Goal: Task Accomplishment & Management: Use online tool/utility

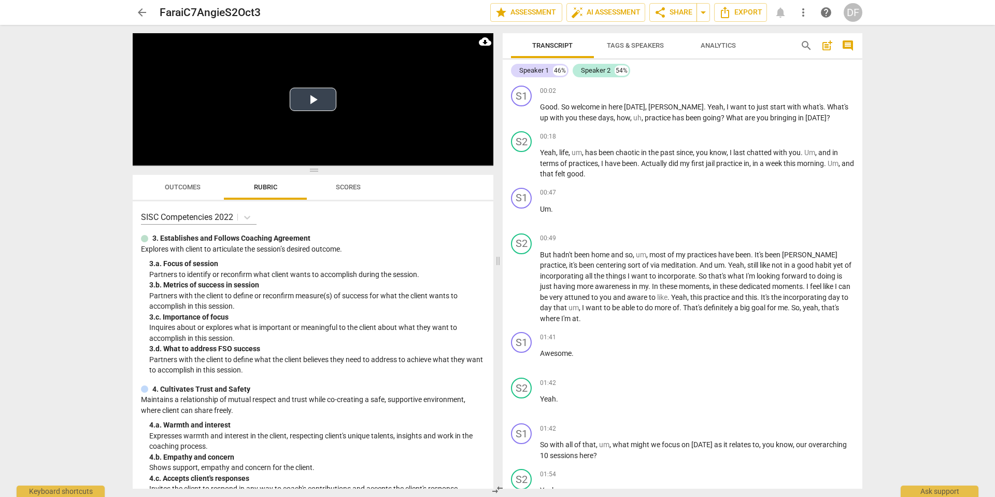
click at [313, 100] on button "Play Video" at bounding box center [313, 99] width 47 height 23
click at [822, 193] on p "Add competency" at bounding box center [829, 192] width 49 height 9
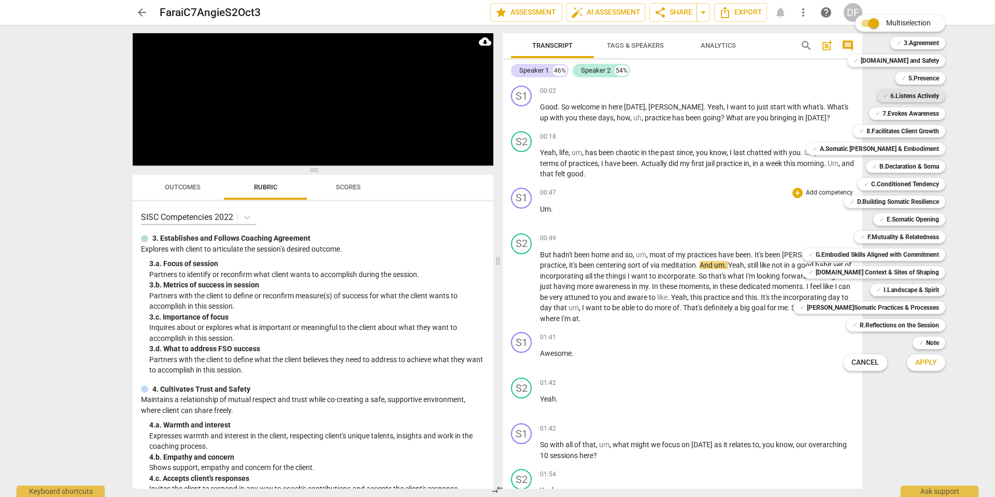
click at [919, 98] on b "6.Listens Actively" at bounding box center [915, 96] width 49 height 12
click at [930, 361] on button "Apply" at bounding box center [926, 362] width 38 height 19
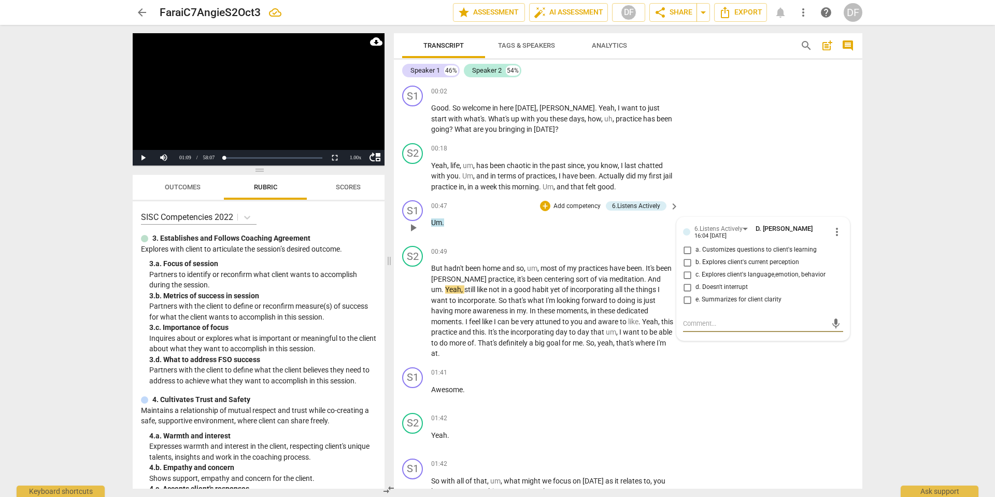
click at [685, 285] on input "d. Doesn't interrupt" at bounding box center [687, 287] width 17 height 12
checkbox input "true"
click at [417, 305] on span "play_arrow" at bounding box center [413, 311] width 12 height 12
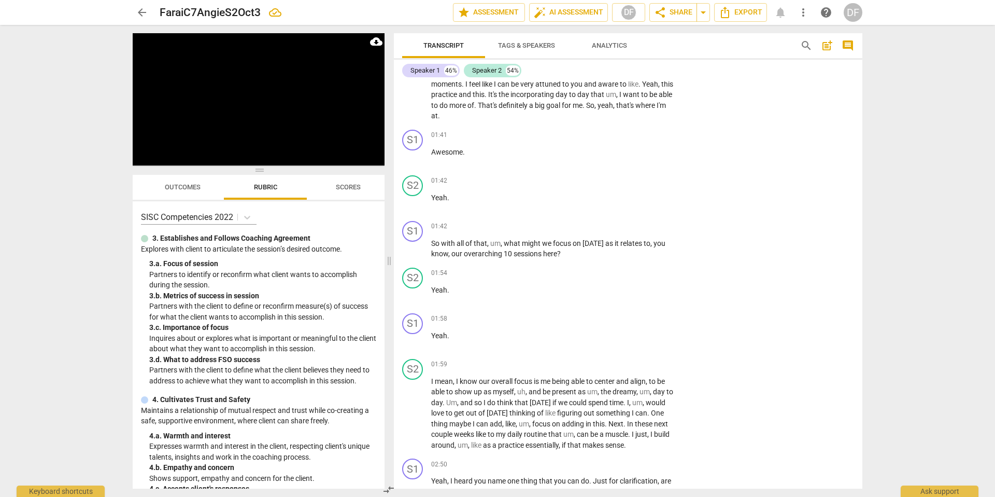
scroll to position [239, 0]
click at [662, 220] on p "Add competency" at bounding box center [642, 224] width 49 height 9
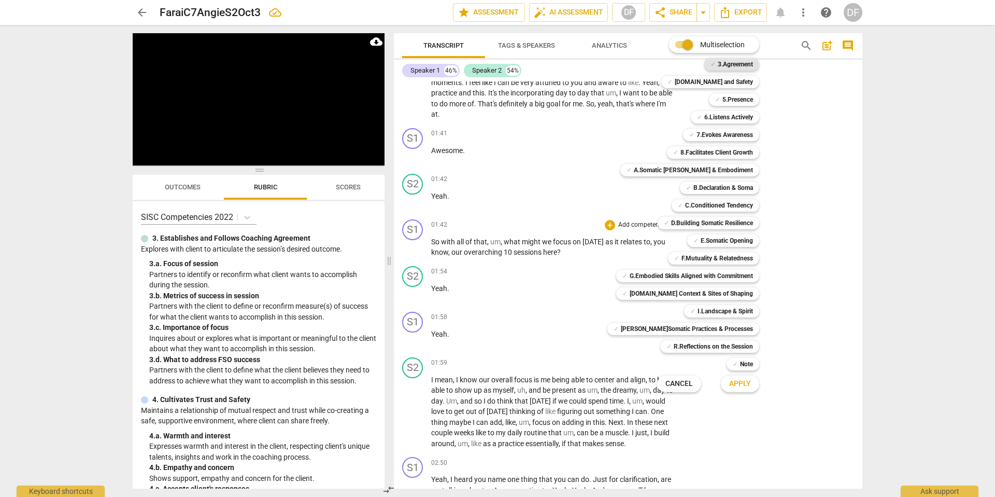
click at [739, 63] on b "3.Agreement" at bounding box center [735, 64] width 35 height 12
click at [721, 384] on button "Apply" at bounding box center [740, 383] width 38 height 19
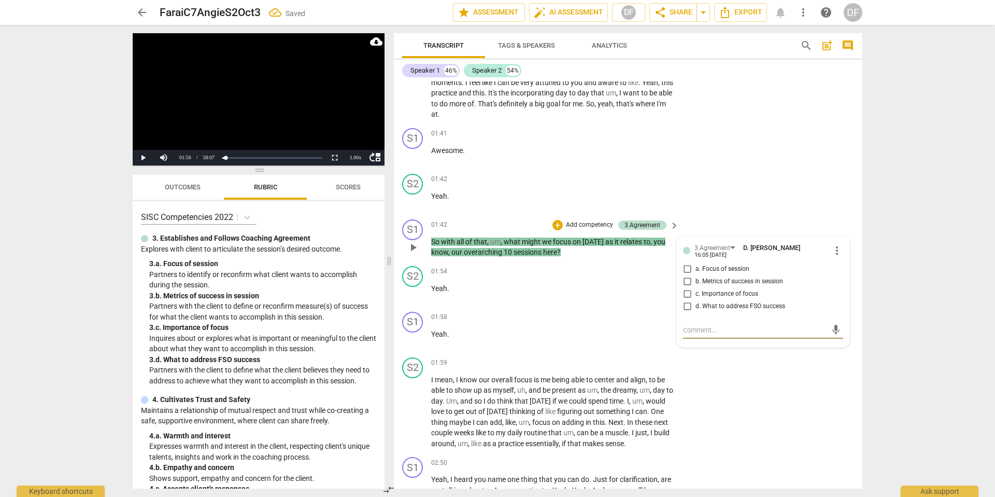
click at [686, 263] on input "a. Focus of session" at bounding box center [687, 269] width 17 height 12
checkbox input "true"
click at [411, 287] on span "play_arrow" at bounding box center [413, 293] width 12 height 12
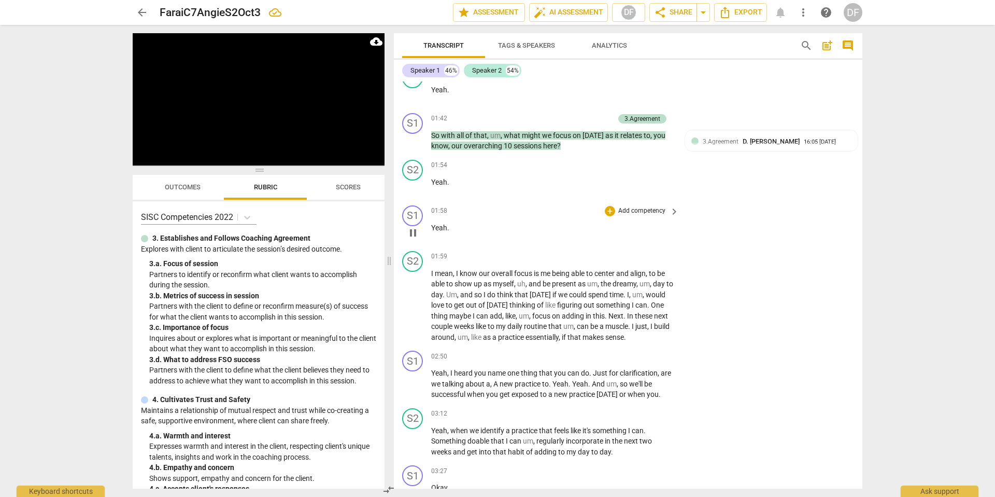
scroll to position [347, 0]
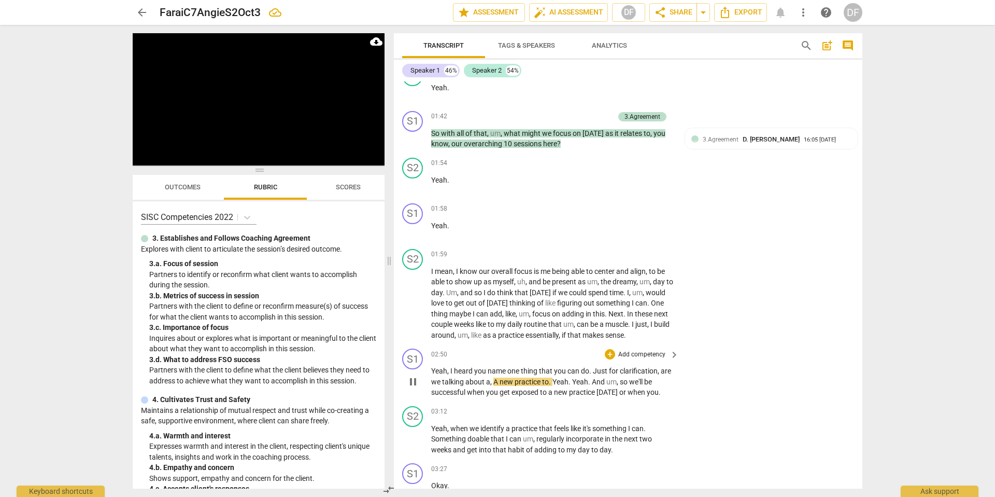
click at [668, 348] on span "keyboard_arrow_right" at bounding box center [674, 354] width 12 height 12
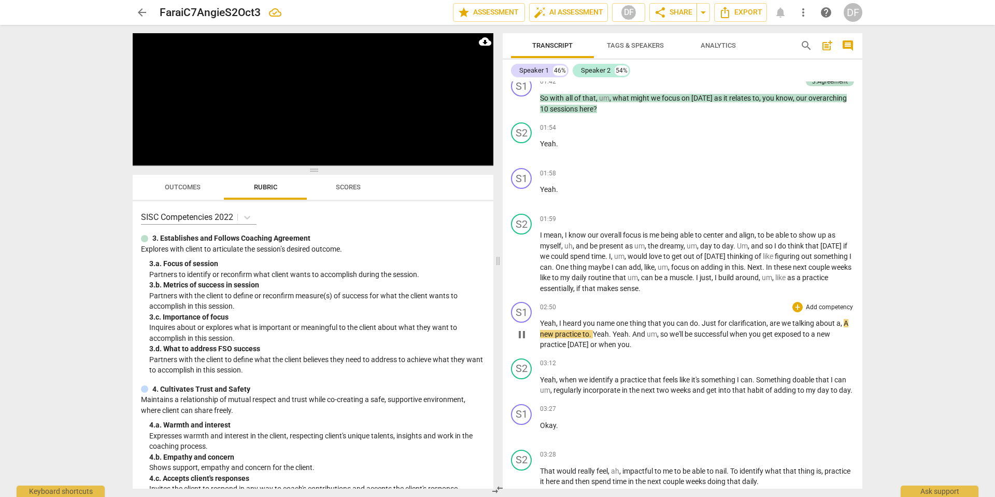
scroll to position [323, 0]
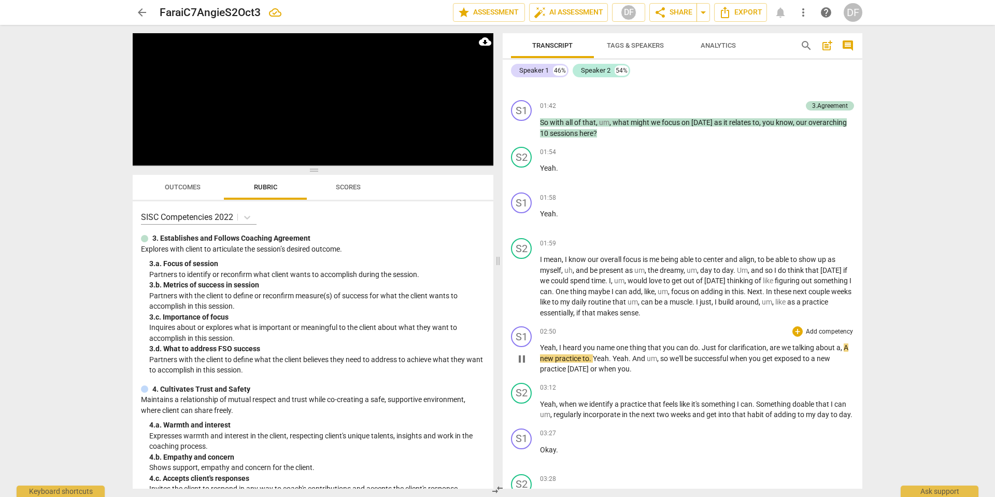
click at [817, 330] on p "Add competency" at bounding box center [829, 331] width 49 height 9
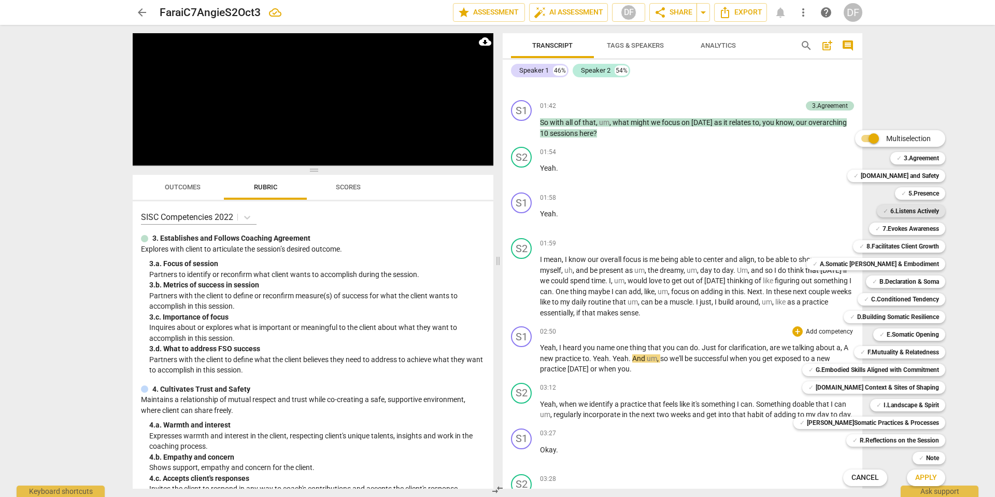
click at [913, 212] on b "6.Listens Actively" at bounding box center [915, 211] width 49 height 12
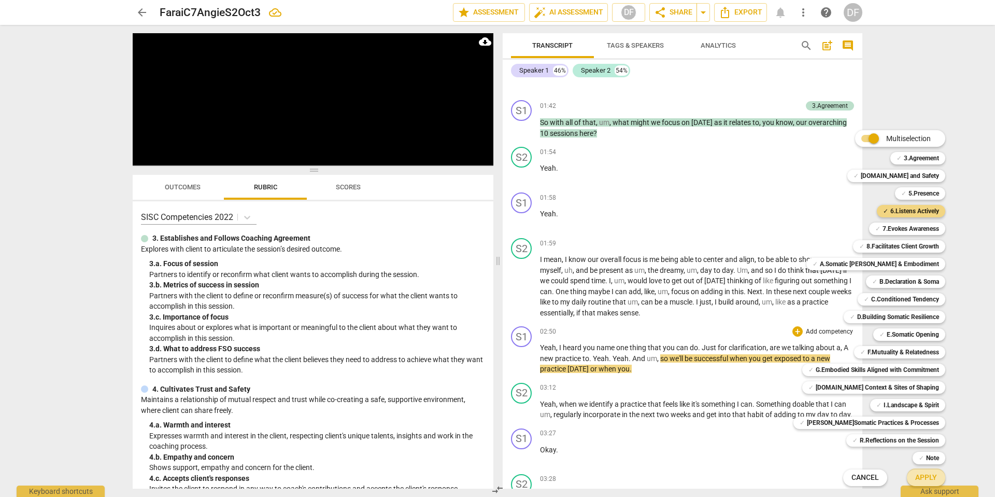
click at [920, 479] on span "Apply" at bounding box center [927, 477] width 22 height 10
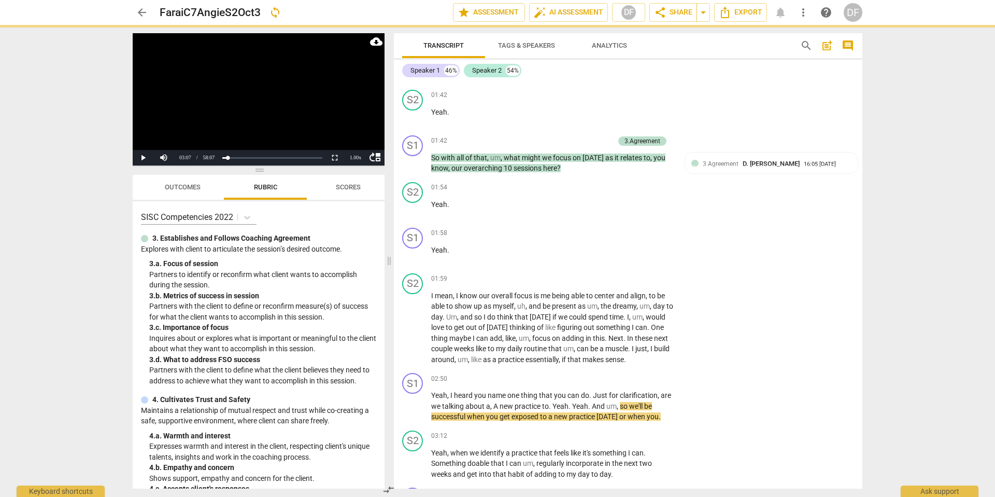
scroll to position [347, 0]
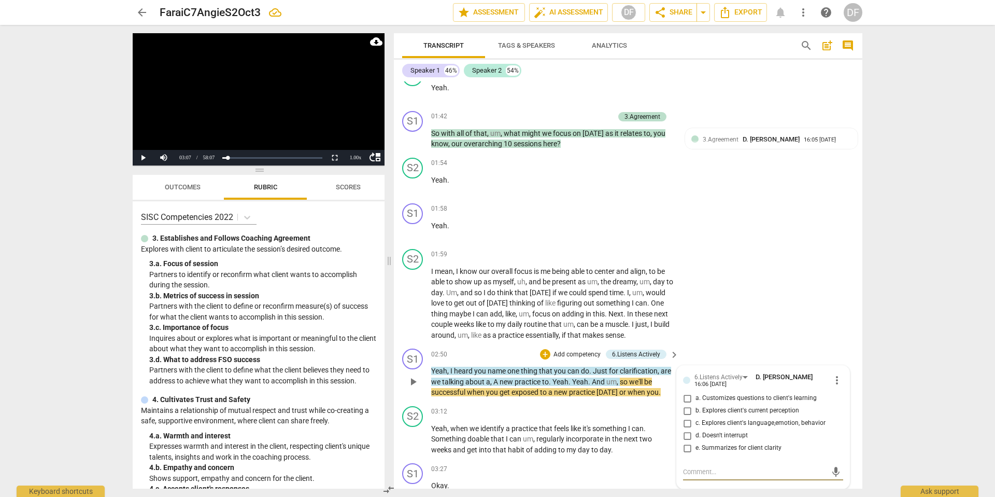
click at [687, 442] on input "e. Summarizes for client clarity" at bounding box center [687, 448] width 17 height 12
checkbox input "true"
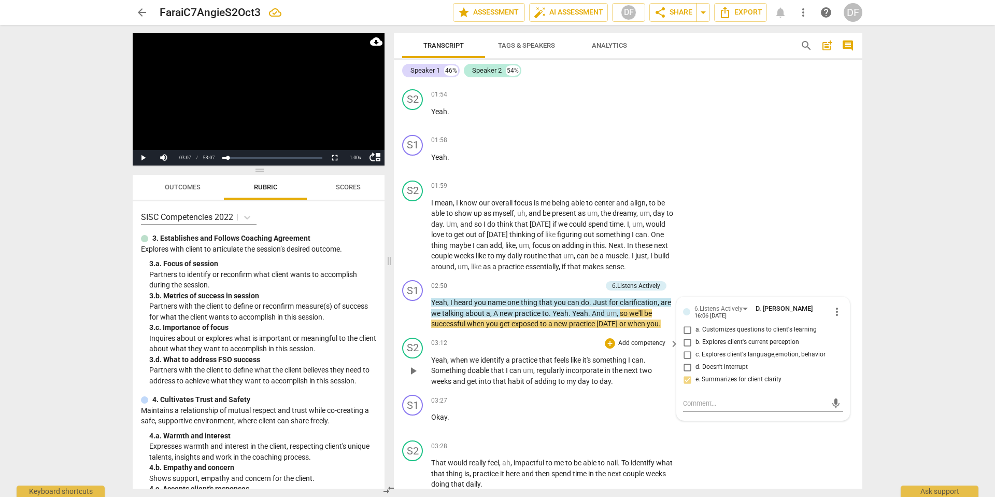
scroll to position [417, 0]
click at [668, 336] on span "keyboard_arrow_right" at bounding box center [674, 342] width 12 height 12
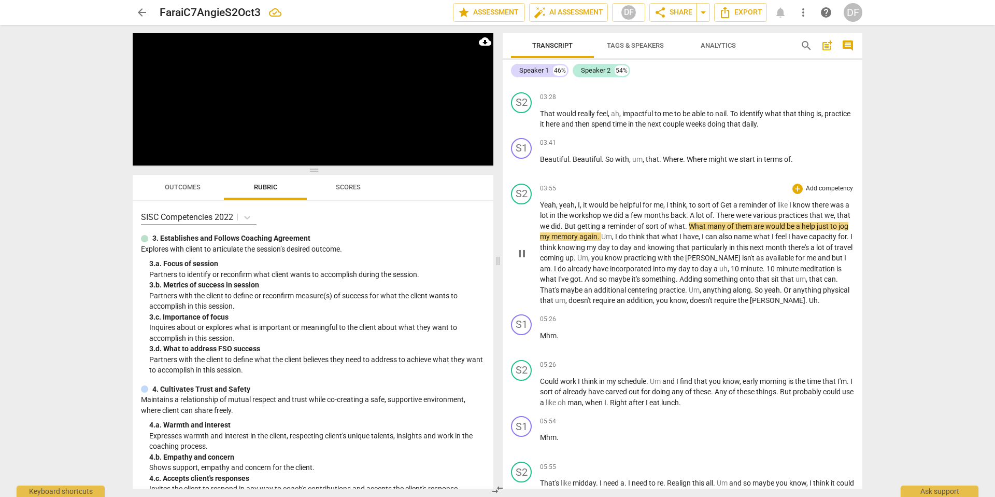
scroll to position [708, 0]
click at [834, 191] on p "Add competency" at bounding box center [829, 186] width 49 height 9
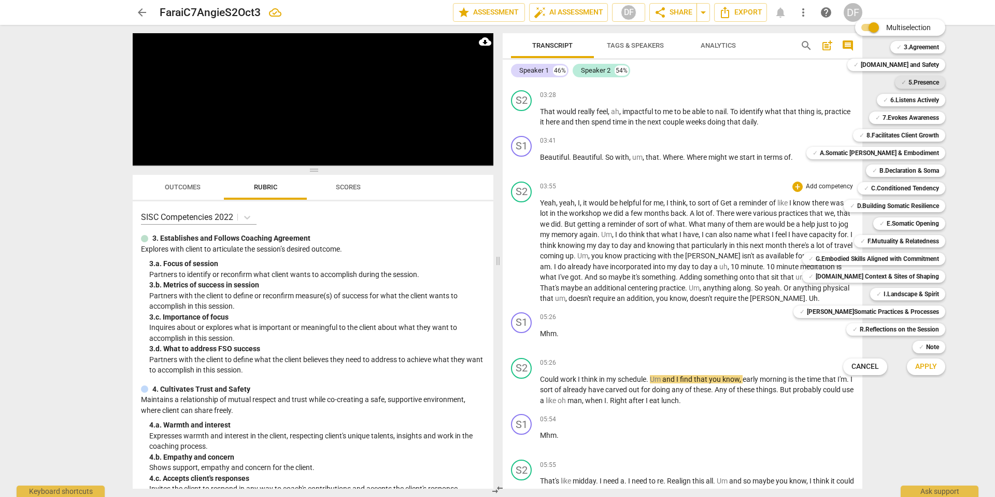
click at [923, 83] on b "5.Presence" at bounding box center [924, 82] width 31 height 12
click at [921, 368] on span "Apply" at bounding box center [927, 366] width 22 height 10
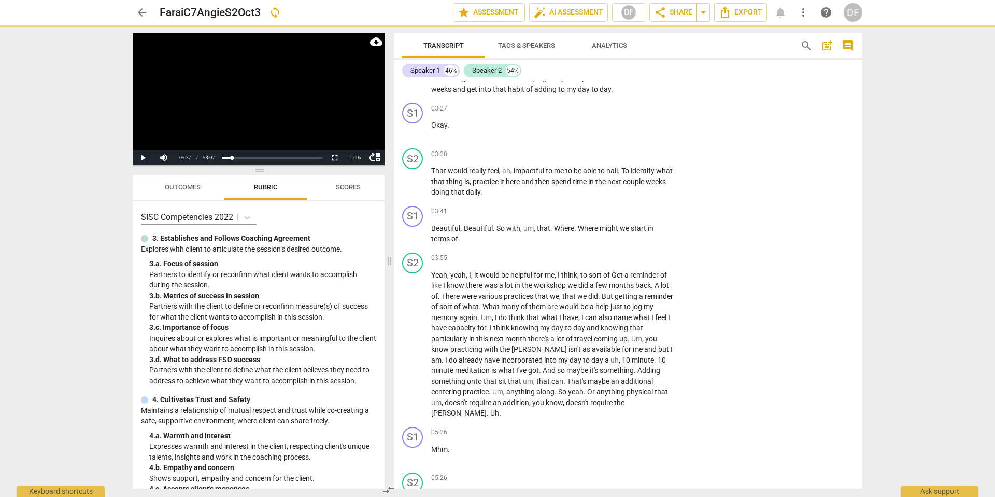
scroll to position [745, 0]
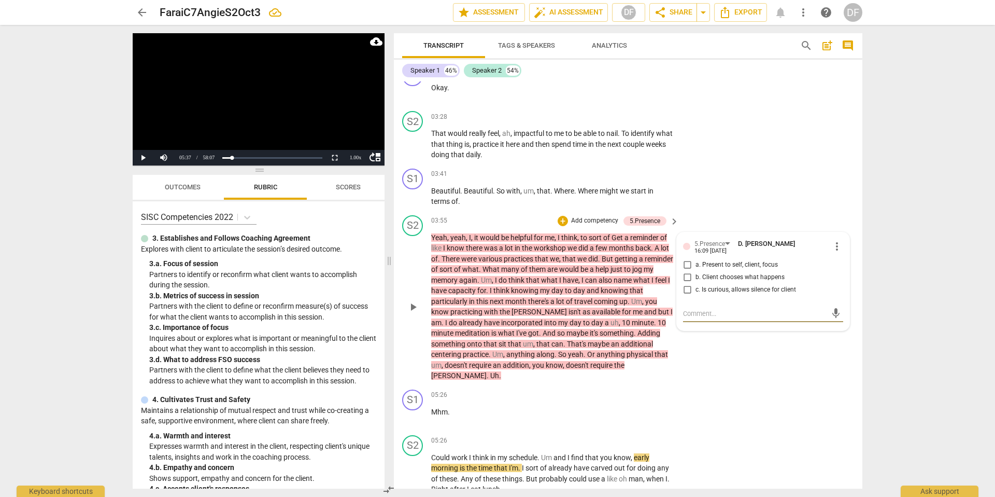
click at [688, 259] on input "a. Present to self, client, focus" at bounding box center [687, 265] width 17 height 12
checkbox input "true"
click at [687, 271] on input "b. Client chooses what happens" at bounding box center [687, 277] width 17 height 12
checkbox input "true"
click at [686, 284] on input "c. Is curious, allows silence for client" at bounding box center [687, 290] width 17 height 12
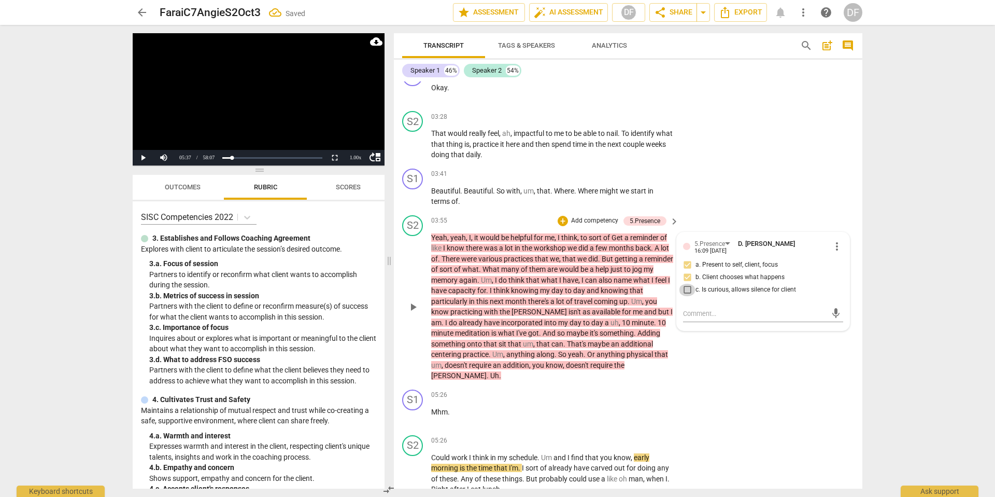
checkbox input "true"
click at [413, 467] on span "play_arrow" at bounding box center [413, 473] width 12 height 12
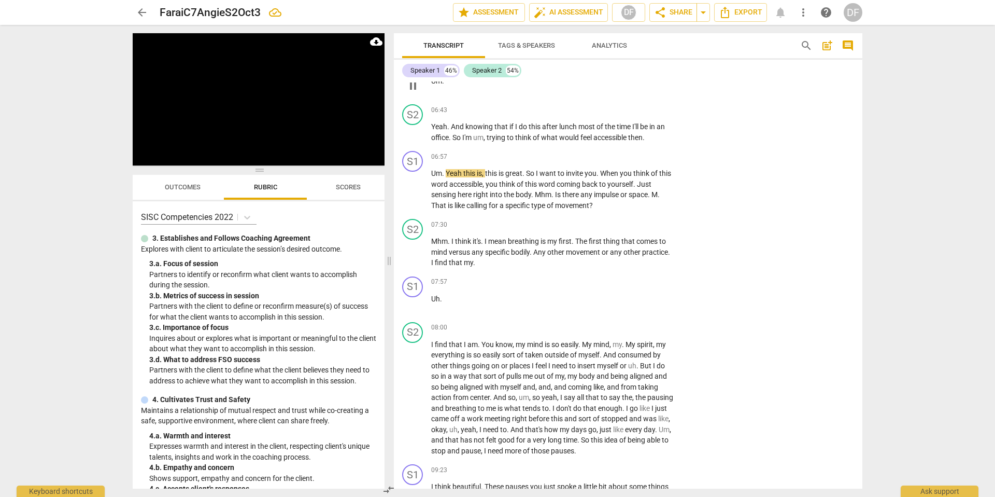
scroll to position [1408, 0]
click at [660, 150] on p "Add competency" at bounding box center [642, 154] width 49 height 9
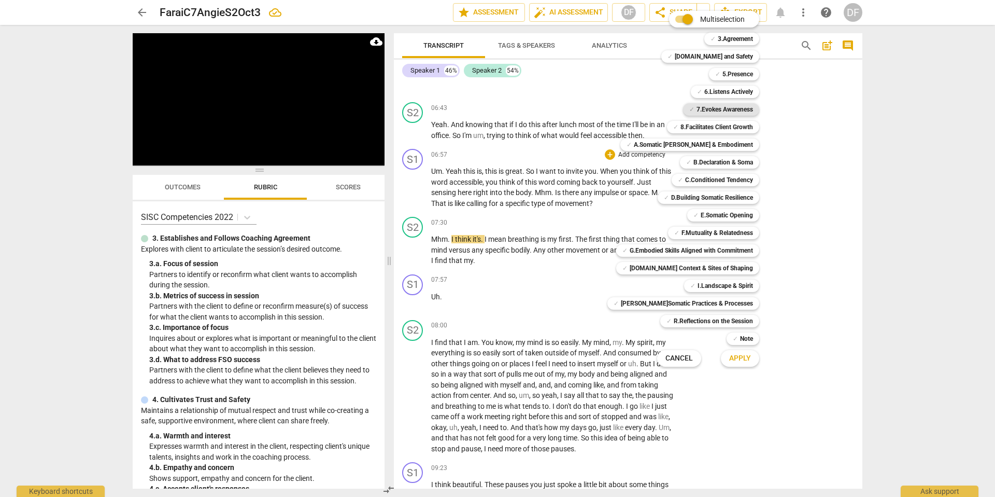
click at [720, 108] on b "7.Evokes Awareness" at bounding box center [725, 109] width 57 height 12
click at [741, 356] on span "Apply" at bounding box center [741, 358] width 22 height 10
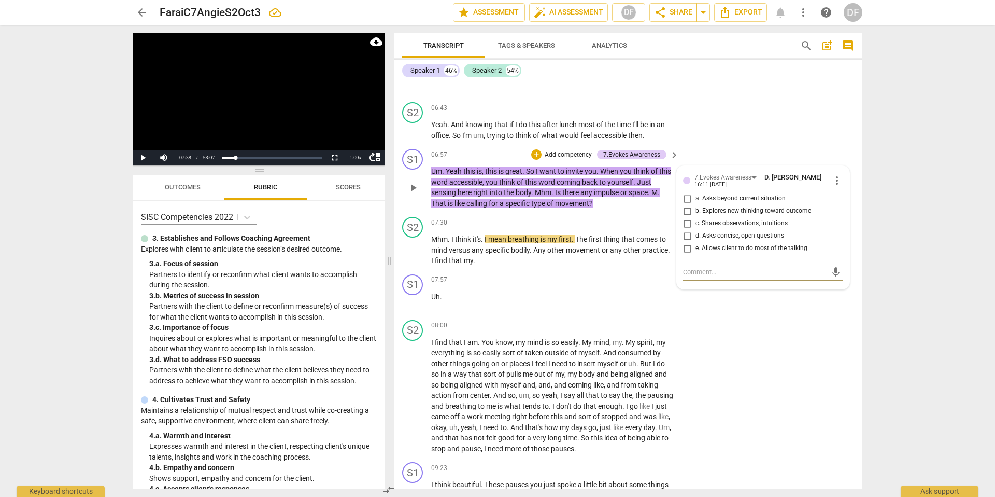
click at [686, 230] on input "d. Asks concise, open questions" at bounding box center [687, 236] width 17 height 12
checkbox input "true"
click at [686, 242] on input "e. Allows client to do most of the talking" at bounding box center [687, 248] width 17 height 12
checkbox input "true"
click at [567, 150] on p "Add competency" at bounding box center [568, 154] width 49 height 9
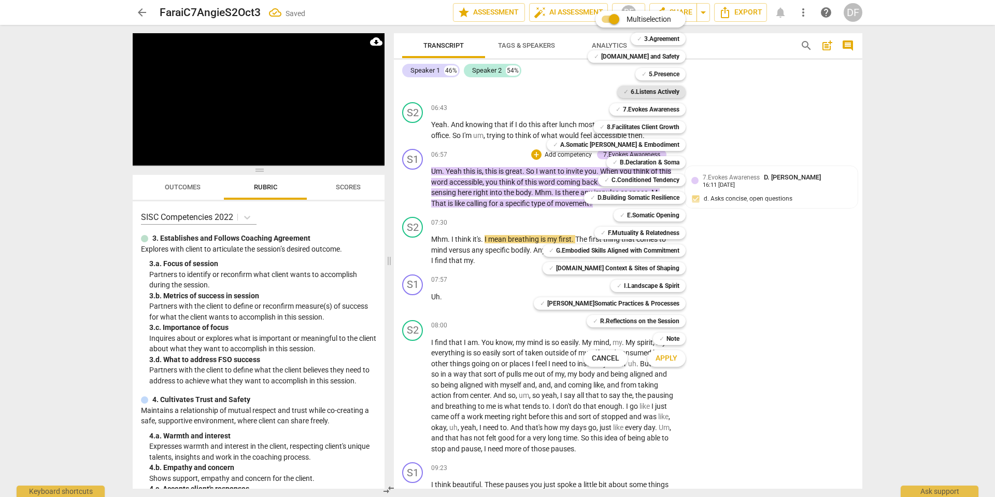
click at [640, 90] on b "6.Listens Actively" at bounding box center [655, 92] width 49 height 12
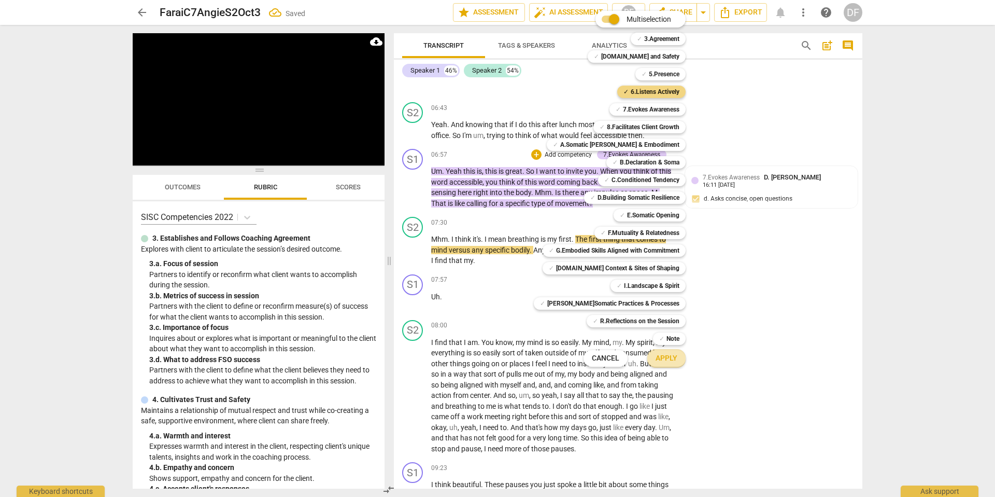
click at [659, 358] on span "Apply" at bounding box center [667, 358] width 22 height 10
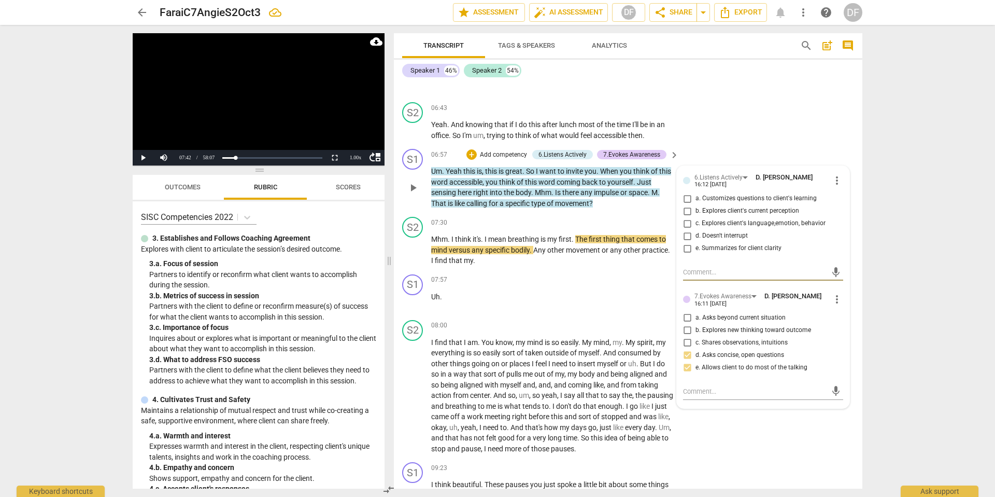
click at [833, 174] on span "more_vert" at bounding box center [837, 180] width 12 height 12
click at [839, 185] on li "Delete" at bounding box center [846, 179] width 36 height 20
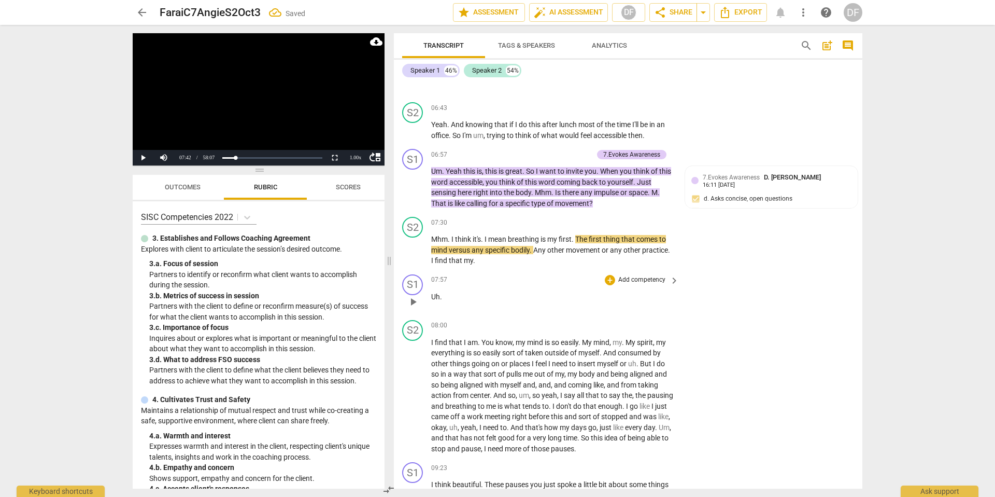
click at [417, 296] on span "play_arrow" at bounding box center [413, 302] width 12 height 12
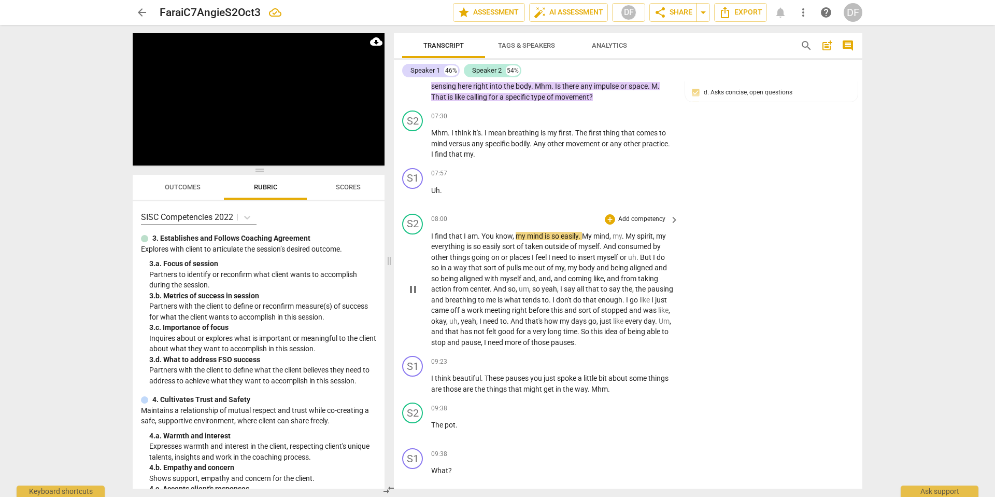
scroll to position [1518, 0]
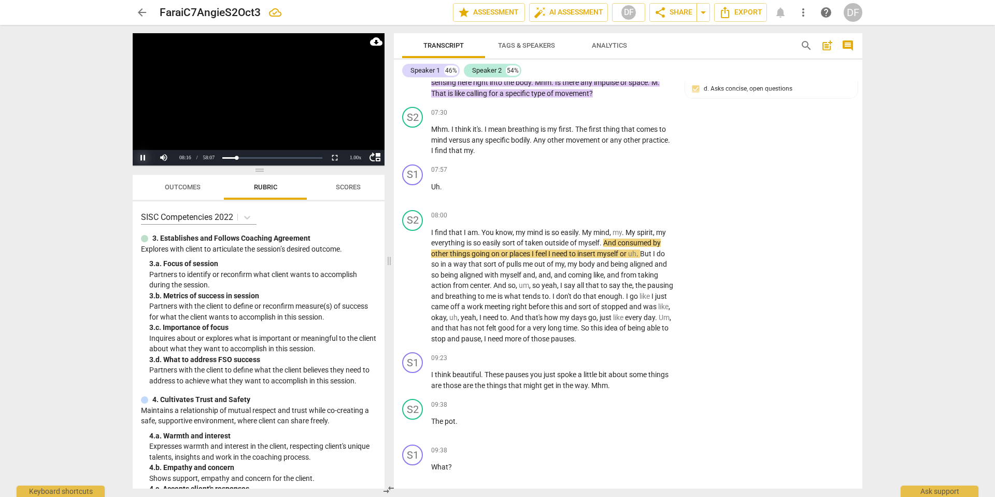
click at [144, 156] on button "Pause" at bounding box center [143, 158] width 21 height 16
click at [144, 156] on button "Play" at bounding box center [143, 158] width 21 height 16
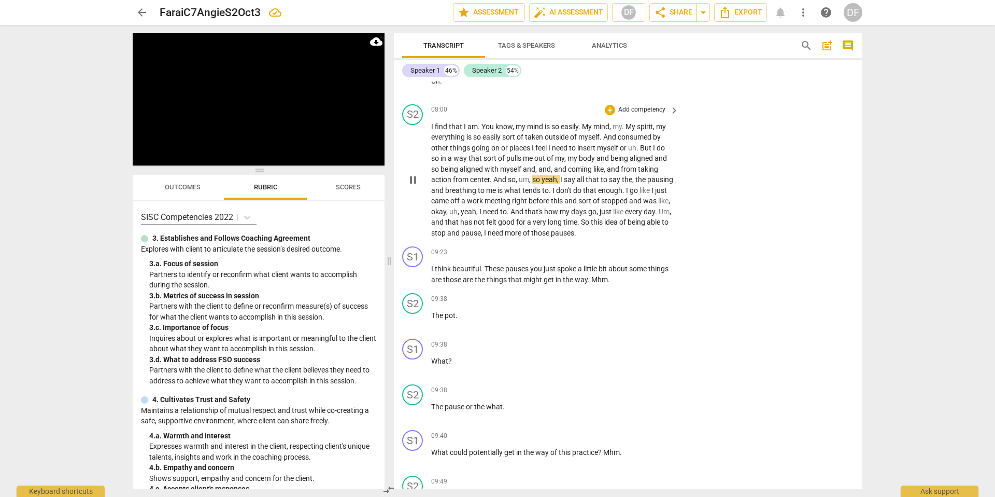
scroll to position [1621, 0]
click at [668, 248] on span "keyboard_arrow_right" at bounding box center [674, 254] width 12 height 12
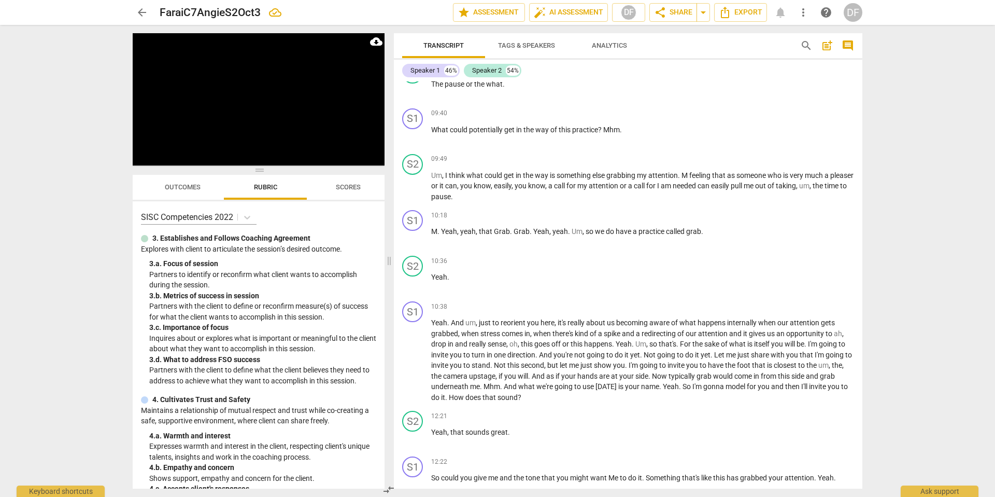
scroll to position [1492, 0]
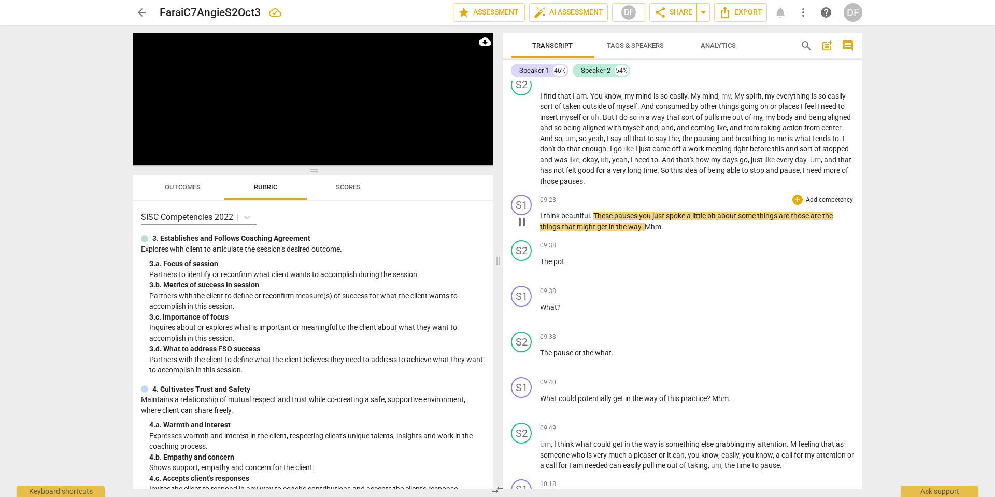
click at [815, 205] on p "Add competency" at bounding box center [829, 199] width 49 height 9
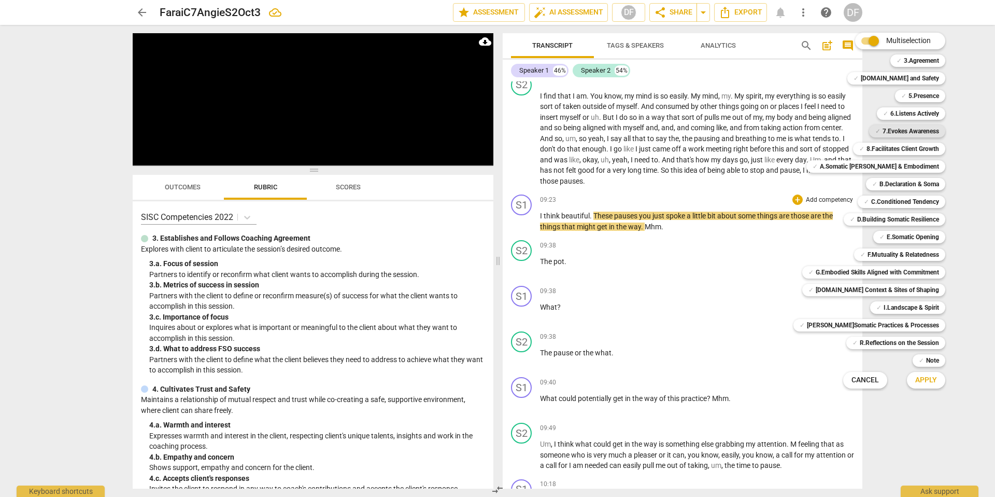
click at [888, 133] on b "7.Evokes Awareness" at bounding box center [911, 131] width 57 height 12
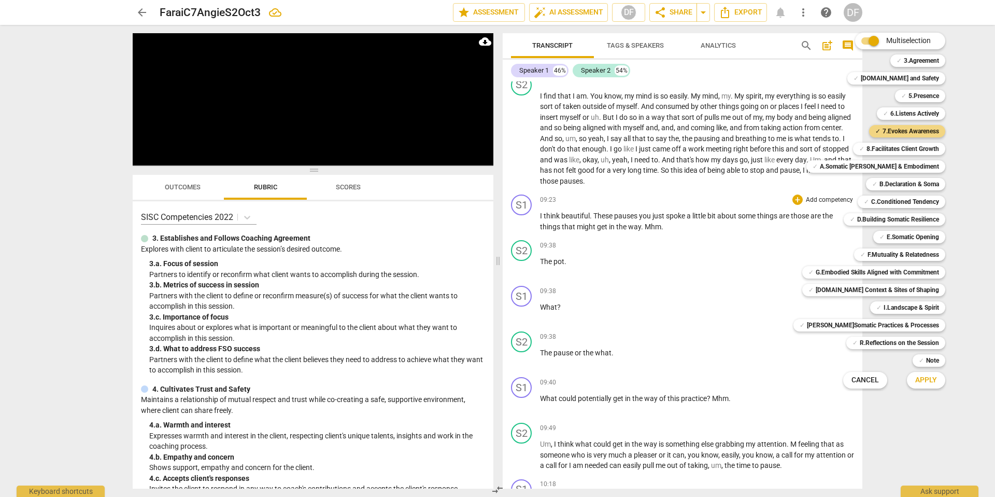
click at [918, 381] on span "Apply" at bounding box center [927, 380] width 22 height 10
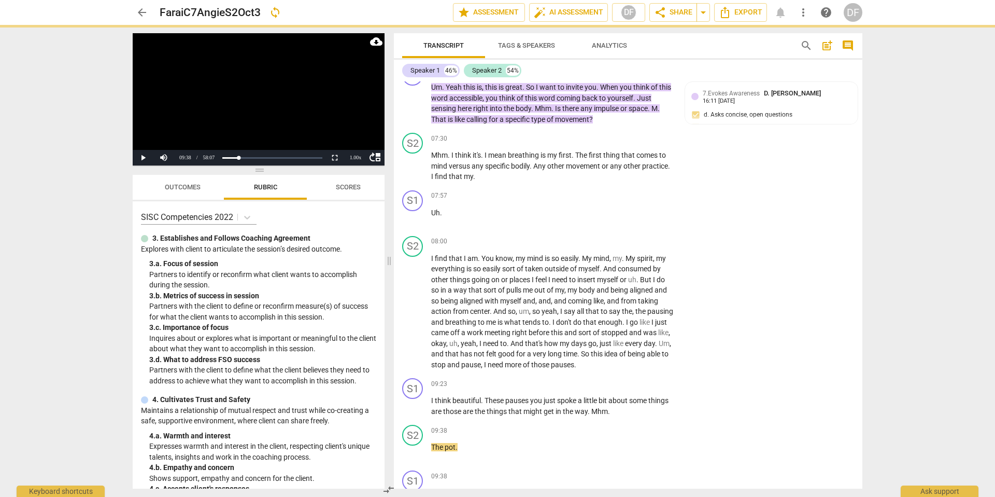
scroll to position [1621, 0]
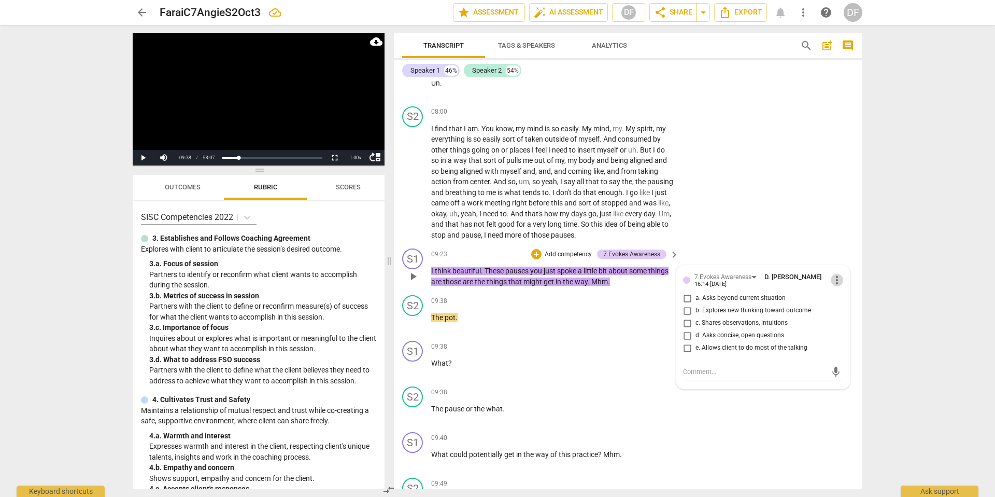
click at [832, 274] on span "more_vert" at bounding box center [837, 280] width 12 height 12
drag, startPoint x: 836, startPoint y: 277, endPoint x: 604, endPoint y: 85, distance: 301.6
click at [836, 277] on li "Delete" at bounding box center [846, 278] width 36 height 20
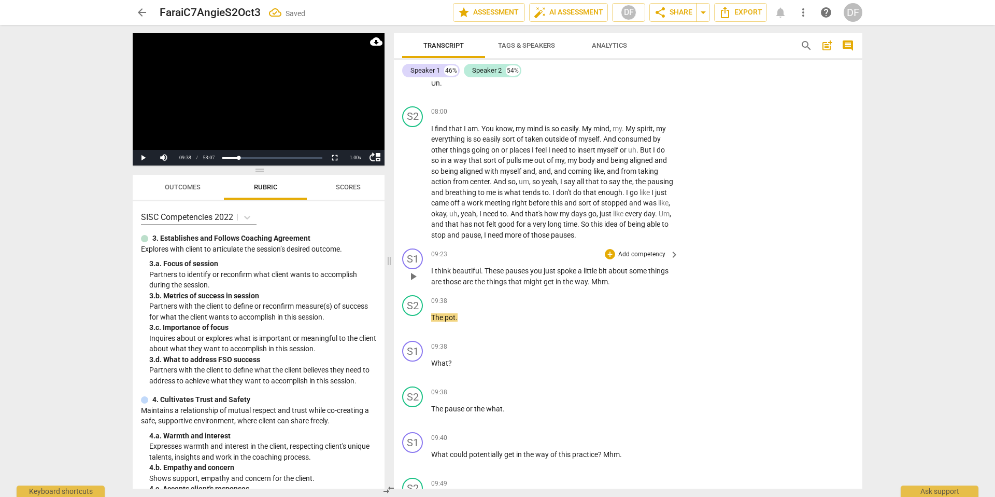
click at [637, 250] on p "Add competency" at bounding box center [642, 254] width 49 height 9
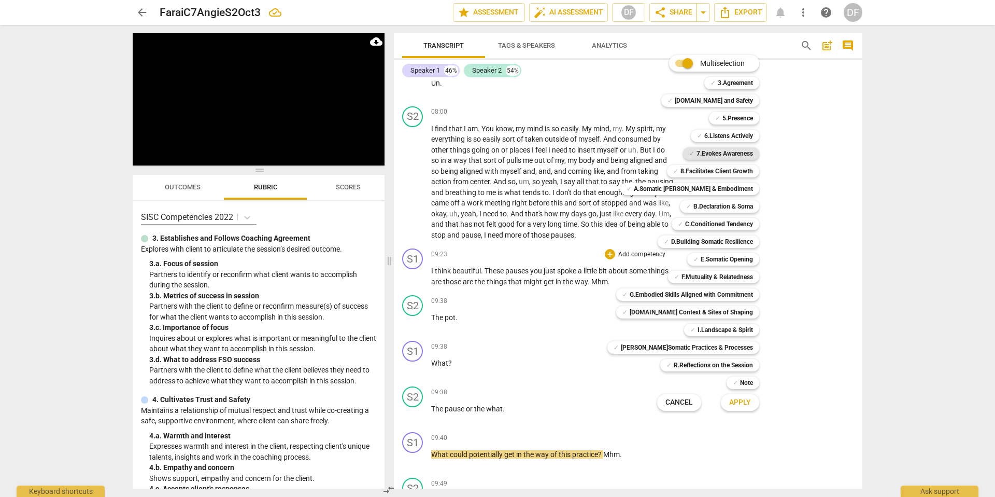
click at [725, 153] on b "7.Evokes Awareness" at bounding box center [725, 153] width 57 height 12
click at [736, 404] on span "Apply" at bounding box center [741, 402] width 22 height 10
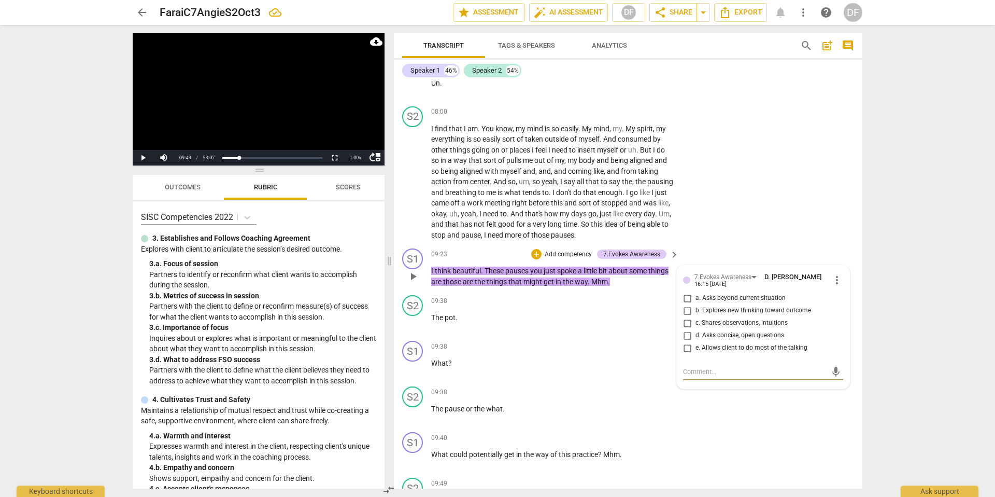
click at [689, 329] on input "d. Asks concise, open questions" at bounding box center [687, 335] width 17 height 12
checkbox input "true"
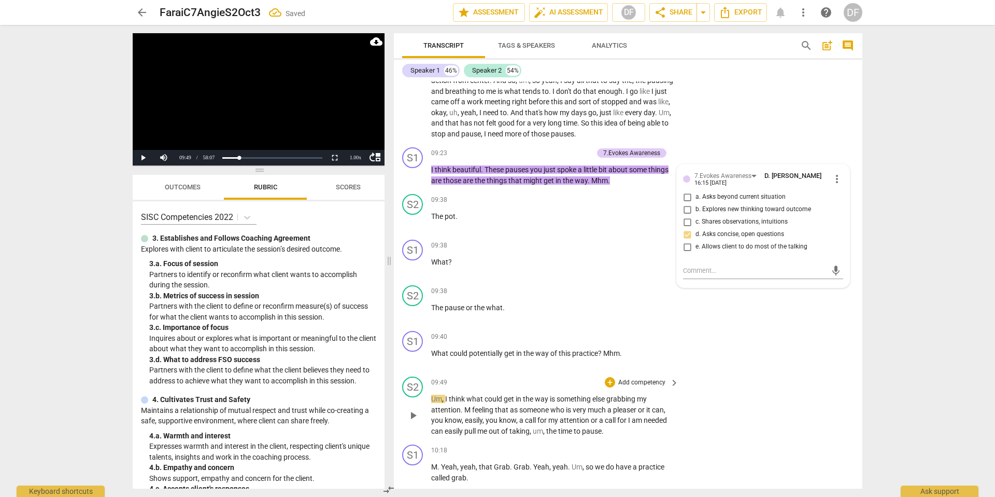
scroll to position [1736, 0]
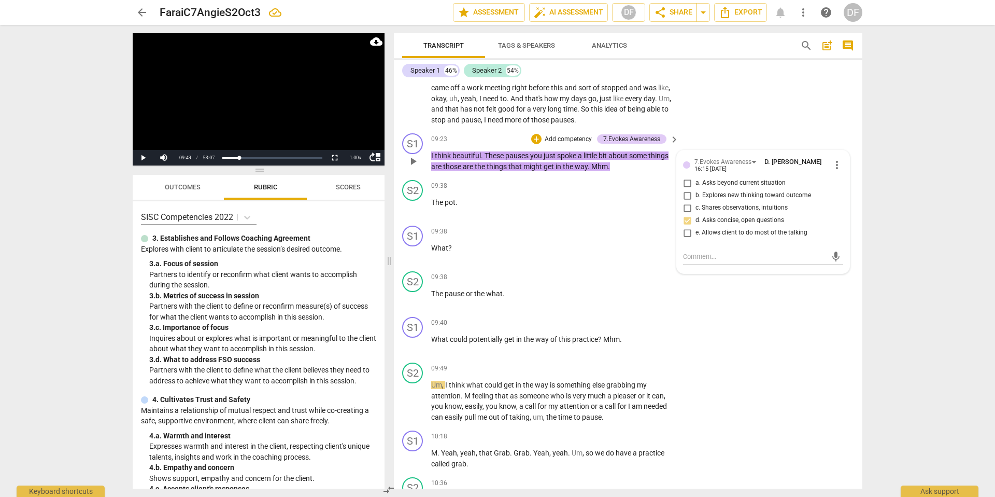
click at [836, 159] on span "more_vert" at bounding box center [837, 165] width 12 height 12
click at [842, 162] on li "Delete" at bounding box center [846, 163] width 36 height 20
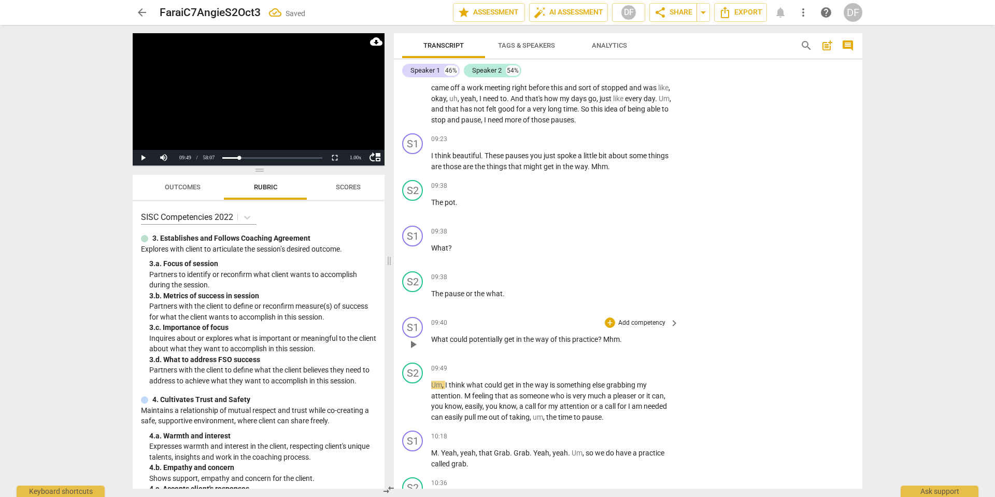
click at [664, 318] on p "Add competency" at bounding box center [642, 322] width 49 height 9
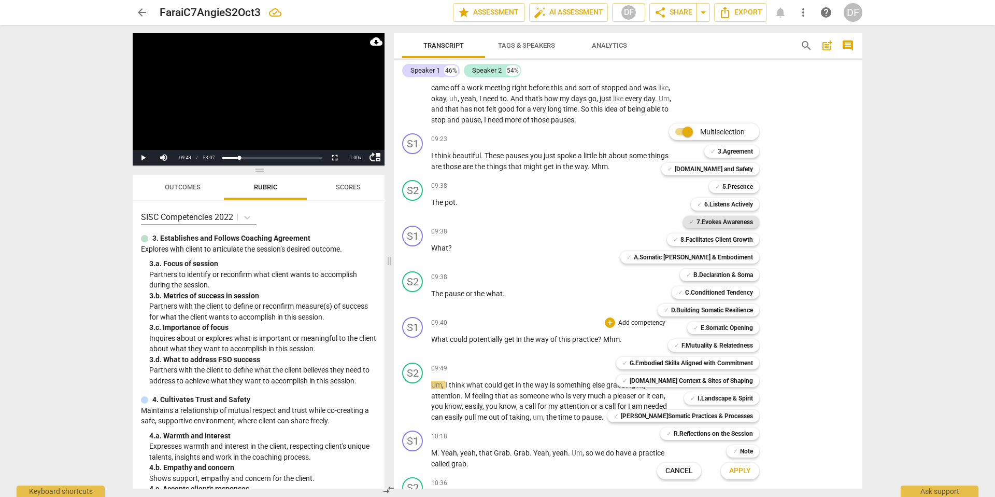
click at [728, 227] on b "7.Evokes Awareness" at bounding box center [725, 222] width 57 height 12
click at [738, 472] on span "Apply" at bounding box center [741, 471] width 22 height 10
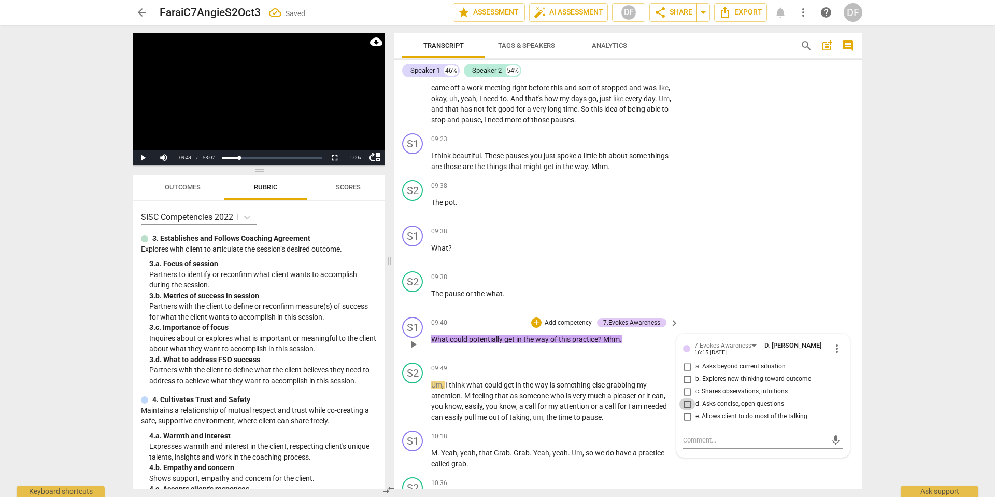
click at [685, 398] on input "d. Asks concise, open questions" at bounding box center [687, 404] width 17 height 12
checkbox input "true"
click at [685, 410] on input "e. Allows client to do most of the talking" at bounding box center [687, 416] width 17 height 12
checkbox input "true"
click at [418, 395] on span "play_arrow" at bounding box center [413, 401] width 12 height 12
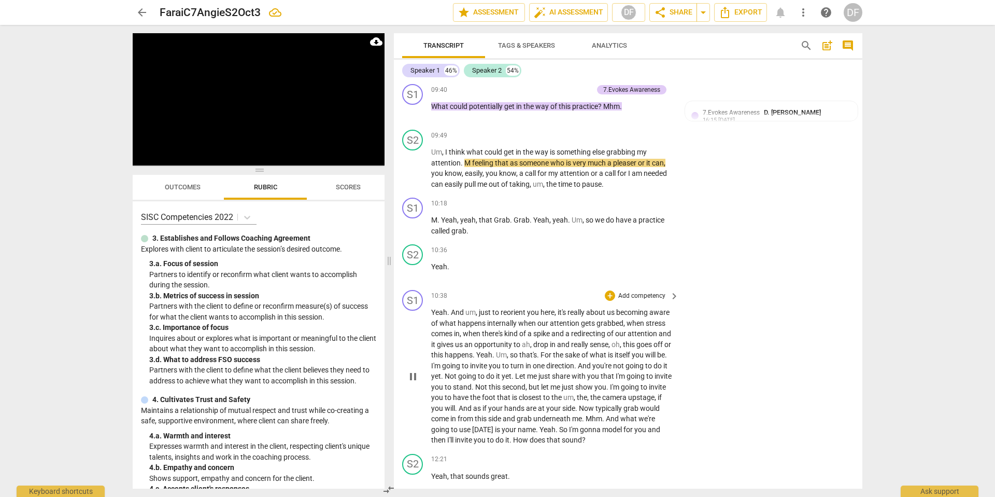
scroll to position [1970, 0]
click at [660, 290] on p "Add competency" at bounding box center [642, 294] width 49 height 9
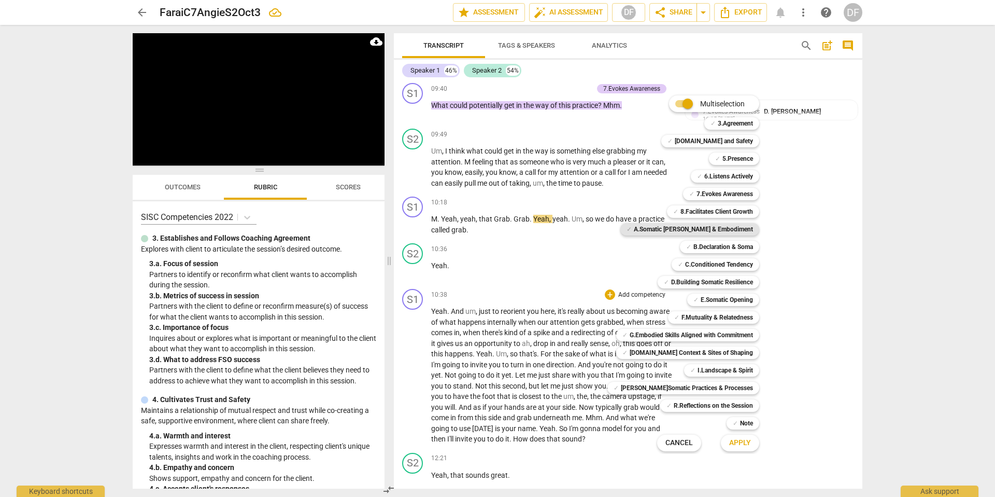
click at [700, 228] on b "A.Somatic [PERSON_NAME] & Embodiment" at bounding box center [693, 229] width 119 height 12
click at [730, 442] on span "Apply" at bounding box center [741, 443] width 22 height 10
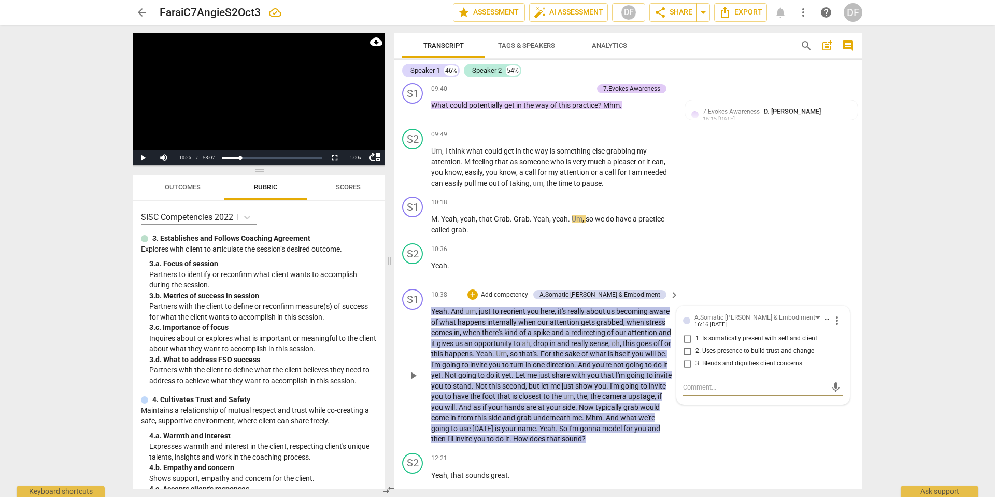
click at [833, 314] on span "more_vert" at bounding box center [837, 320] width 12 height 12
click at [689, 330] on div at bounding box center [497, 248] width 995 height 497
click at [524, 290] on p "Add competency" at bounding box center [504, 294] width 49 height 9
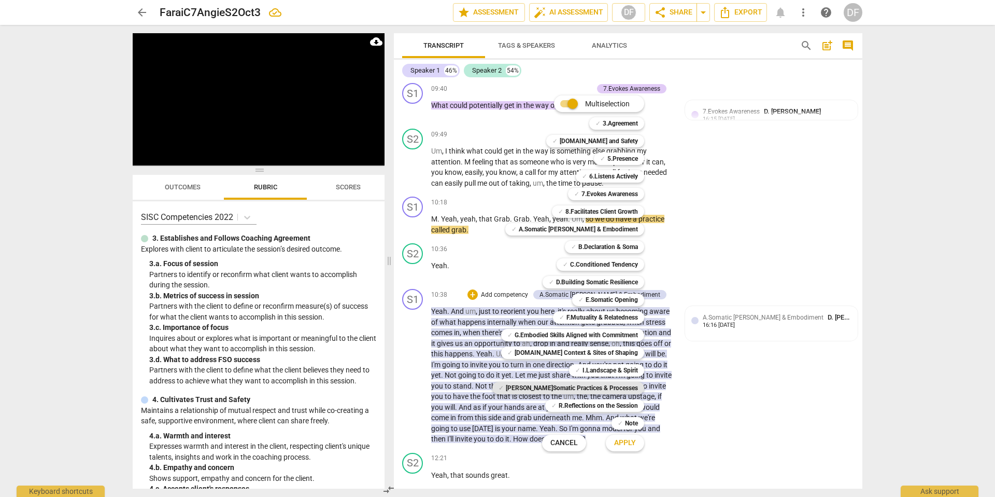
click at [610, 386] on b "[PERSON_NAME]Somatic Practices & Processes" at bounding box center [572, 388] width 132 height 12
click at [616, 442] on span "Apply" at bounding box center [625, 443] width 22 height 10
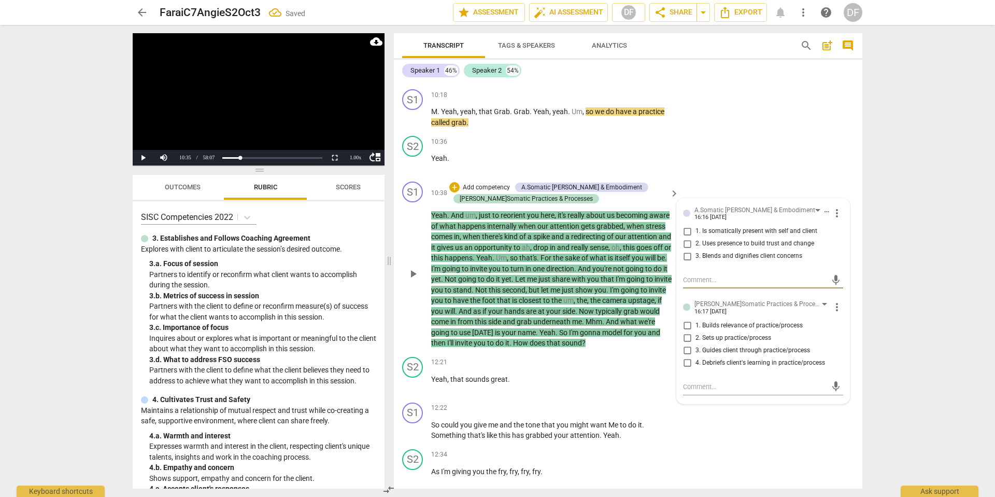
scroll to position [2079, 0]
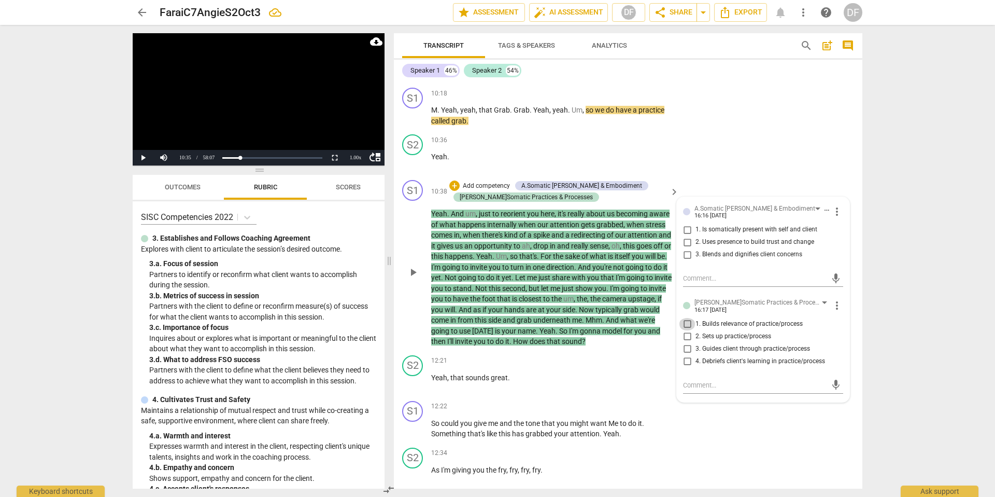
click at [686, 318] on input "1. Builds relevance of practice/process" at bounding box center [687, 324] width 17 height 12
checkbox input "true"
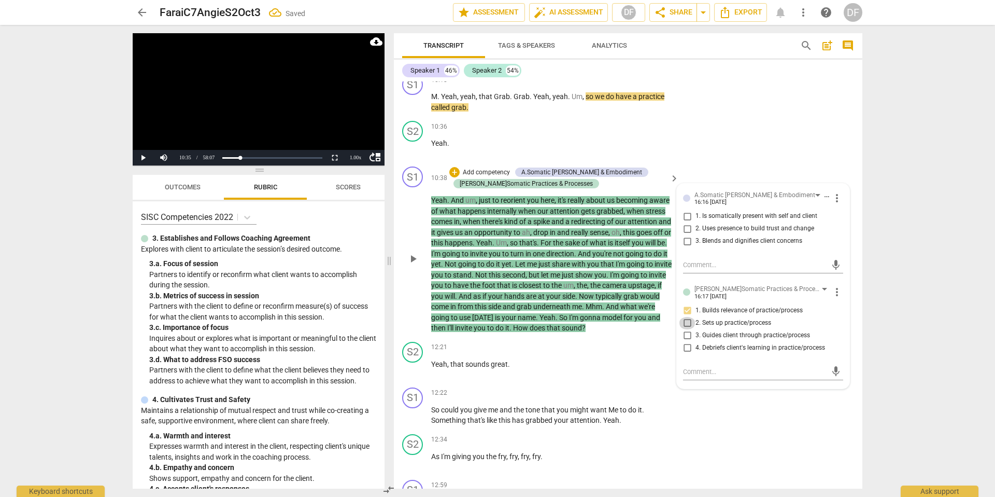
click at [688, 317] on input "2. Sets up practice/process" at bounding box center [687, 323] width 17 height 12
checkbox input "true"
click at [415, 253] on span "play_arrow" at bounding box center [413, 259] width 12 height 12
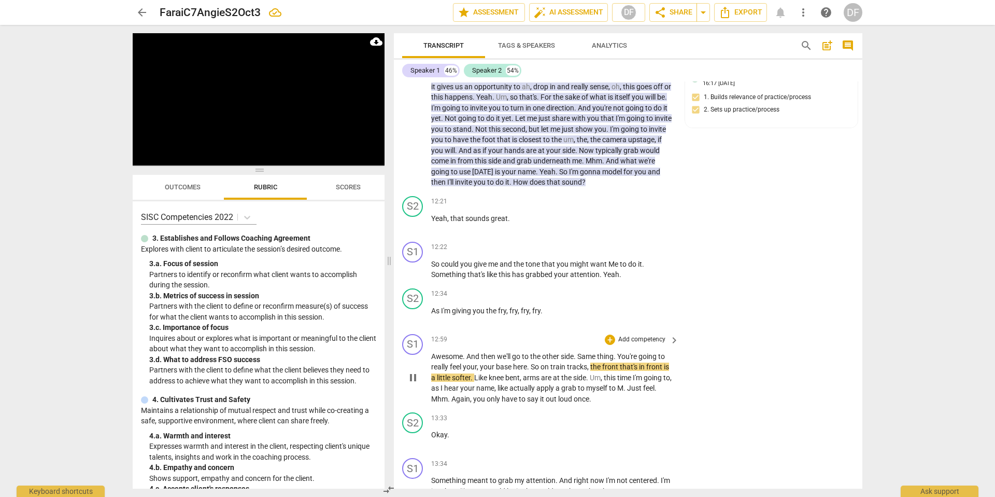
scroll to position [2240, 0]
click at [658, 333] on p "Add competency" at bounding box center [642, 337] width 49 height 9
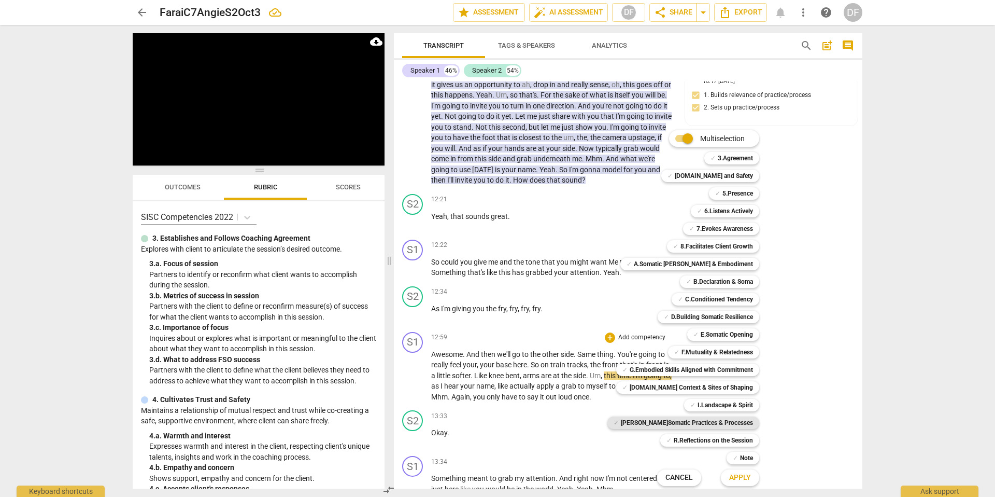
click at [683, 424] on b "[PERSON_NAME]Somatic Practices & Processes" at bounding box center [687, 422] width 132 height 12
click at [734, 475] on span "Apply" at bounding box center [741, 477] width 22 height 10
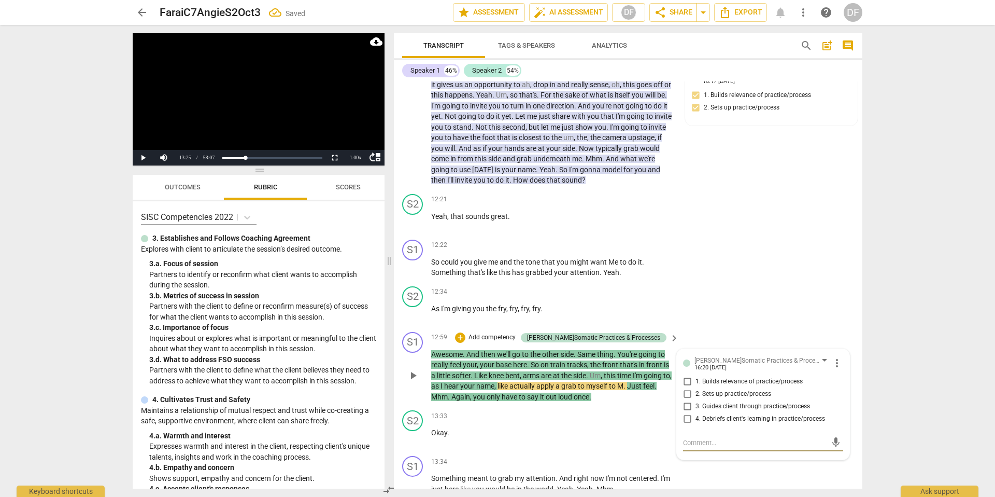
click at [688, 388] on input "2. Sets up practice/process" at bounding box center [687, 394] width 17 height 12
checkbox input "true"
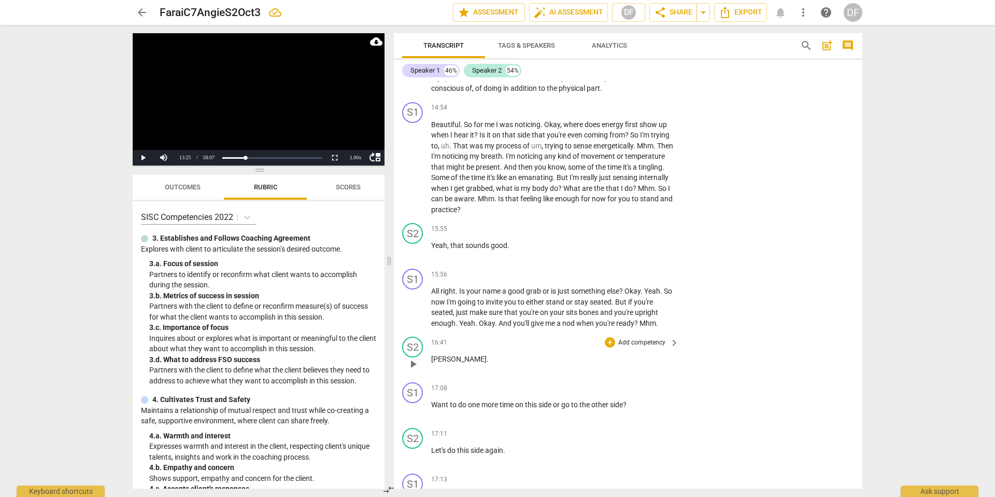
scroll to position [2788, 0]
click at [663, 272] on p "Add competency" at bounding box center [642, 276] width 49 height 9
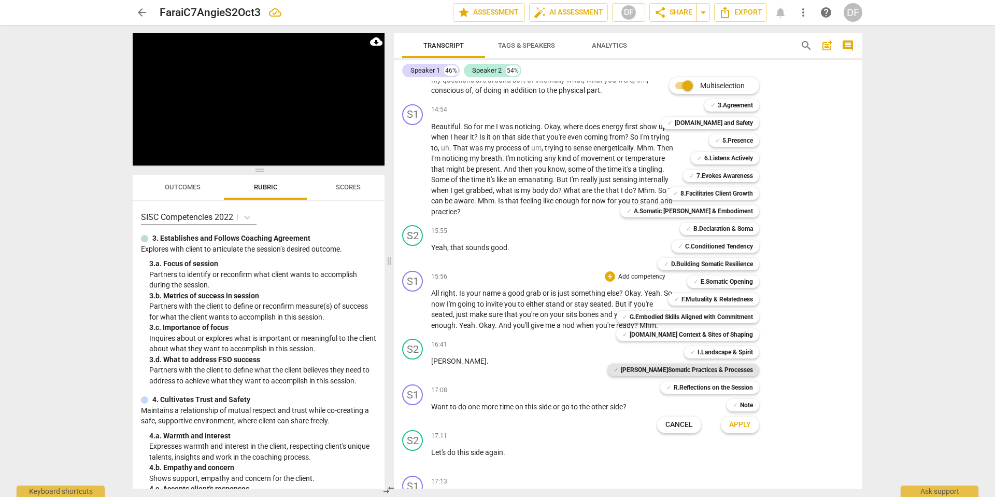
click at [709, 369] on b "[PERSON_NAME]Somatic Practices & Processes" at bounding box center [687, 369] width 132 height 12
click at [739, 427] on span "Apply" at bounding box center [741, 424] width 22 height 10
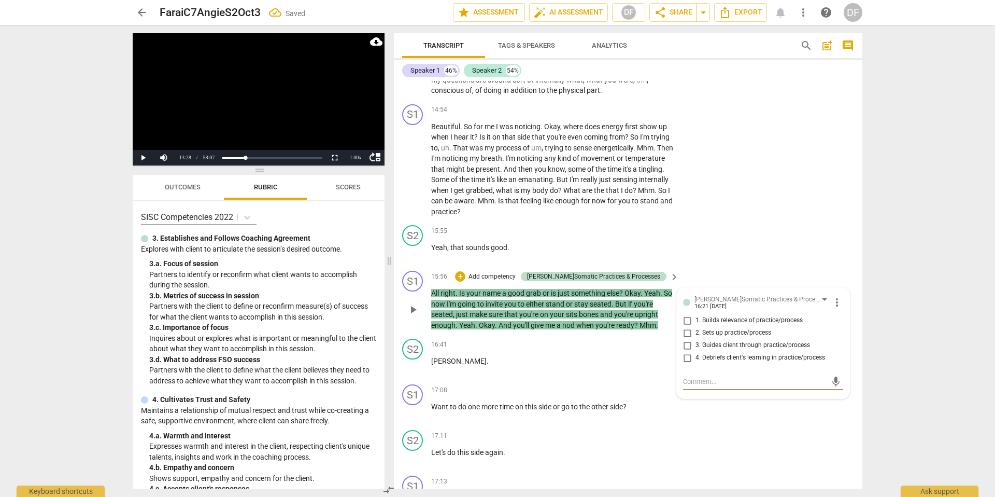
click at [682, 339] on input "3. Guides client through practice/process" at bounding box center [687, 345] width 17 height 12
checkbox input "true"
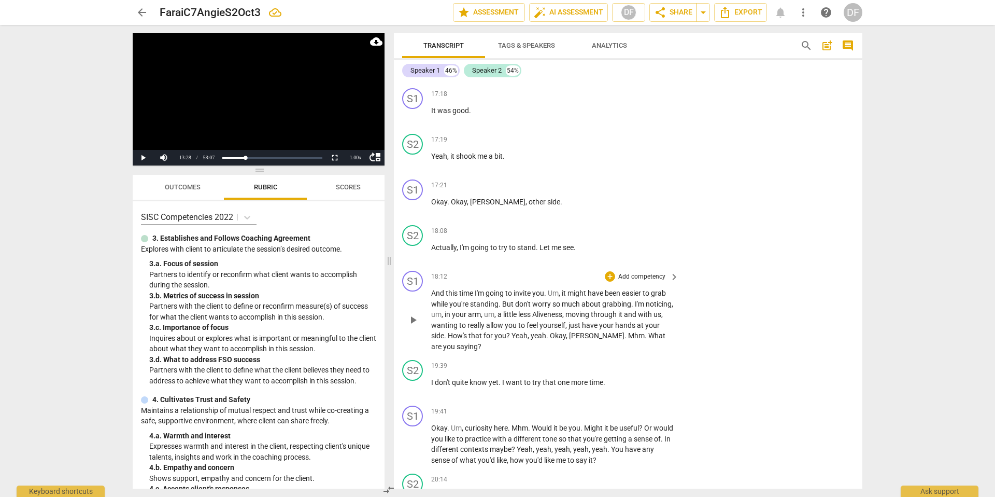
scroll to position [3359, 0]
click at [648, 272] on p "Add competency" at bounding box center [642, 276] width 49 height 9
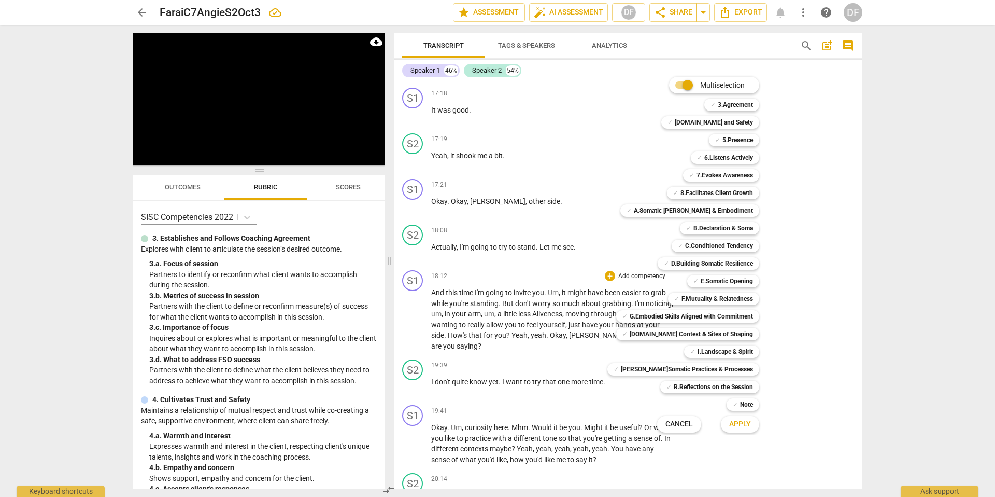
click at [627, 408] on div "Multiselection m ✓ 3.Agreement 1 ✓ [DOMAIN_NAME] and Safety 2 ✓ 5.Presence 3 ✓ …" at bounding box center [692, 254] width 176 height 361
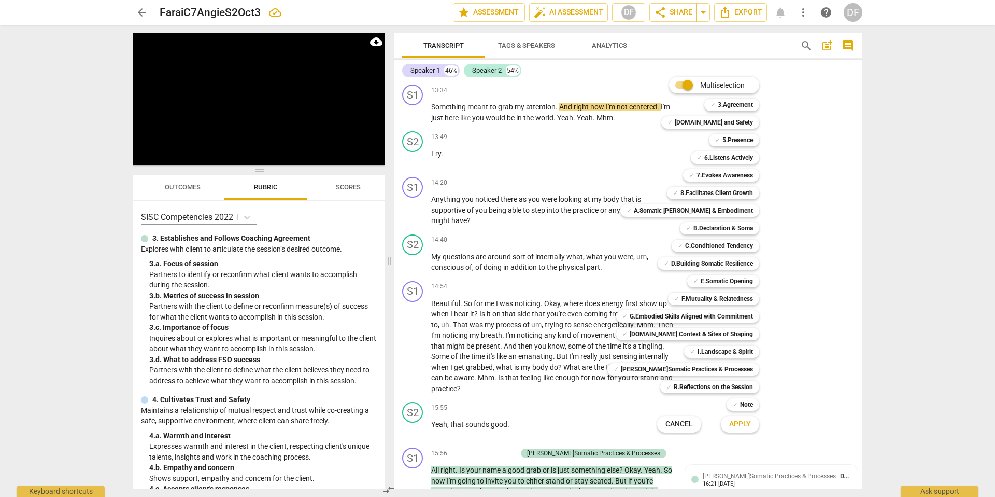
click at [670, 426] on span "Cancel" at bounding box center [679, 424] width 27 height 10
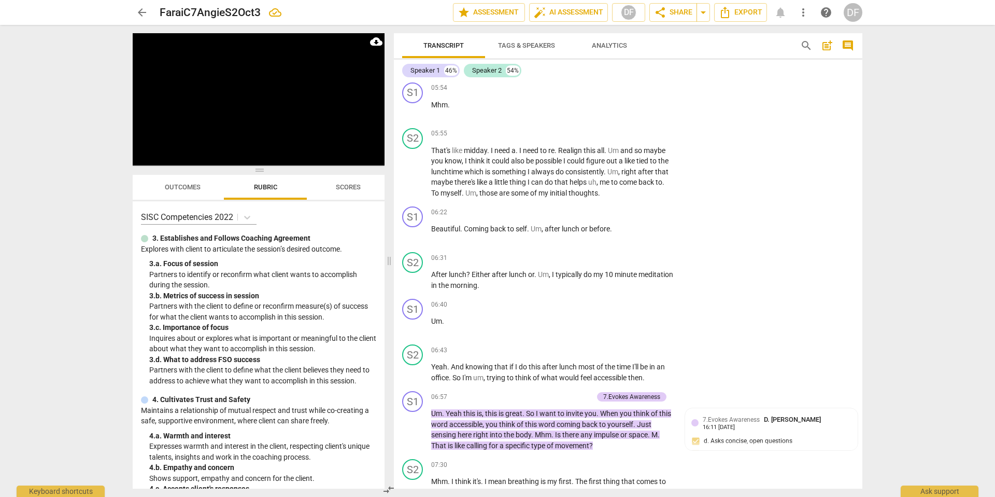
scroll to position [1165, 0]
click at [247, 158] on div "Progress : 23.53%" at bounding box center [235, 158] width 23 height 3
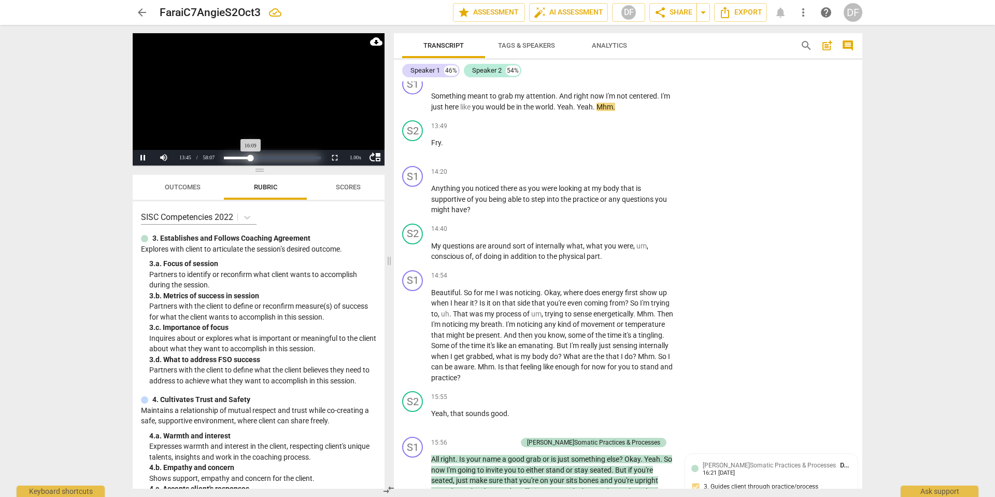
click at [251, 158] on div "Loaded : 0% Progress : 27.81%" at bounding box center [272, 158] width 97 height 3
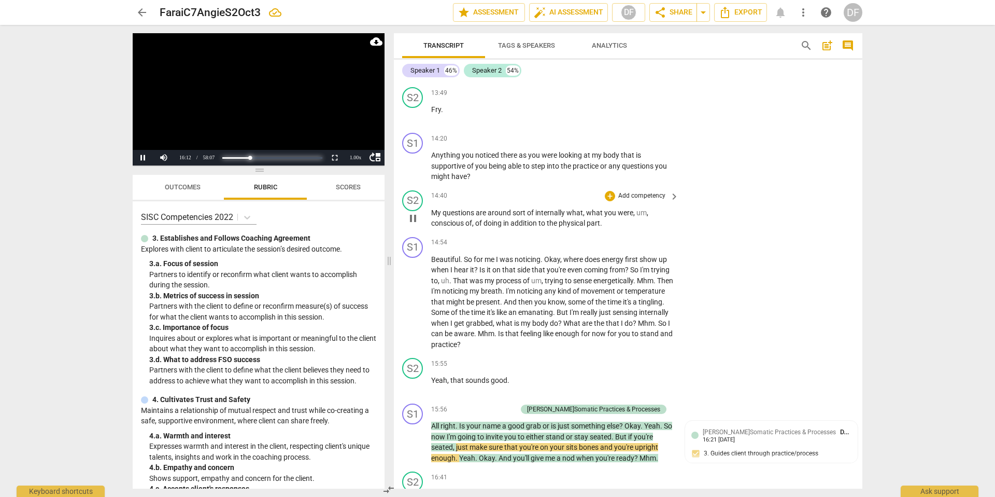
scroll to position [2658, 0]
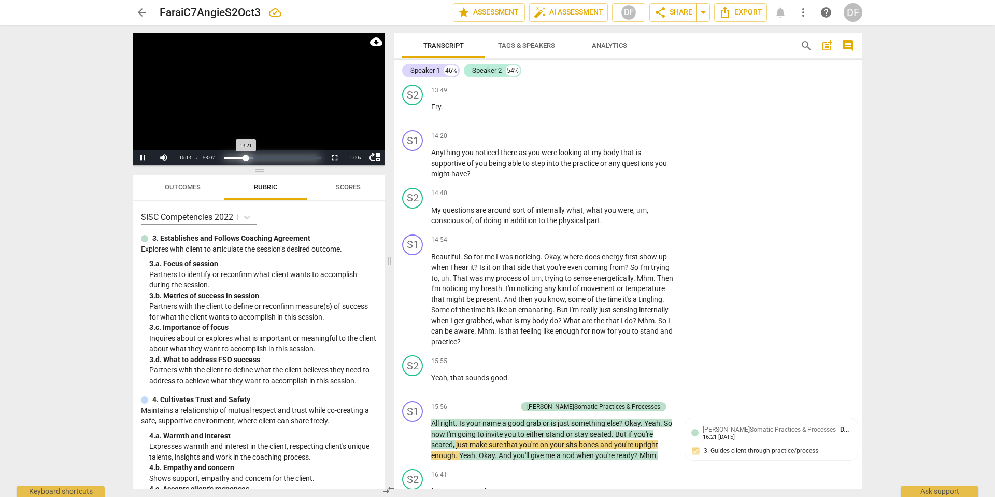
click at [246, 157] on div "Progress : 22.99%" at bounding box center [235, 158] width 22 height 3
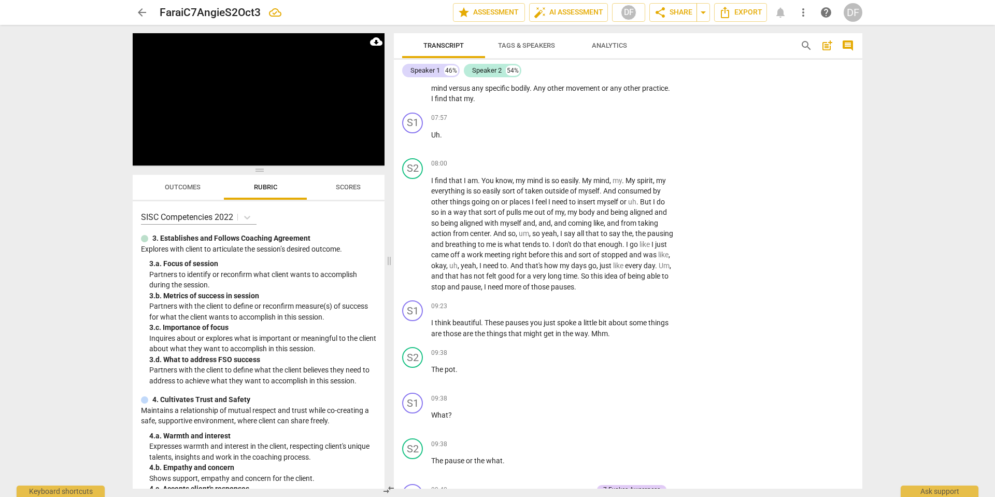
scroll to position [1581, 0]
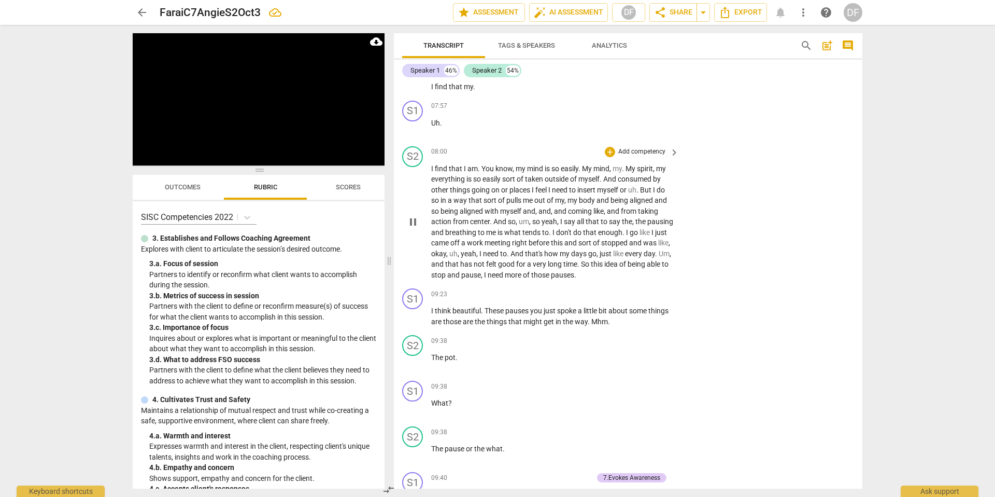
click at [647, 147] on p "Add competency" at bounding box center [642, 151] width 49 height 9
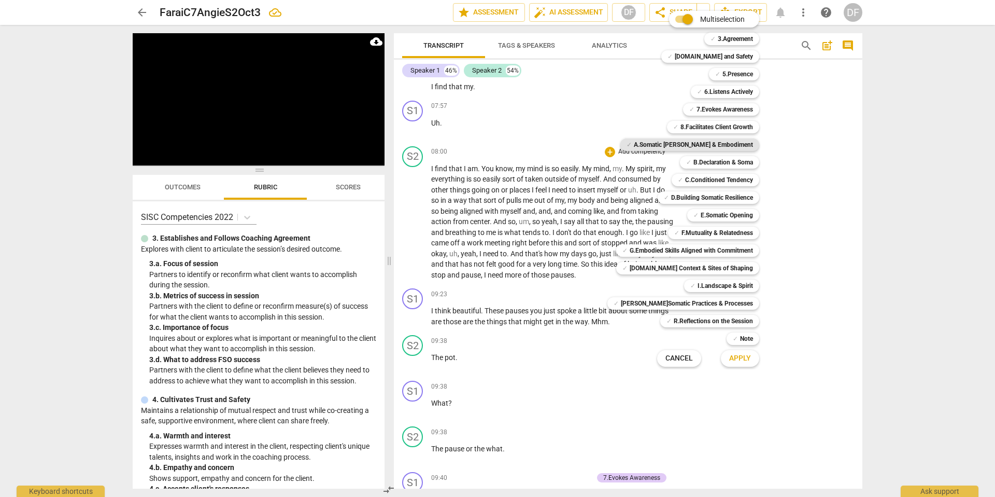
click at [707, 143] on b "A.Somatic [PERSON_NAME] & Embodiment" at bounding box center [693, 144] width 119 height 12
click at [730, 360] on span "Apply" at bounding box center [741, 358] width 22 height 10
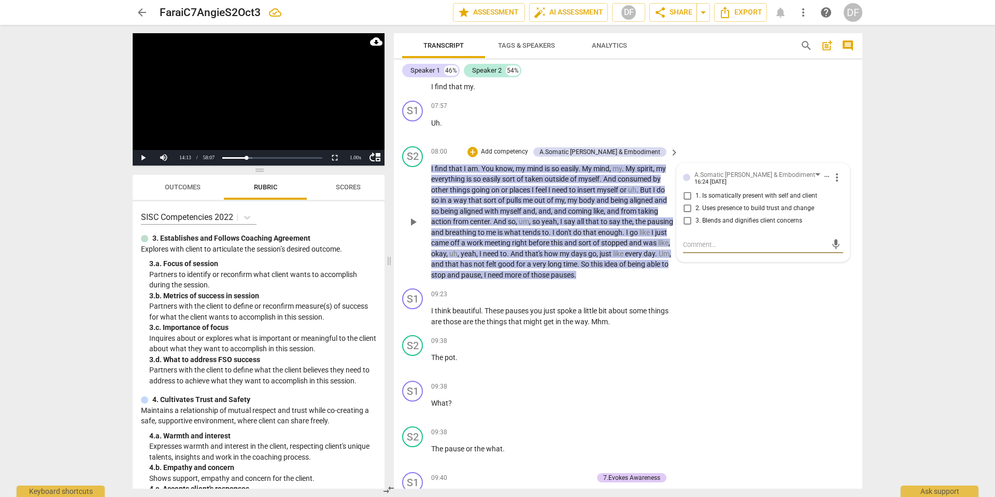
click at [688, 190] on input "1. Is somatically present with self and client" at bounding box center [687, 196] width 17 height 12
click at [685, 190] on input "1. Is somatically present with self and client" at bounding box center [687, 196] width 17 height 12
checkbox input "false"
click at [504, 147] on p "Add competency" at bounding box center [504, 151] width 49 height 9
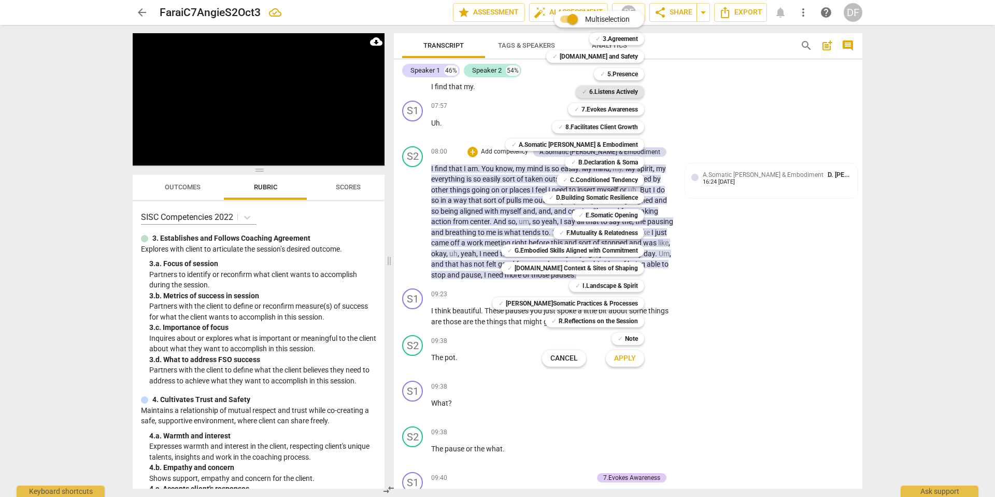
click at [614, 91] on b "6.Listens Actively" at bounding box center [614, 92] width 49 height 12
click at [623, 356] on span "Apply" at bounding box center [625, 358] width 22 height 10
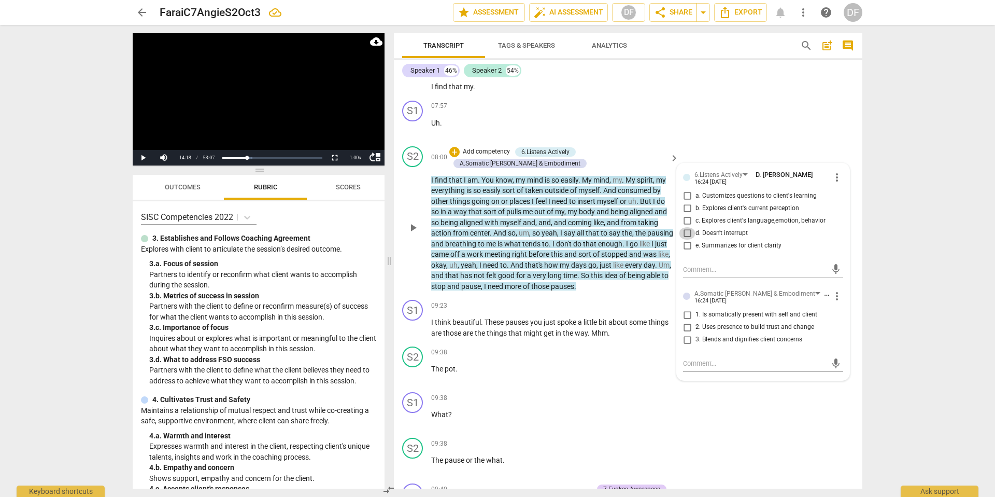
click at [686, 227] on input "d. Doesn't interrupt" at bounding box center [687, 233] width 17 height 12
checkbox input "true"
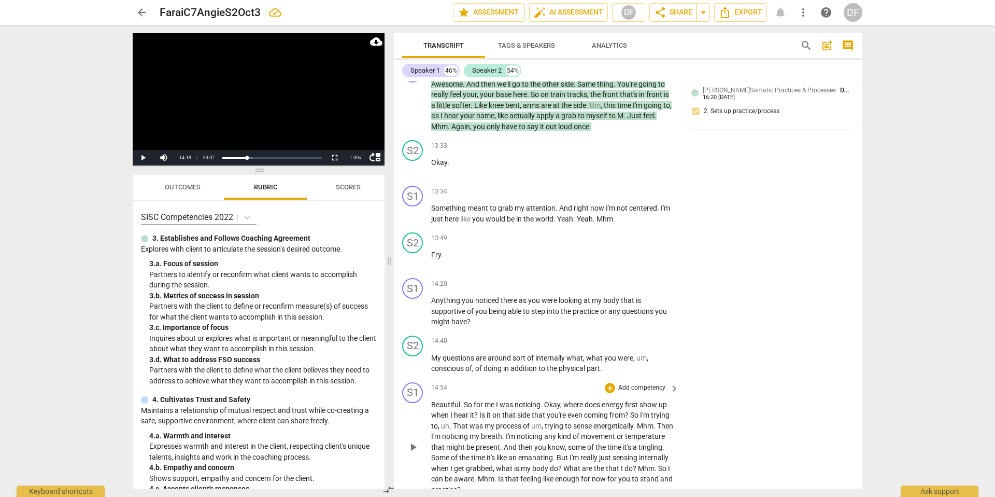
scroll to position [2520, 0]
click at [413, 256] on span "play_arrow" at bounding box center [413, 262] width 12 height 12
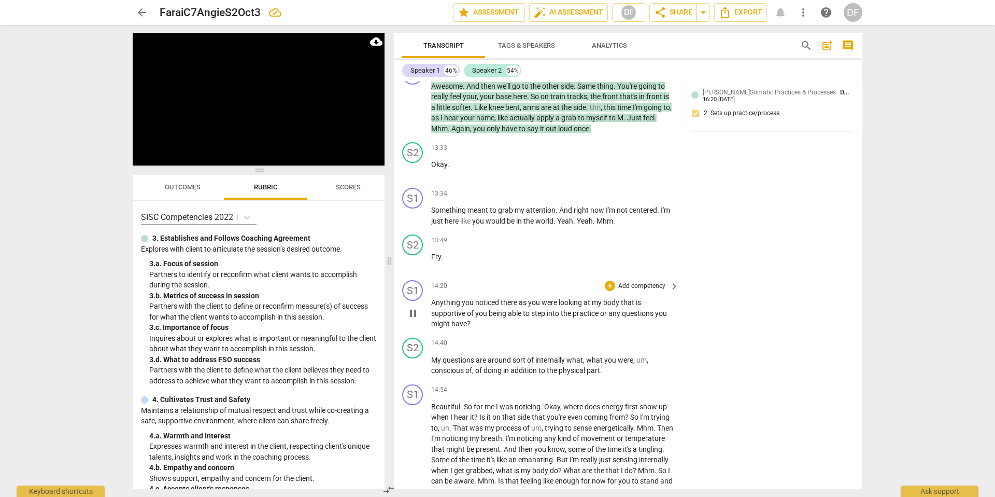
click at [664, 280] on div "+ Add competency keyboard_arrow_right" at bounding box center [641, 285] width 77 height 11
click at [610, 281] on div "+" at bounding box center [610, 286] width 10 height 10
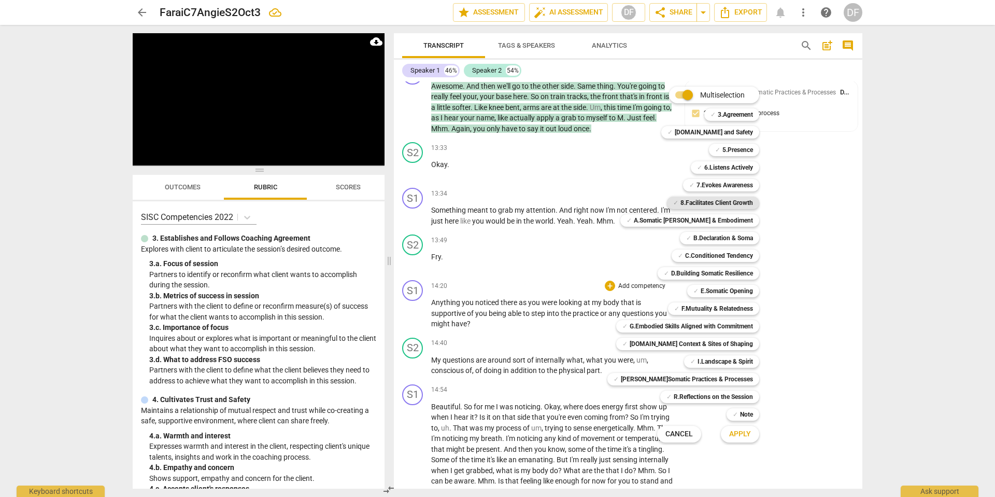
click at [723, 204] on b "8.Facilitates Client Growth" at bounding box center [717, 203] width 73 height 12
click at [738, 434] on span "Apply" at bounding box center [741, 434] width 22 height 10
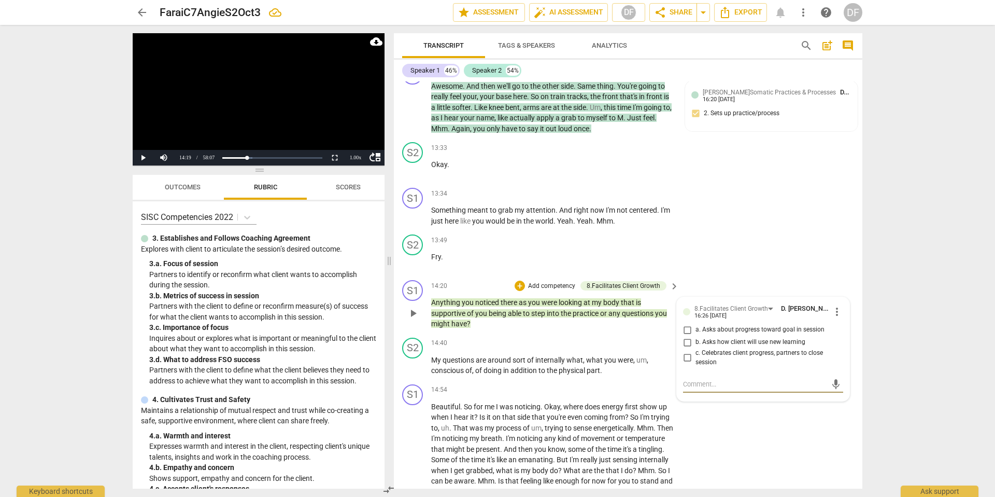
click at [553, 282] on p "Add competency" at bounding box center [551, 286] width 49 height 9
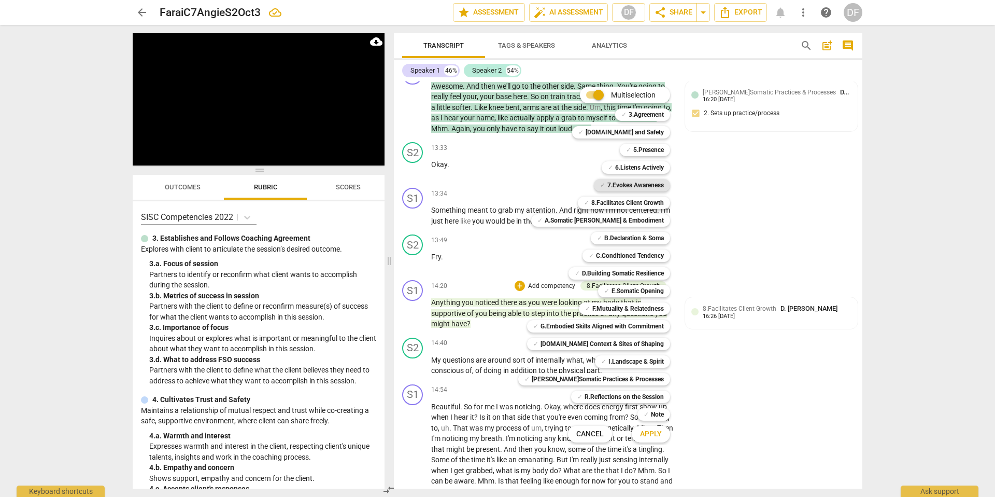
click at [615, 186] on b "7.Evokes Awareness" at bounding box center [636, 185] width 57 height 12
click at [647, 435] on span "Apply" at bounding box center [651, 434] width 22 height 10
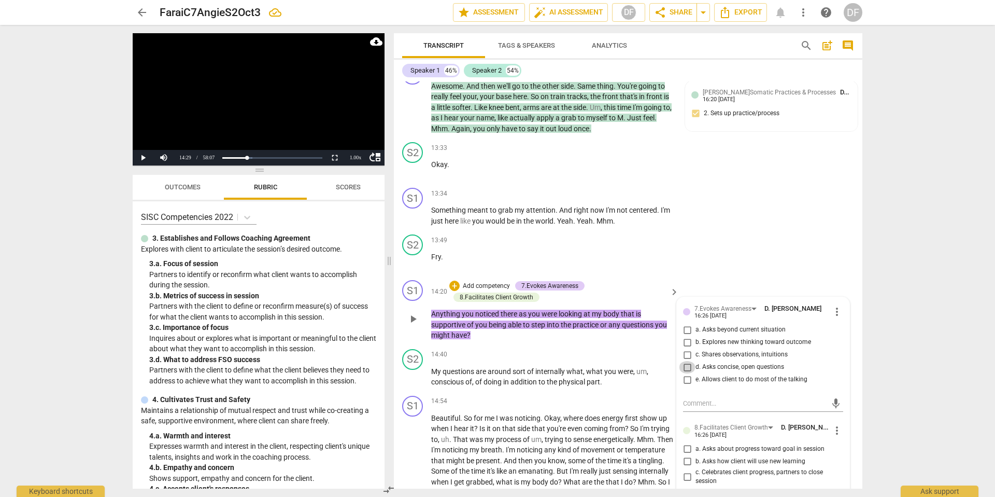
click at [683, 361] on input "d. Asks concise, open questions" at bounding box center [687, 367] width 17 height 12
checkbox input "true"
click at [838, 424] on span "more_vert" at bounding box center [837, 430] width 12 height 12
click at [843, 431] on li "Delete" at bounding box center [846, 428] width 36 height 20
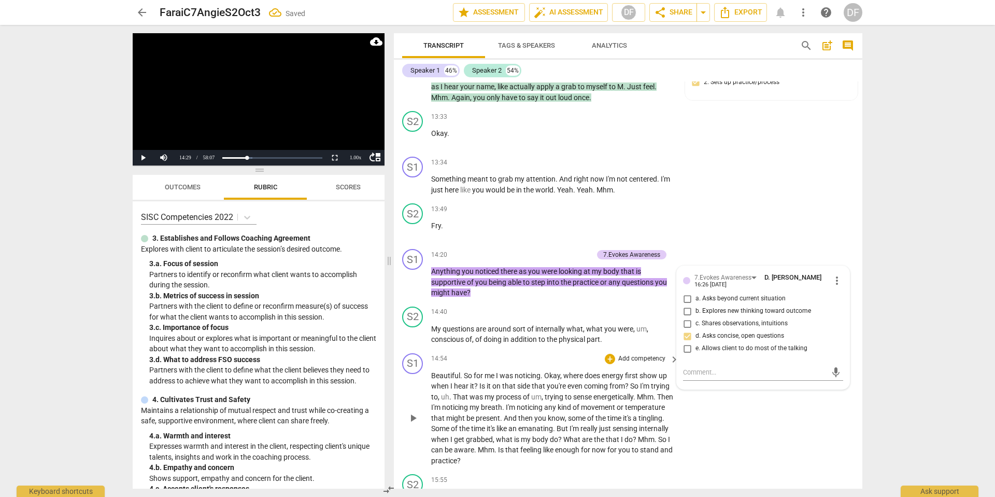
scroll to position [2553, 0]
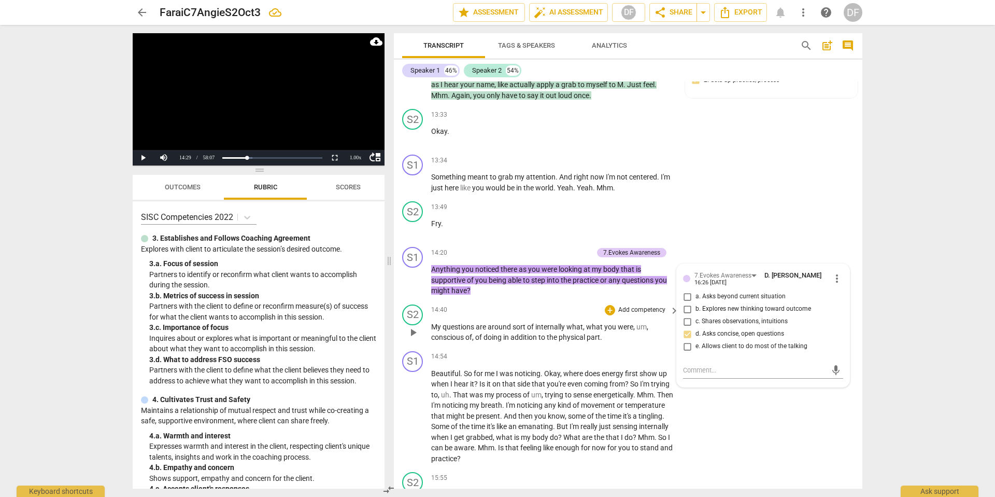
click at [412, 326] on span "play_arrow" at bounding box center [413, 332] width 12 height 12
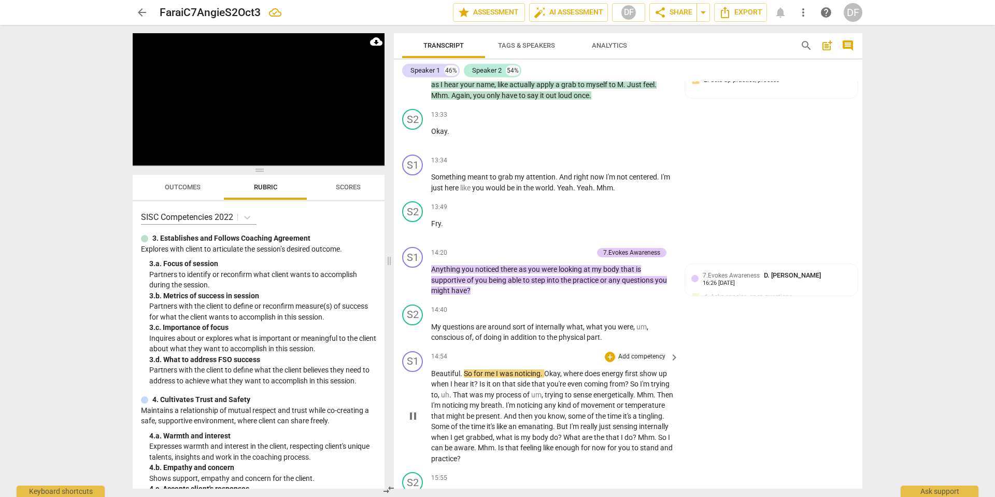
click at [651, 352] on p "Add competency" at bounding box center [642, 356] width 49 height 9
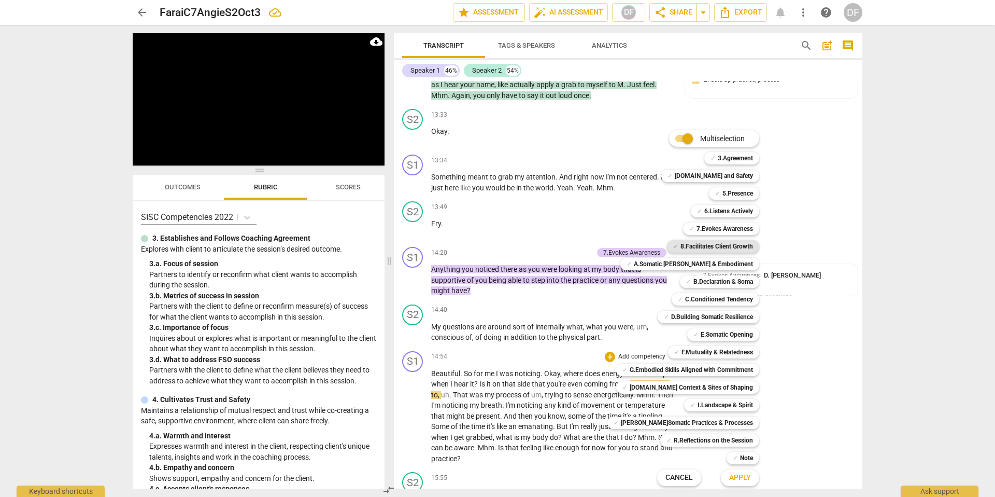
click at [713, 246] on b "8.Facilitates Client Growth" at bounding box center [717, 246] width 73 height 12
click at [736, 476] on span "Apply" at bounding box center [741, 477] width 22 height 10
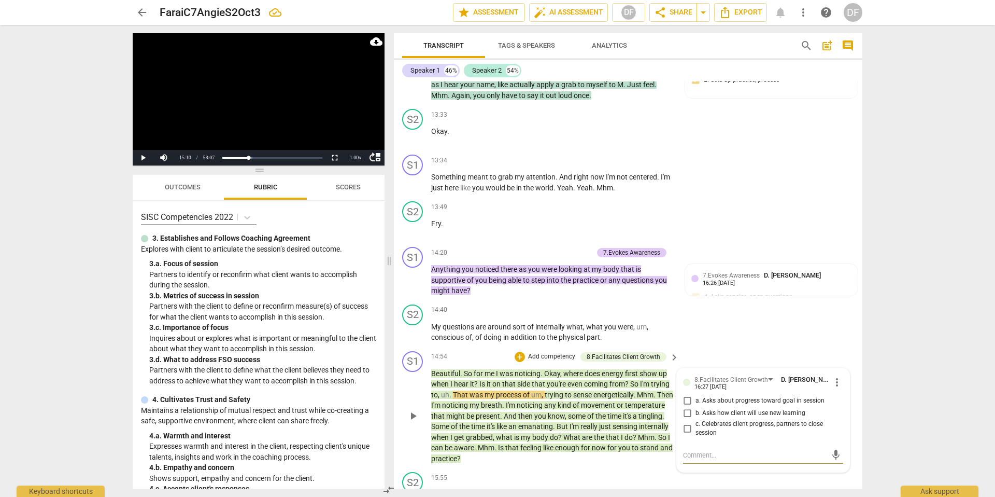
click at [836, 376] on span "more_vert" at bounding box center [837, 382] width 12 height 12
click at [552, 336] on div at bounding box center [497, 248] width 995 height 497
click at [559, 352] on p "Add competency" at bounding box center [551, 356] width 49 height 9
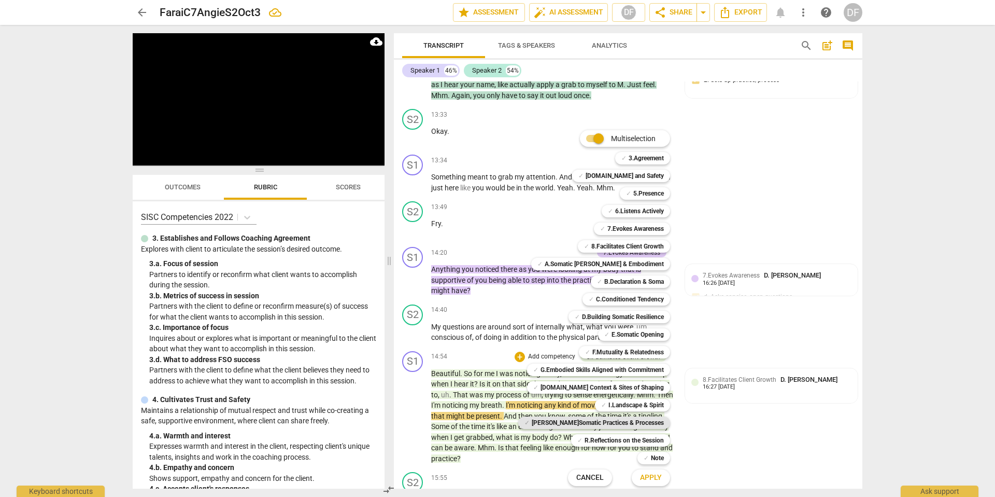
click at [625, 424] on b "[PERSON_NAME]Somatic Practices & Processes" at bounding box center [598, 422] width 132 height 12
click at [647, 477] on span "Apply" at bounding box center [651, 477] width 22 height 10
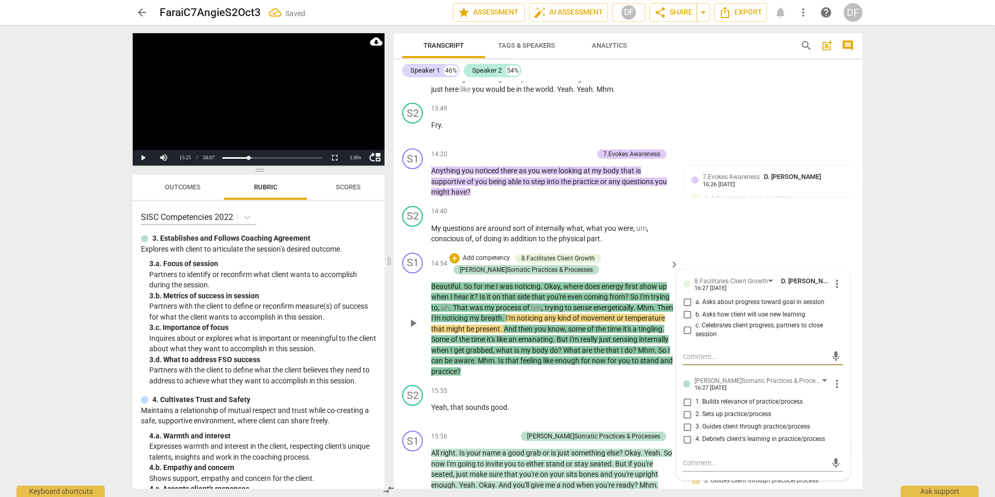
scroll to position [2669, 0]
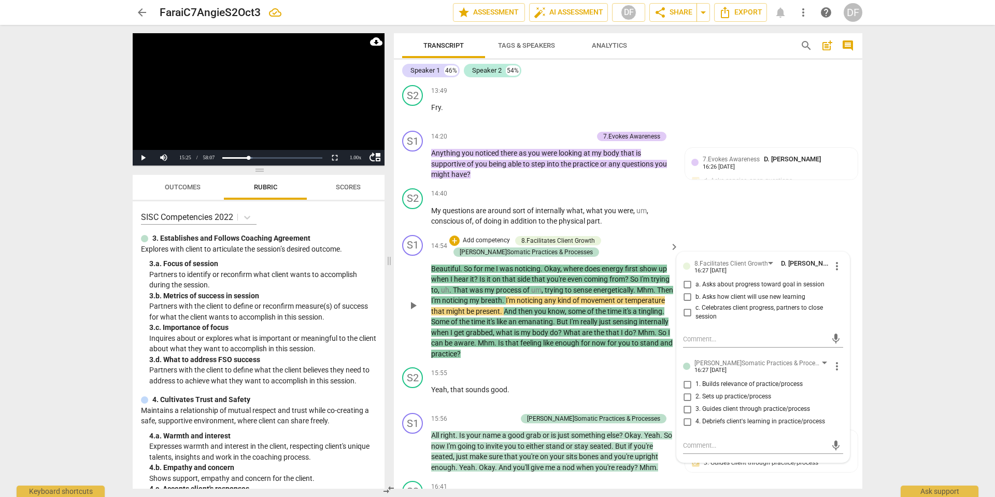
click at [504, 236] on p "Add competency" at bounding box center [486, 240] width 49 height 9
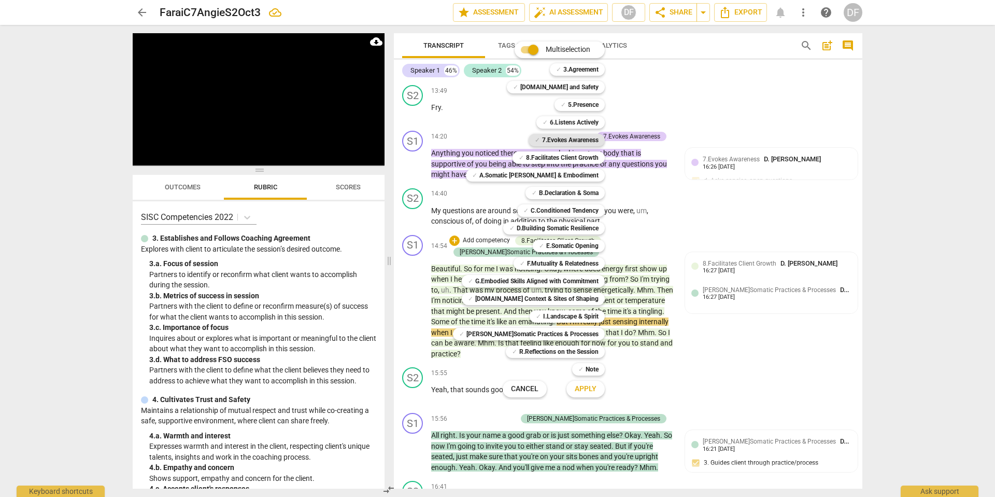
click at [569, 138] on b "7.Evokes Awareness" at bounding box center [570, 140] width 57 height 12
click at [575, 391] on span "Apply" at bounding box center [586, 389] width 22 height 10
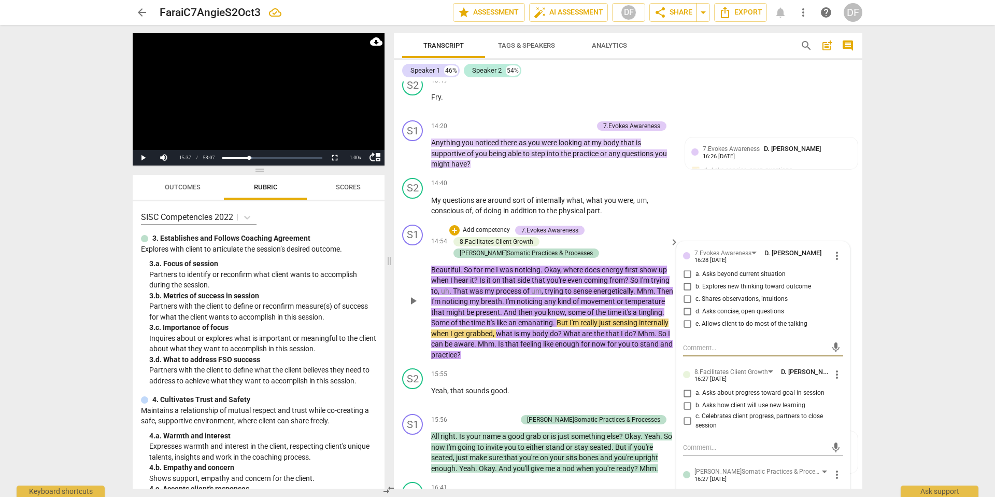
scroll to position [2682, 0]
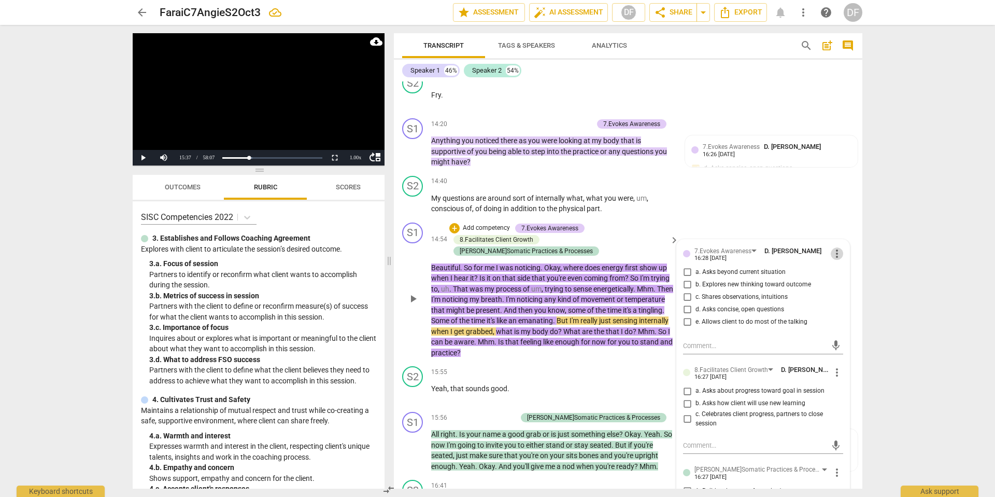
click at [832, 247] on span "more_vert" at bounding box center [837, 253] width 12 height 12
click at [838, 252] on li "Delete" at bounding box center [846, 252] width 36 height 20
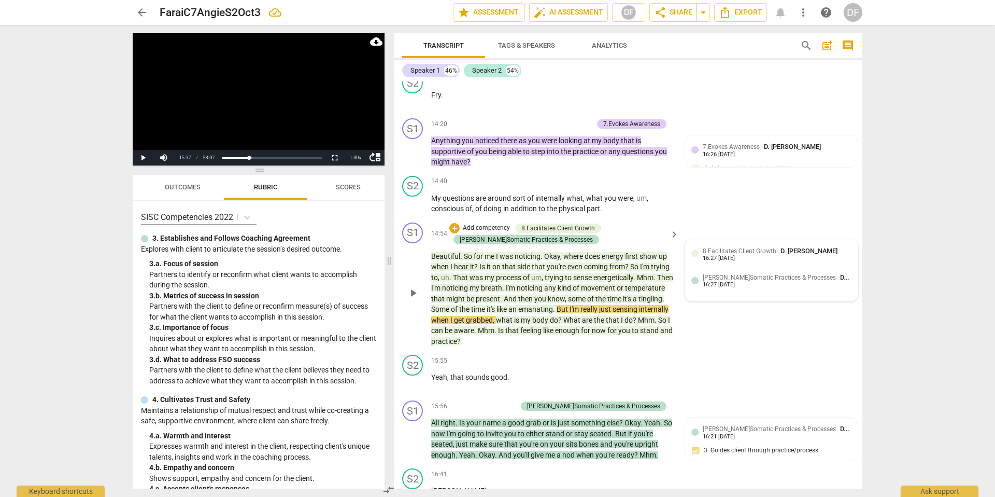
click at [774, 246] on div "8.Facilitates Client Growth D. [PERSON_NAME]" at bounding box center [772, 251] width 139 height 10
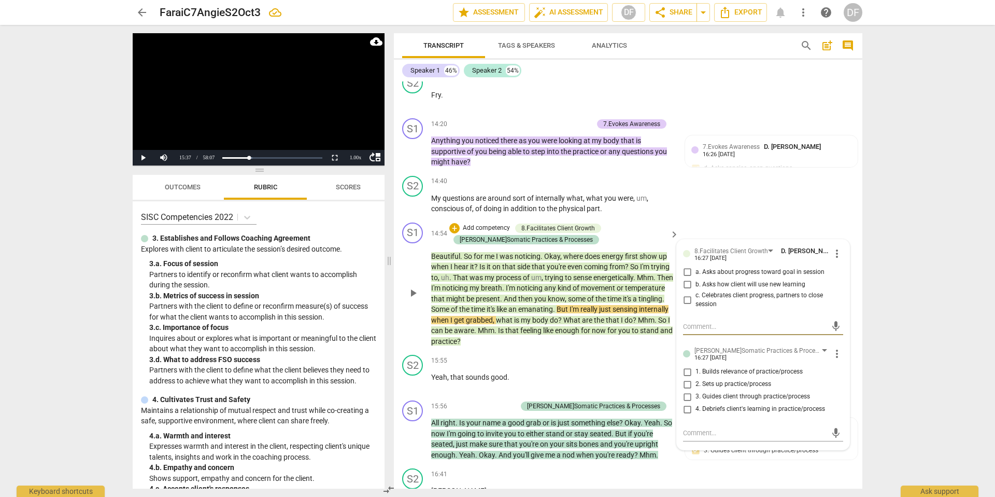
click at [841, 240] on div "8.Facilitates Client Growth D. [PERSON_NAME] 16:27 [DATE] more_vert a. Asks abo…" at bounding box center [763, 345] width 173 height 211
click at [837, 247] on span "more_vert" at bounding box center [837, 253] width 12 height 12
click at [838, 253] on li "Delete" at bounding box center [846, 252] width 36 height 20
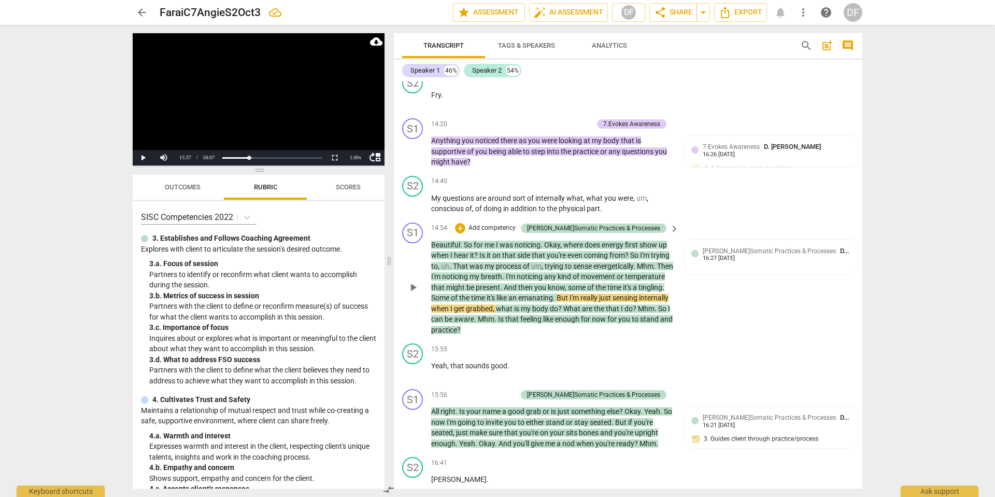
click at [514, 223] on p "Add competency" at bounding box center [492, 227] width 49 height 9
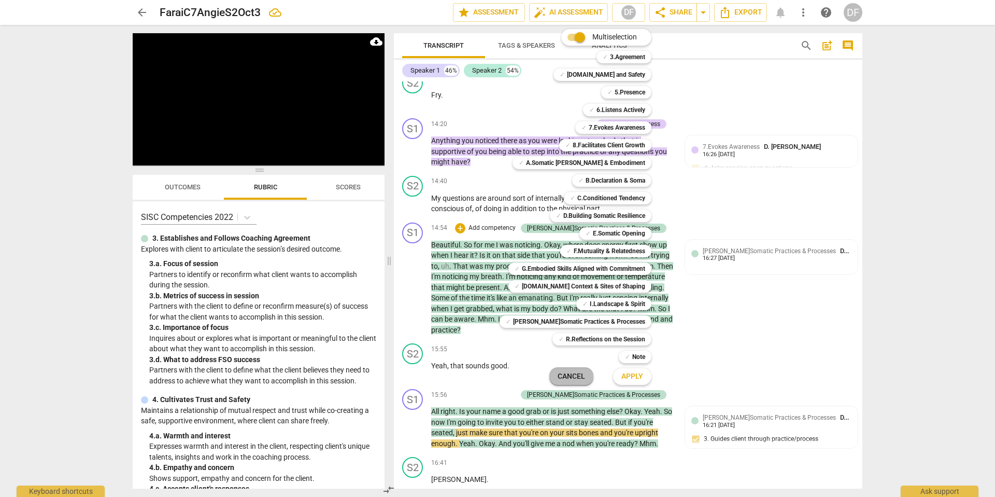
click at [572, 376] on span "Cancel" at bounding box center [571, 376] width 27 height 10
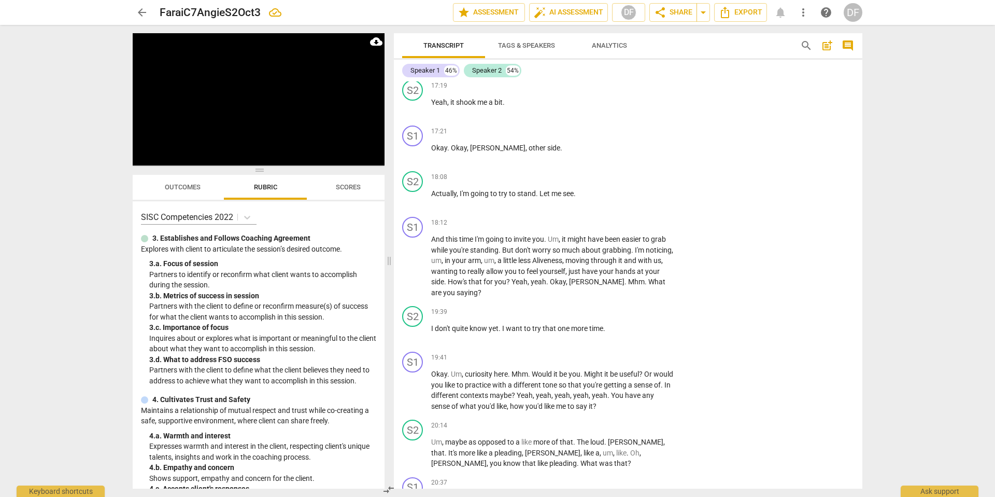
scroll to position [3100, 0]
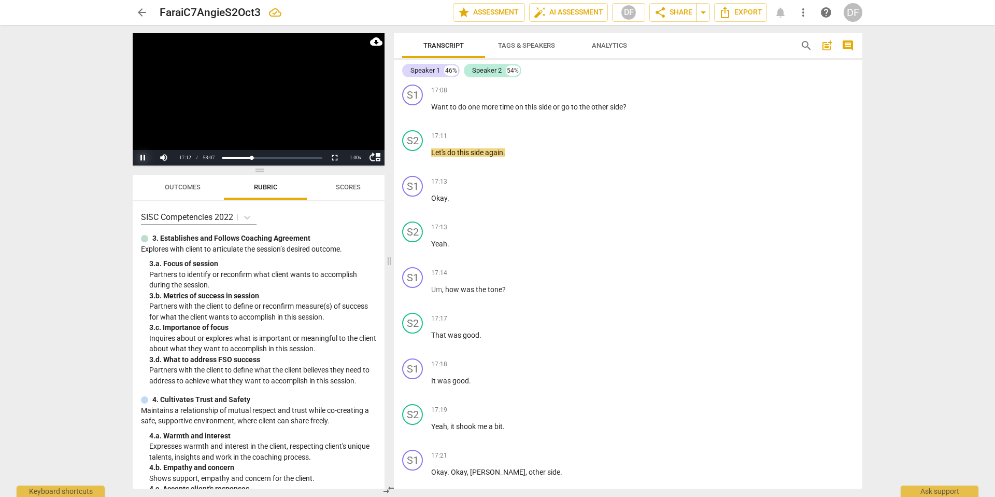
drag, startPoint x: 141, startPoint y: 156, endPoint x: 142, endPoint y: 149, distance: 7.3
click at [141, 156] on button "Pause" at bounding box center [143, 158] width 21 height 16
click at [148, 14] on span "arrow_back" at bounding box center [142, 12] width 12 height 12
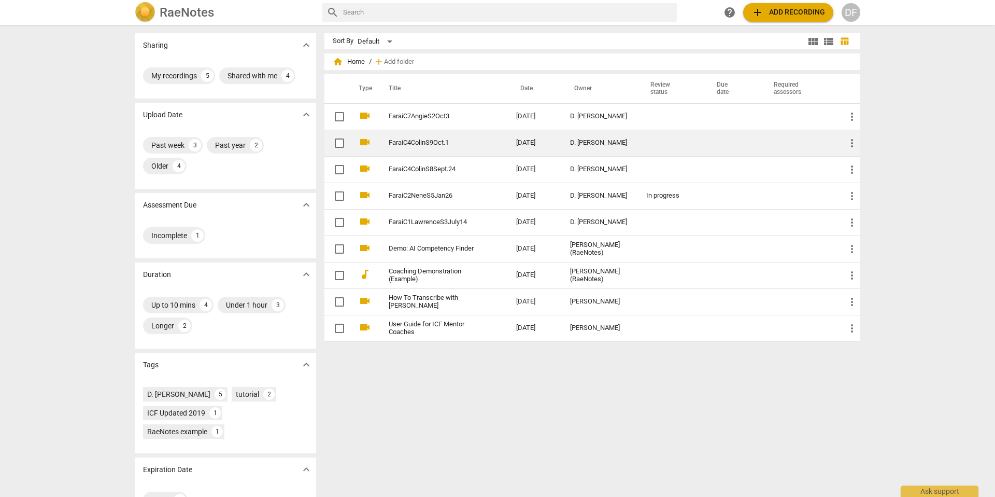
click at [408, 144] on link "FaraiC4ColinS9Oct.1" at bounding box center [434, 143] width 90 height 8
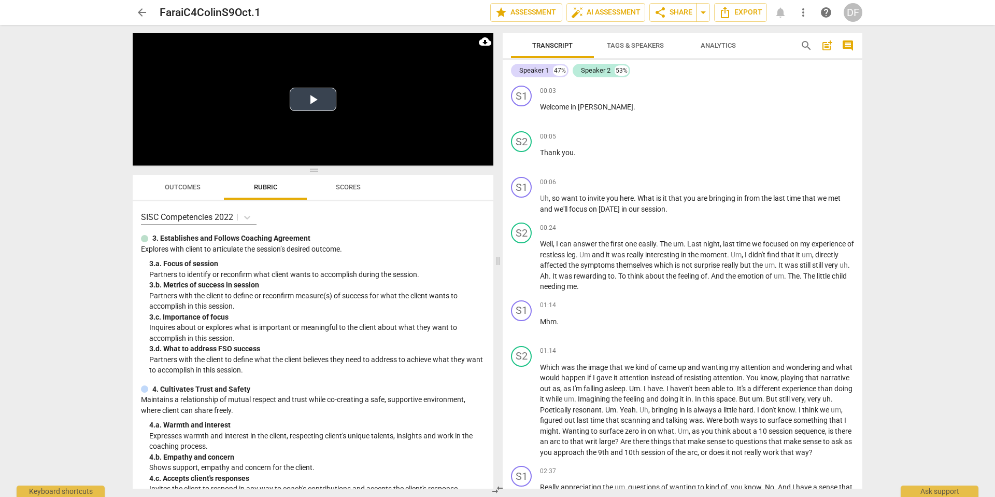
click at [311, 100] on button "Play Video" at bounding box center [313, 99] width 47 height 23
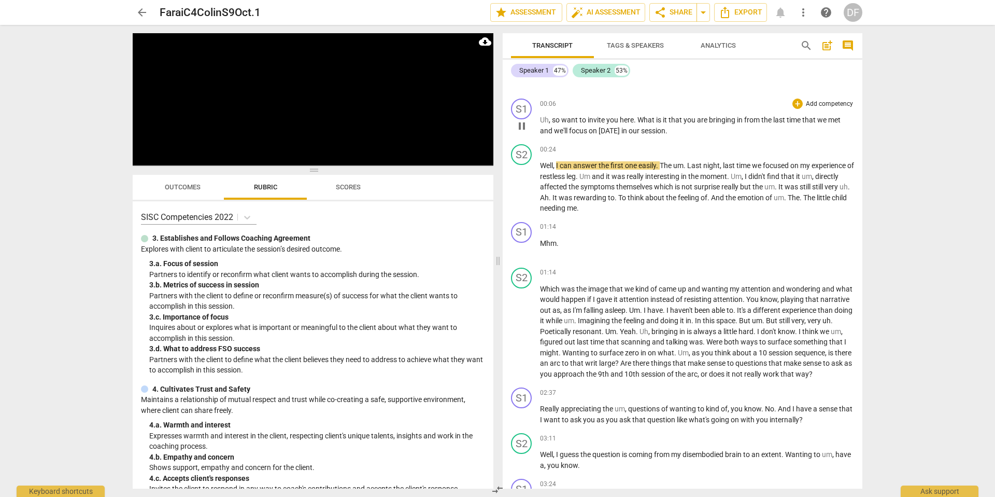
scroll to position [79, 0]
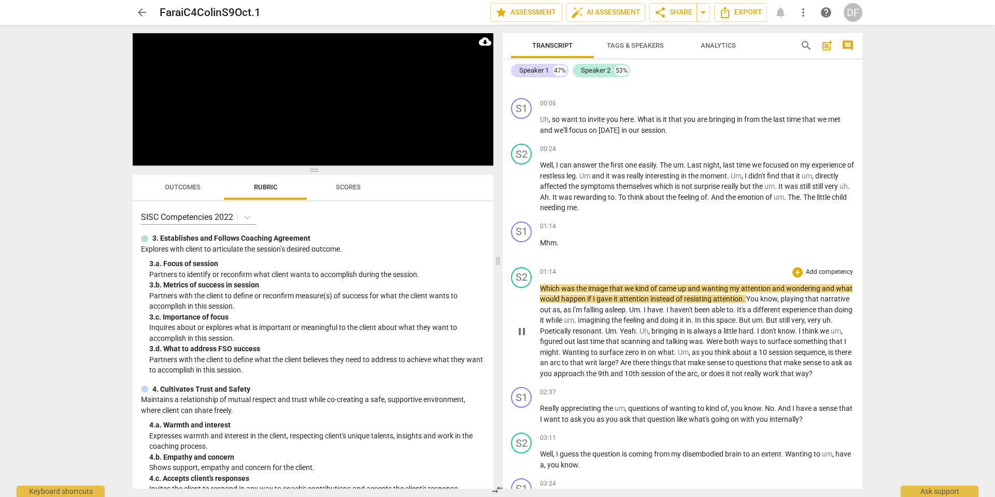
click at [843, 270] on p "Add competency" at bounding box center [829, 272] width 49 height 9
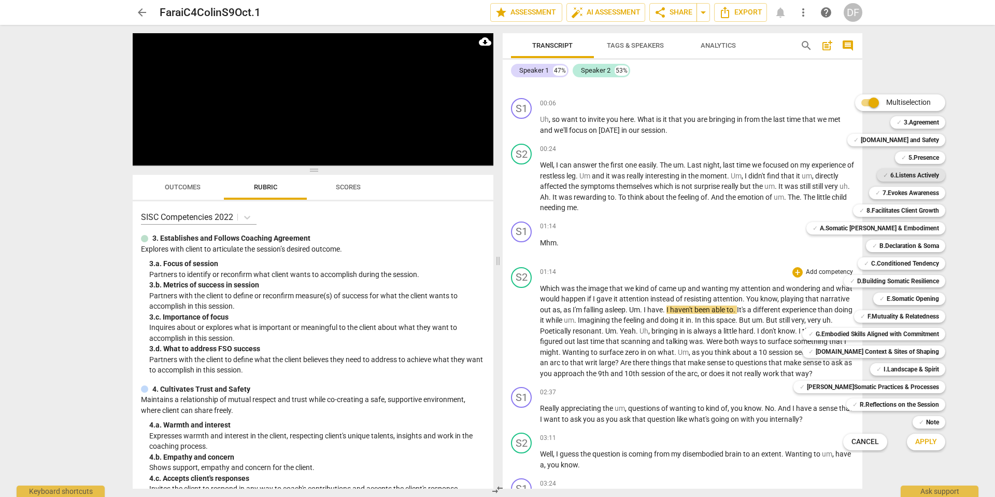
click at [917, 176] on b "6.Listens Actively" at bounding box center [915, 175] width 49 height 12
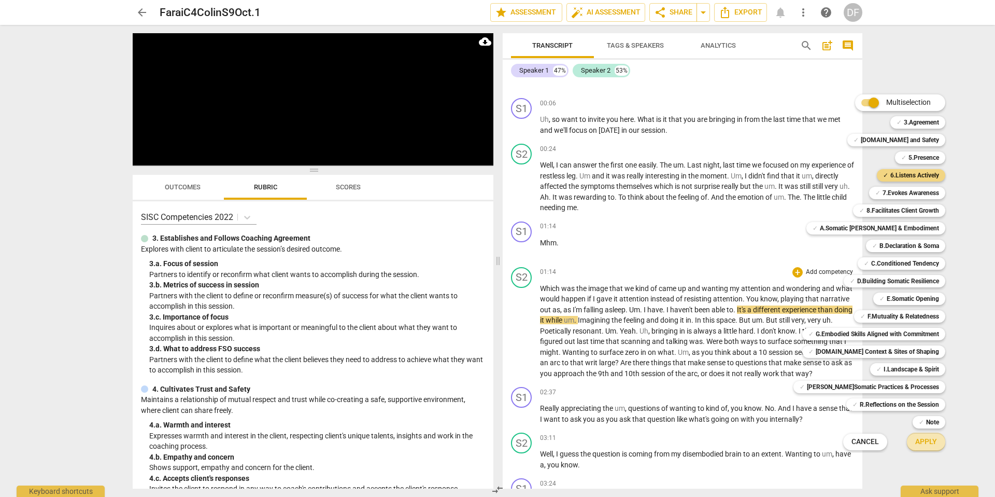
click at [926, 443] on span "Apply" at bounding box center [927, 442] width 22 height 10
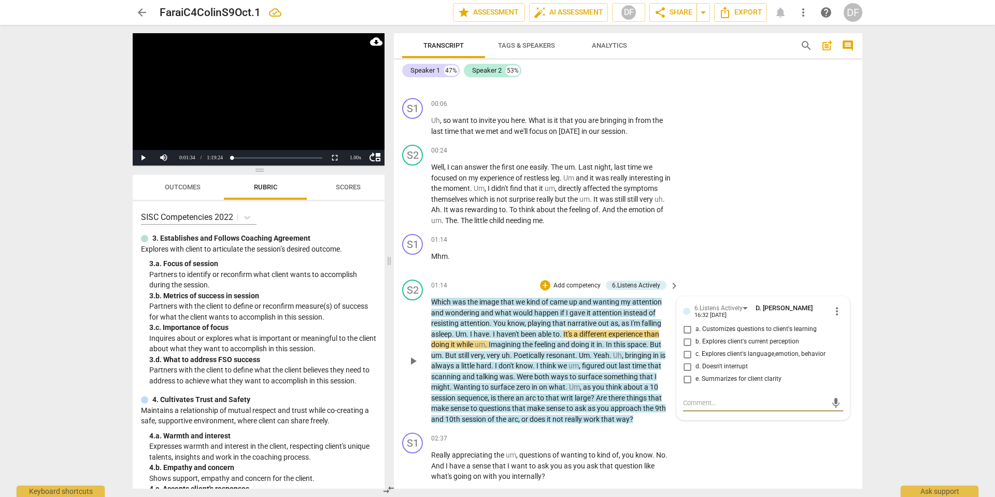
click at [686, 367] on input "d. Doesn't interrupt" at bounding box center [687, 366] width 17 height 12
checkbox input "true"
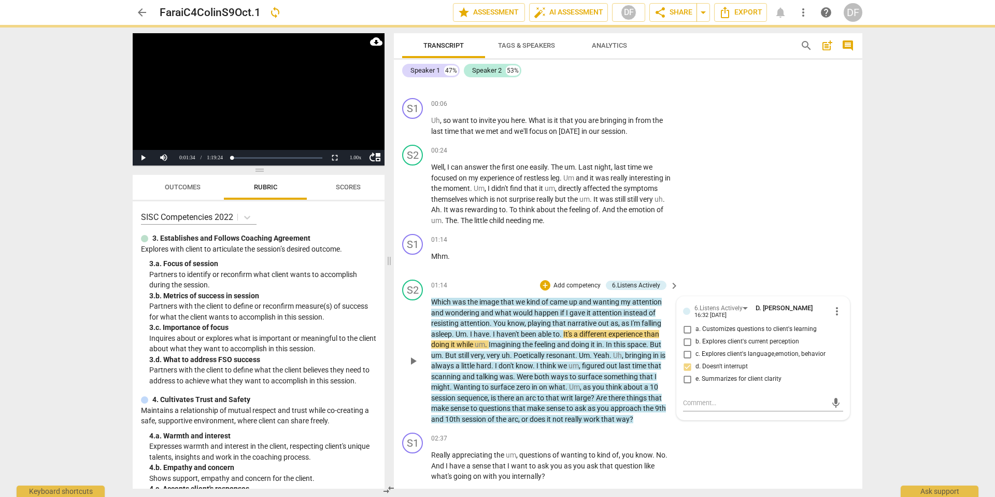
click at [581, 283] on p "Add competency" at bounding box center [577, 285] width 49 height 9
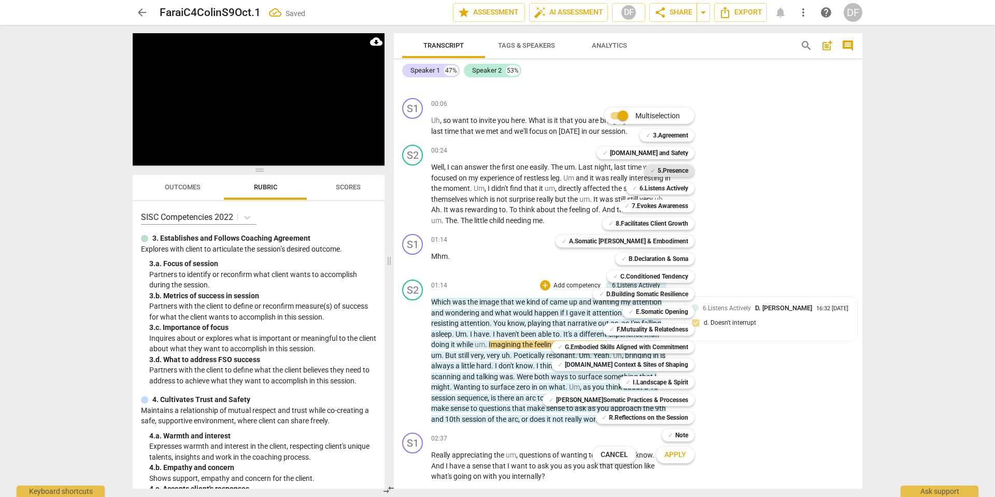
click at [670, 170] on b "5.Presence" at bounding box center [673, 170] width 31 height 12
click at [670, 455] on span "Apply" at bounding box center [676, 455] width 22 height 10
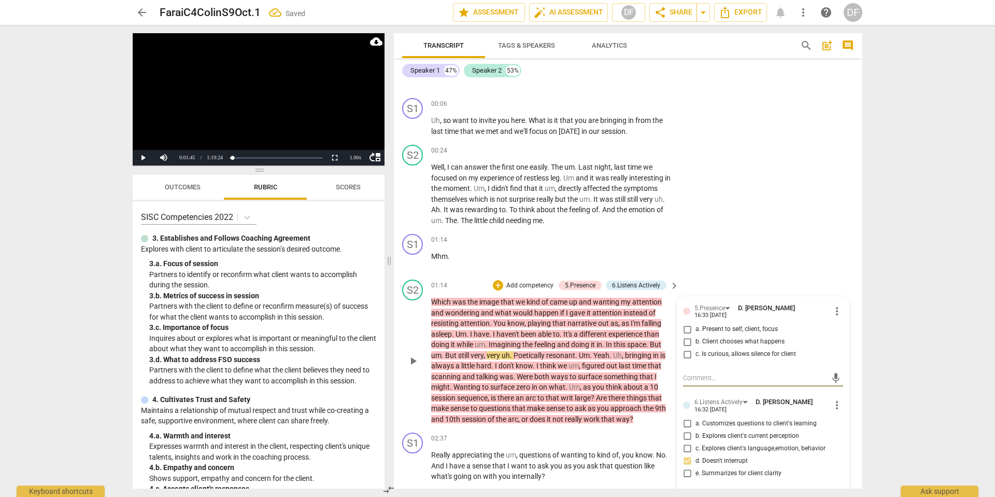
click at [686, 329] on input "a. Present to self, client, focus" at bounding box center [687, 329] width 17 height 12
checkbox input "true"
click at [687, 354] on input "c. Is curious, allows silence for client" at bounding box center [687, 354] width 17 height 12
checkbox input "true"
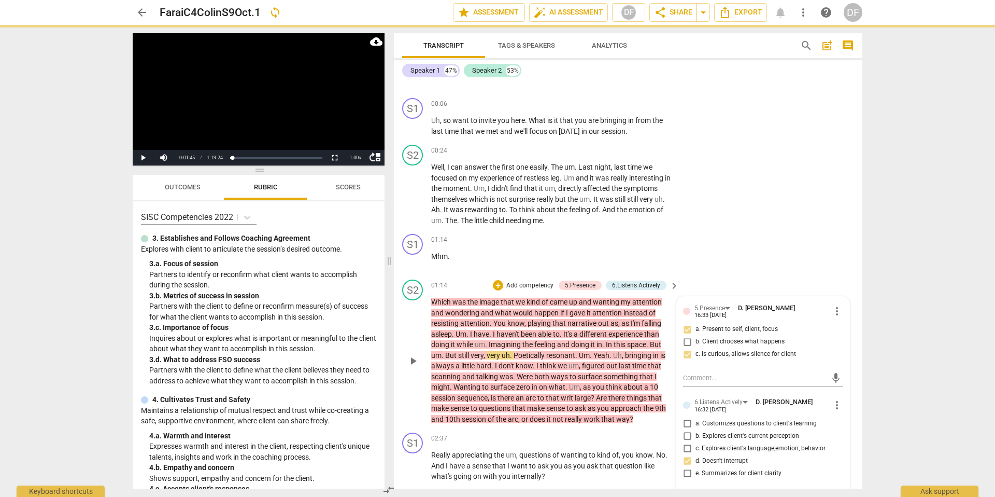
click at [410, 359] on span "play_arrow" at bounding box center [413, 361] width 12 height 12
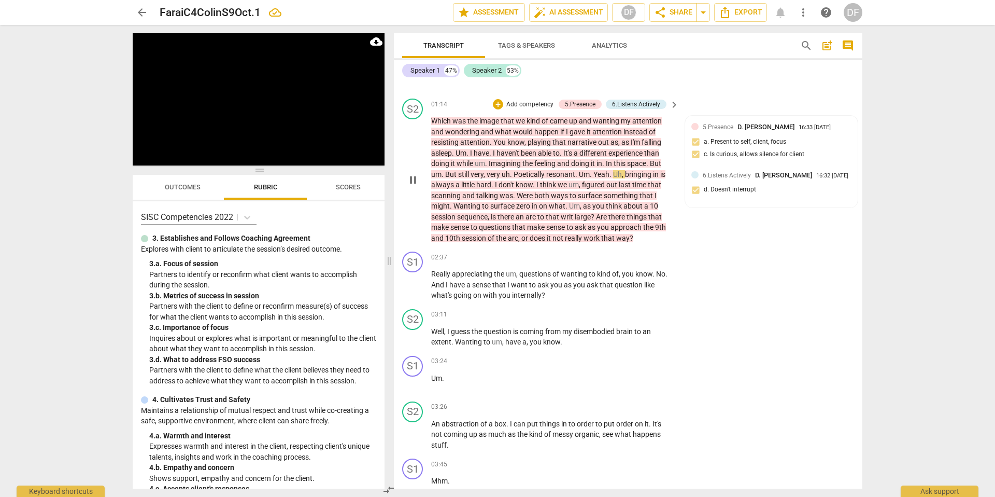
scroll to position [293, 0]
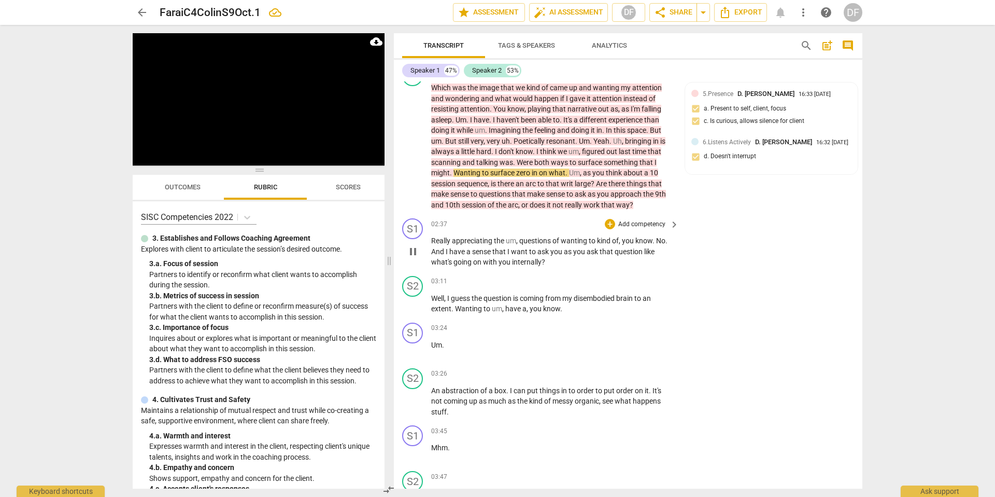
click at [656, 225] on p "Add competency" at bounding box center [642, 224] width 49 height 9
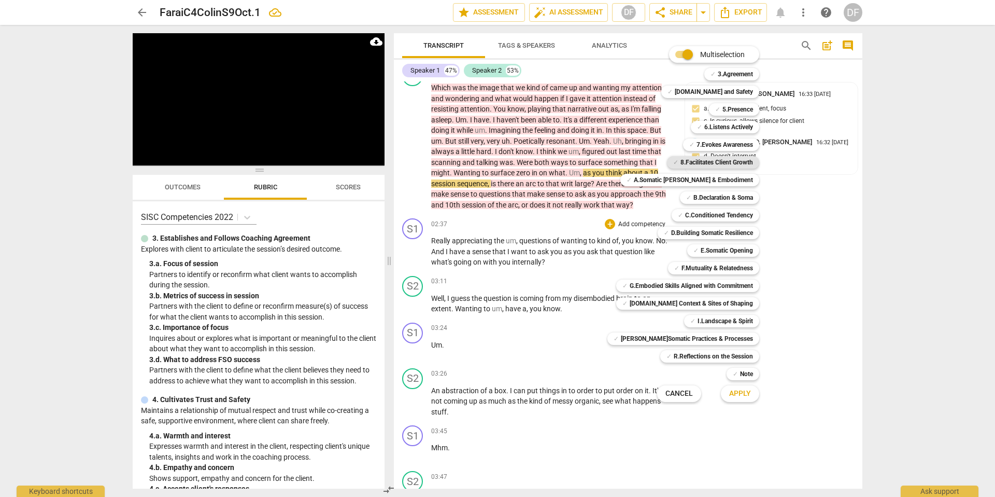
click at [741, 161] on b "8.Facilitates Client Growth" at bounding box center [717, 162] width 73 height 12
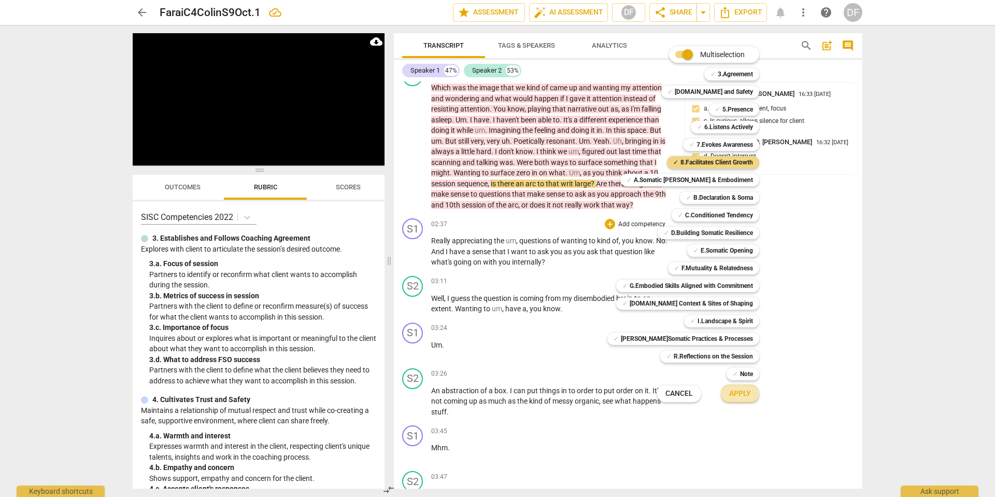
click at [731, 392] on span "Apply" at bounding box center [741, 393] width 22 height 10
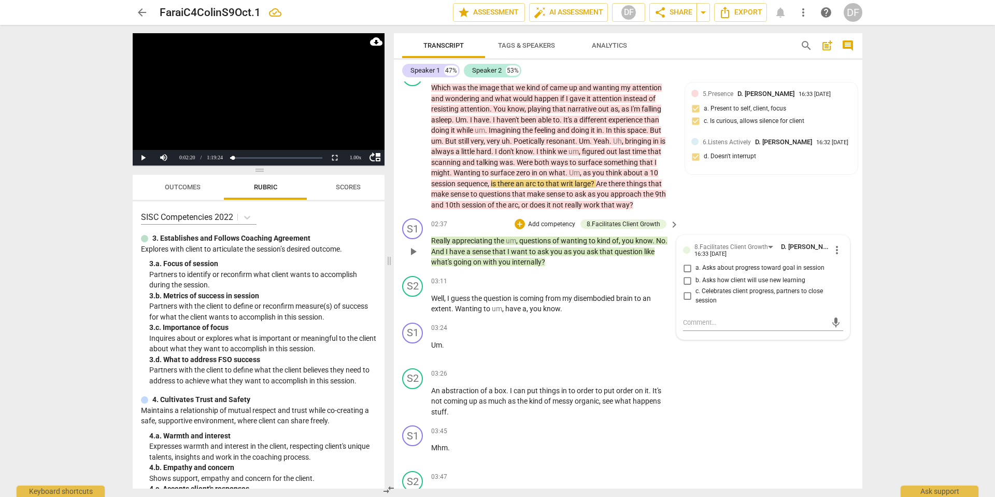
click at [556, 221] on p "Add competency" at bounding box center [551, 224] width 49 height 9
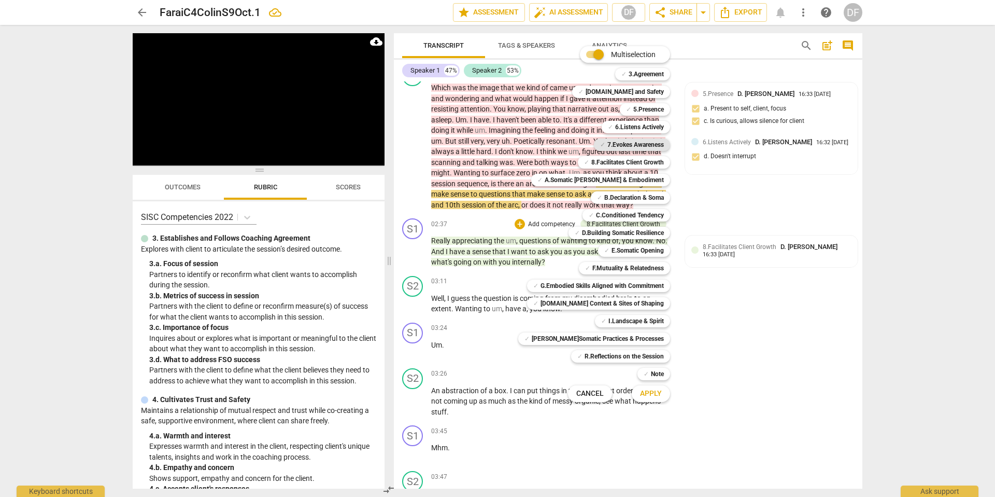
click at [641, 143] on b "7.Evokes Awareness" at bounding box center [636, 144] width 57 height 12
click at [642, 394] on span "Apply" at bounding box center [651, 393] width 22 height 10
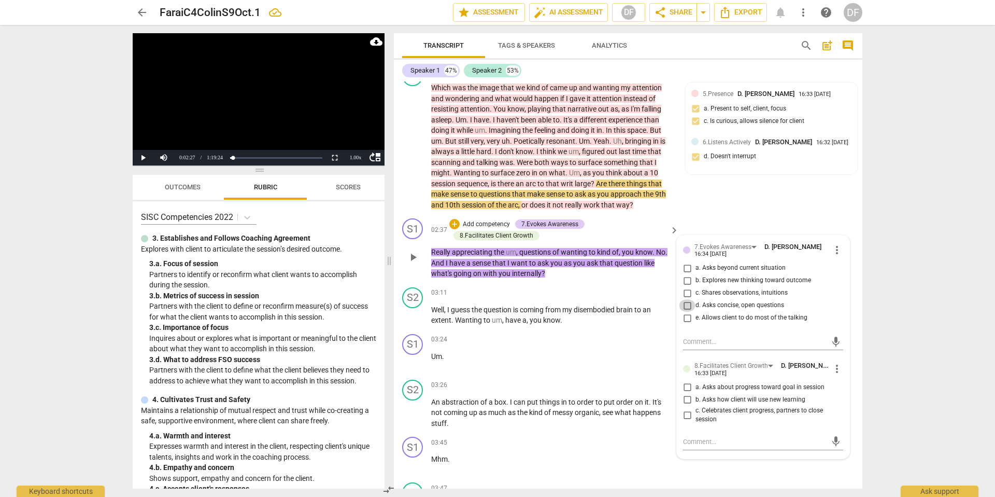
click at [685, 302] on input "d. Asks concise, open questions" at bounding box center [687, 305] width 17 height 12
checkbox input "true"
click at [838, 369] on span "more_vert" at bounding box center [837, 368] width 12 height 12
click at [837, 388] on li "Delete" at bounding box center [846, 388] width 36 height 20
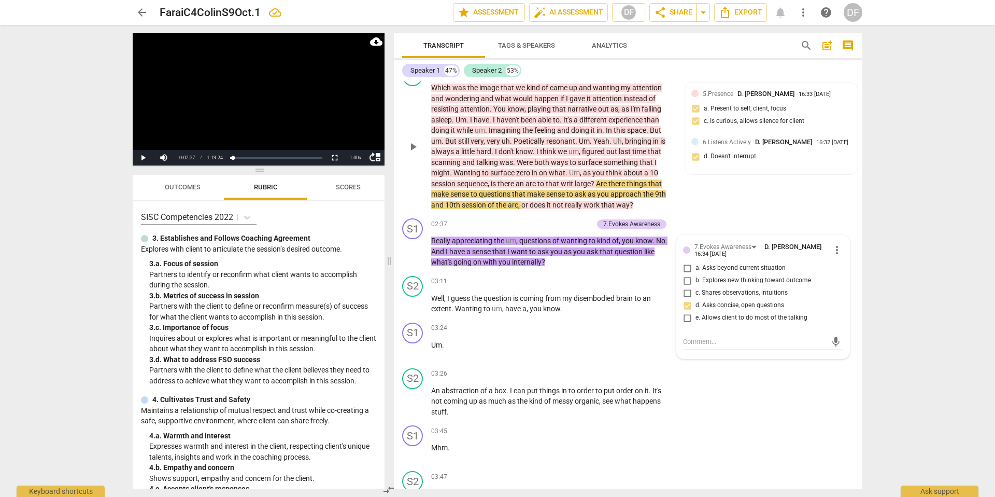
click at [413, 149] on span "play_arrow" at bounding box center [413, 147] width 12 height 12
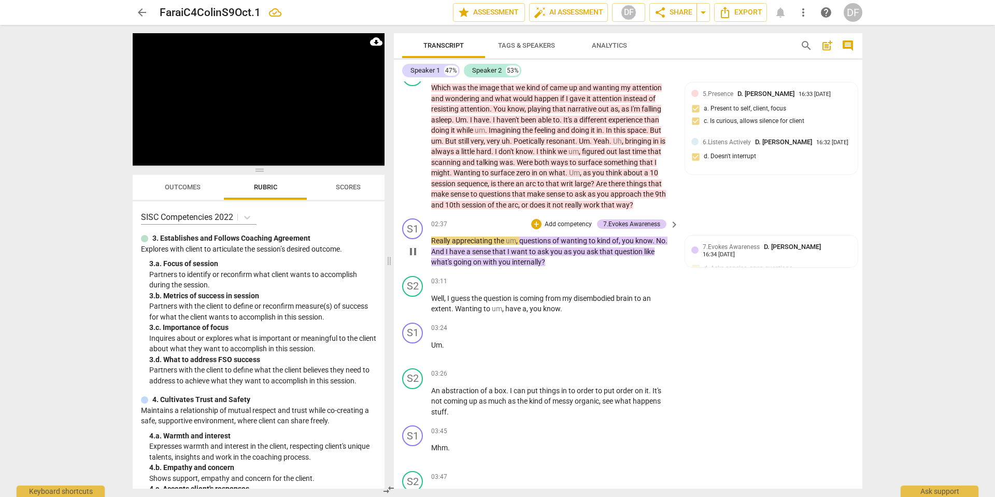
click at [576, 222] on p "Add competency" at bounding box center [568, 224] width 49 height 9
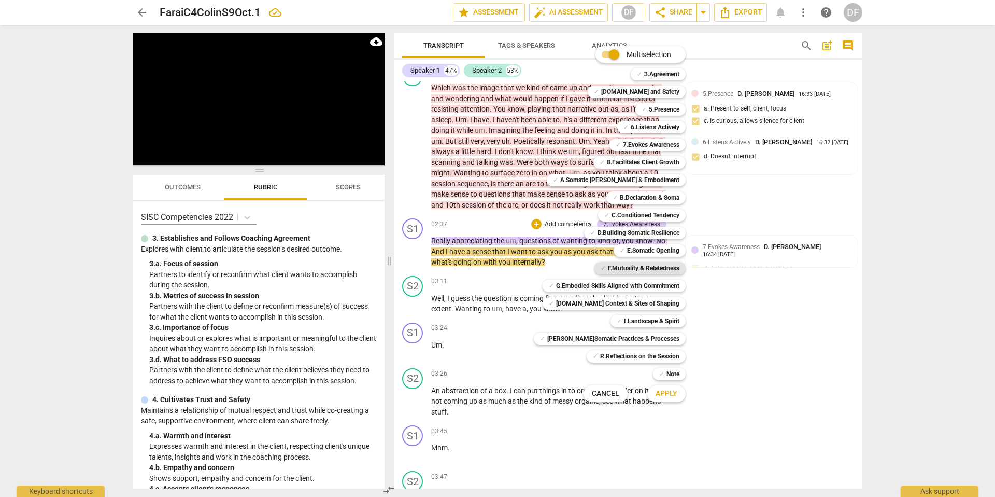
click at [644, 269] on b "F.Mutuality & Relatedness" at bounding box center [644, 268] width 72 height 12
click at [658, 390] on span "Apply" at bounding box center [667, 393] width 22 height 10
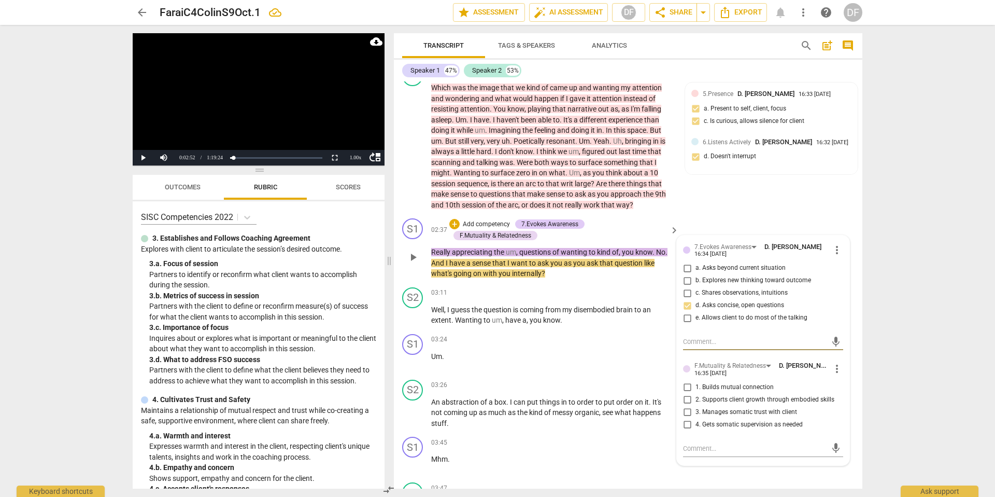
click at [832, 368] on span "more_vert" at bounding box center [837, 368] width 12 height 12
click at [841, 389] on li "Delete" at bounding box center [846, 388] width 36 height 20
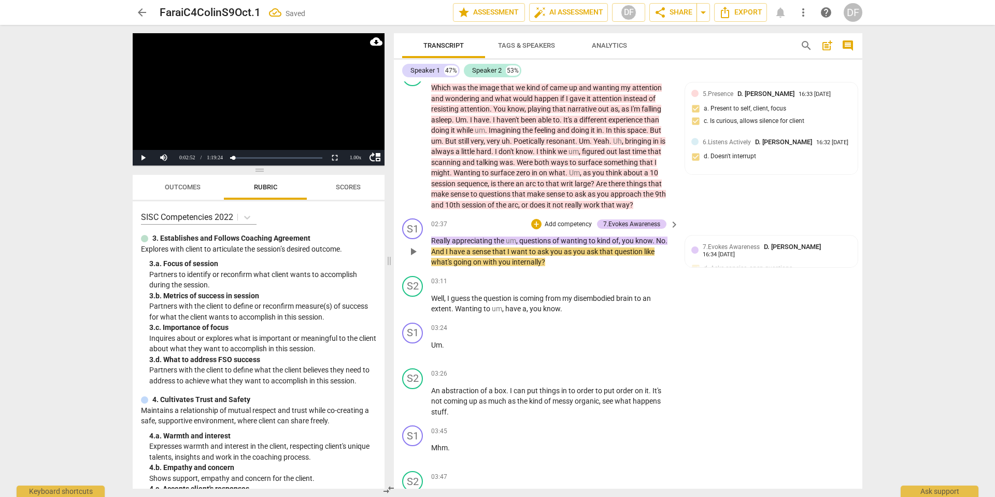
click at [544, 223] on p "Add competency" at bounding box center [568, 224] width 49 height 9
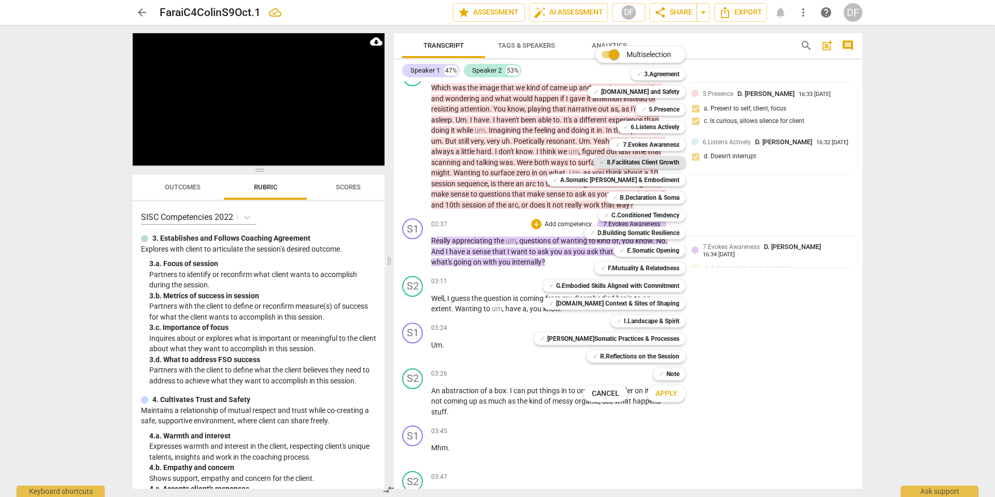
click at [646, 159] on b "8.Facilitates Client Growth" at bounding box center [643, 162] width 73 height 12
click at [656, 394] on span "Apply" at bounding box center [667, 393] width 22 height 10
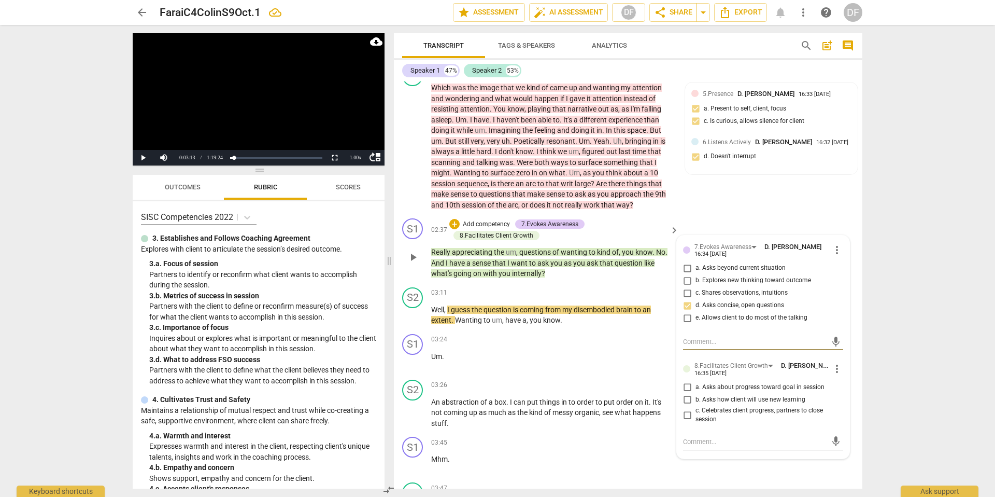
click at [684, 317] on input "e. Allows client to do most of the talking" at bounding box center [687, 318] width 17 height 12
checkbox input "true"
click at [834, 372] on span "more_vert" at bounding box center [837, 368] width 12 height 12
click at [844, 387] on li "Delete" at bounding box center [846, 388] width 36 height 20
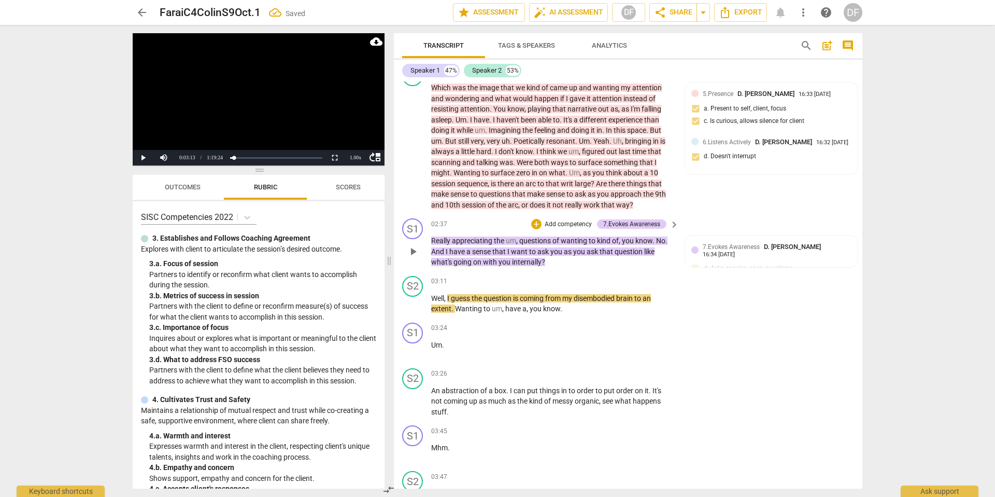
click at [564, 221] on p "Add competency" at bounding box center [568, 224] width 49 height 9
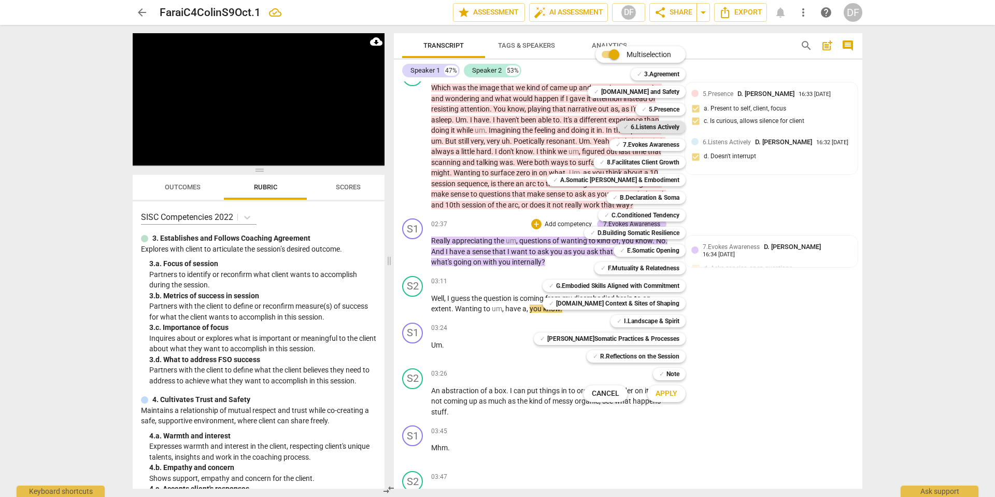
click at [646, 129] on b "6.Listens Actively" at bounding box center [655, 127] width 49 height 12
click at [666, 393] on span "Apply" at bounding box center [667, 393] width 22 height 10
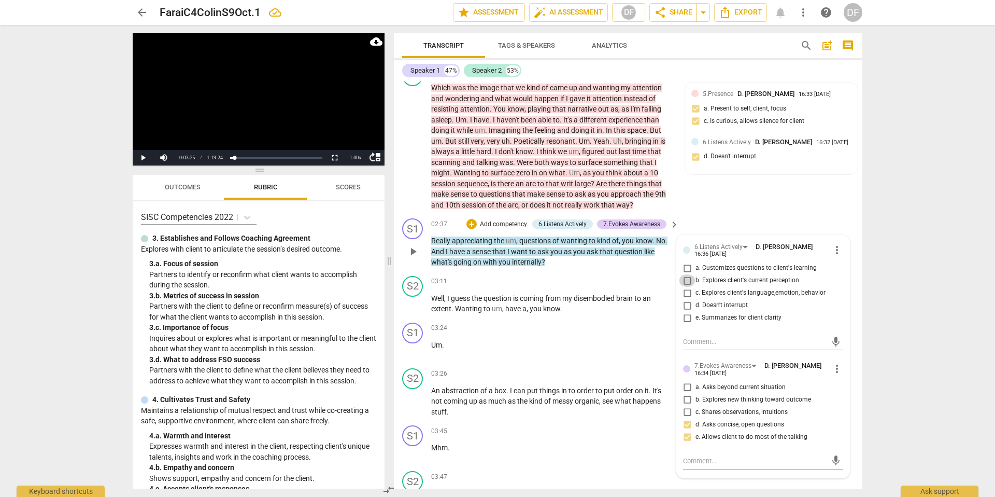
click at [688, 279] on input "b. Explores client's current perception" at bounding box center [687, 280] width 17 height 12
checkbox input "true"
click at [499, 222] on p "Add competency" at bounding box center [503, 224] width 49 height 9
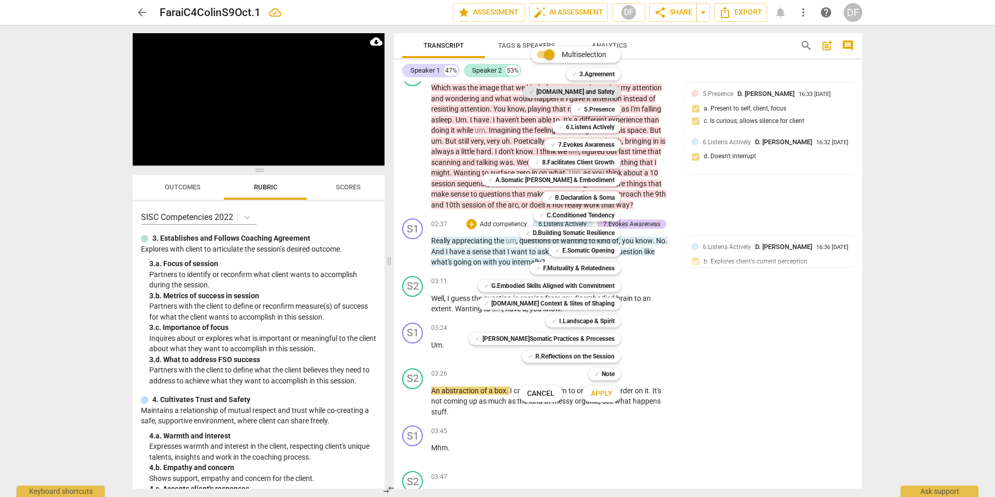
click at [579, 92] on b "[DOMAIN_NAME] and Safety" at bounding box center [576, 92] width 78 height 12
click at [598, 392] on span "Apply" at bounding box center [602, 393] width 22 height 10
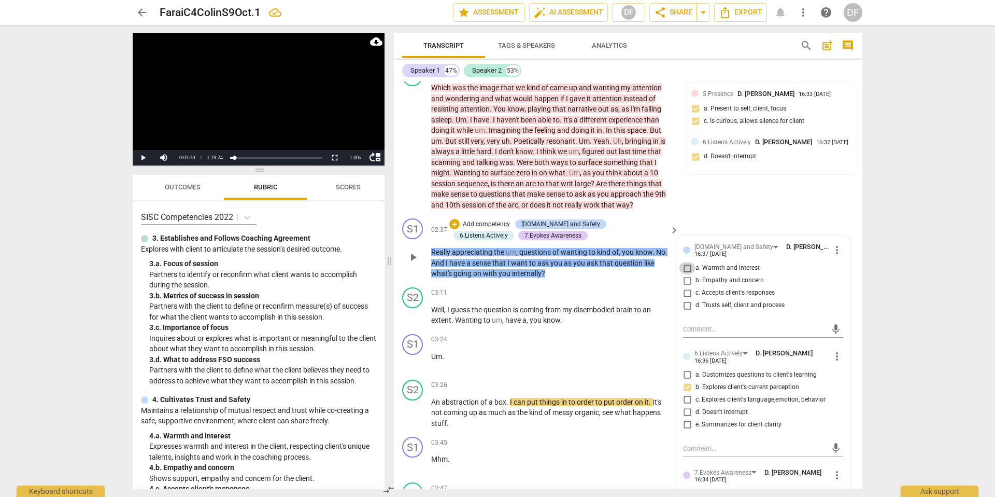
click at [685, 269] on input "a. Warmth and interest" at bounding box center [687, 268] width 17 height 12
checkbox input "true"
click at [684, 304] on input "d. Trusts self, client and process" at bounding box center [687, 305] width 17 height 12
checkbox input "true"
click at [415, 313] on span "play_arrow" at bounding box center [413, 315] width 12 height 12
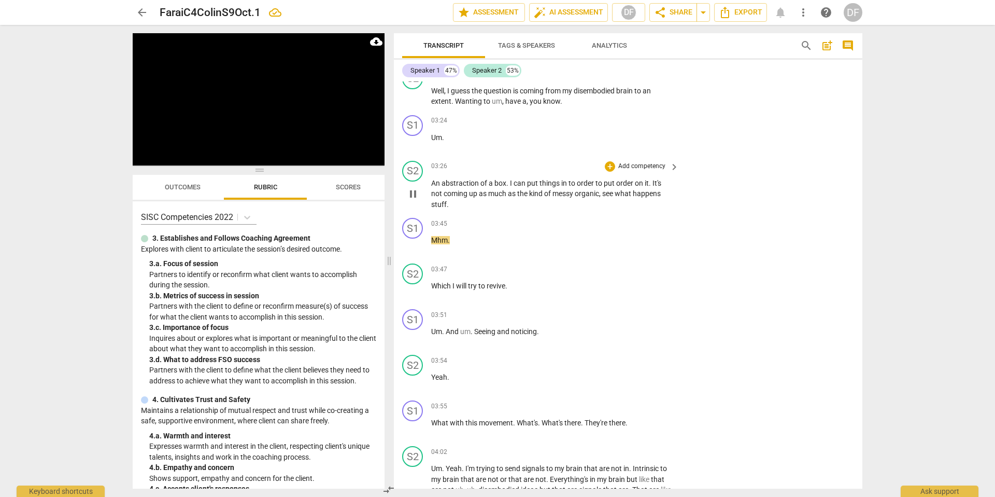
scroll to position [514, 0]
click at [663, 403] on p "Add competency" at bounding box center [642, 404] width 49 height 9
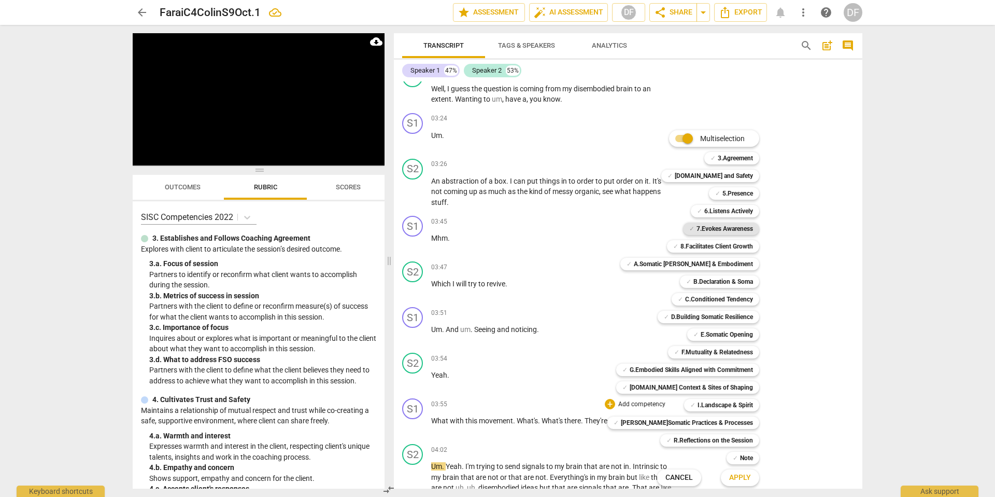
click at [735, 227] on b "7.Evokes Awareness" at bounding box center [725, 228] width 57 height 12
click at [733, 474] on span "Apply" at bounding box center [741, 477] width 22 height 10
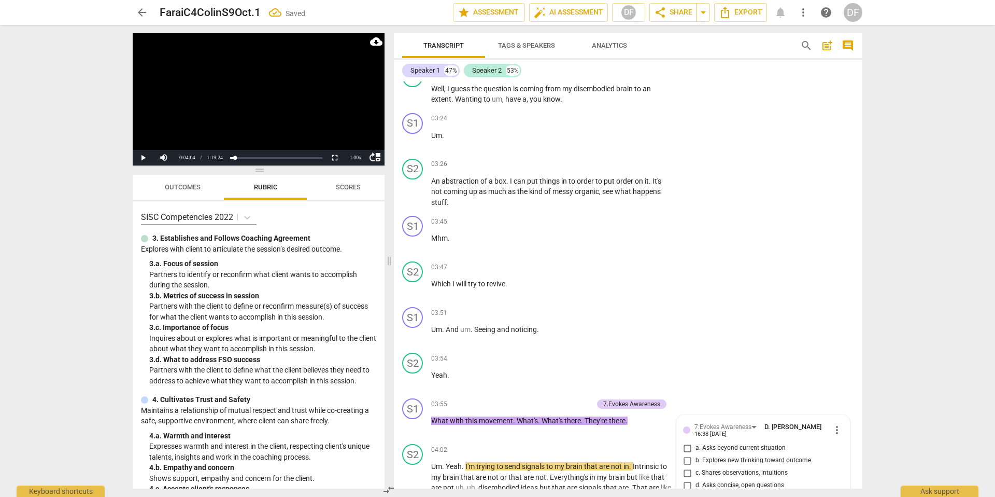
scroll to position [751, 0]
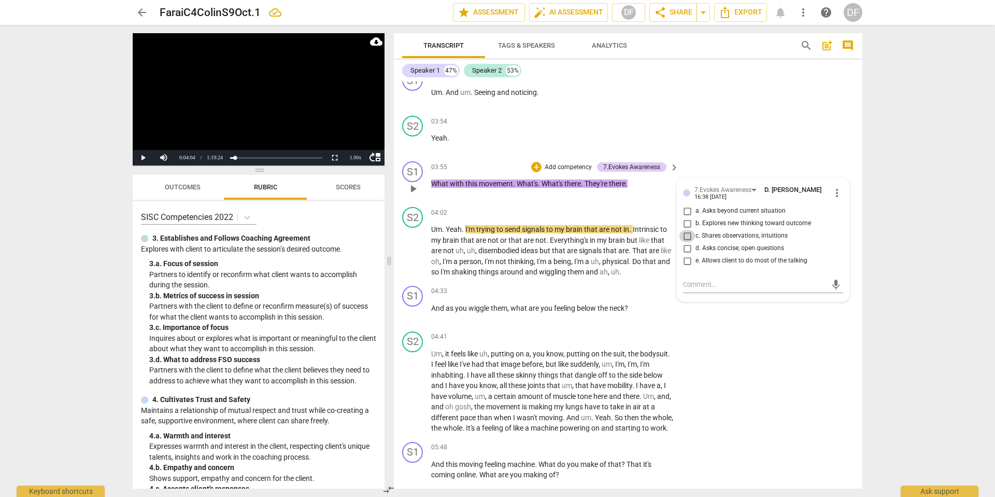
click at [686, 235] on input "c. Shares observations, intuitions" at bounding box center [687, 236] width 17 height 12
checkbox input "true"
click at [686, 259] on input "e. Allows client to do most of the talking" at bounding box center [687, 261] width 17 height 12
checkbox input "true"
click at [556, 165] on p "Add competency" at bounding box center [568, 167] width 49 height 9
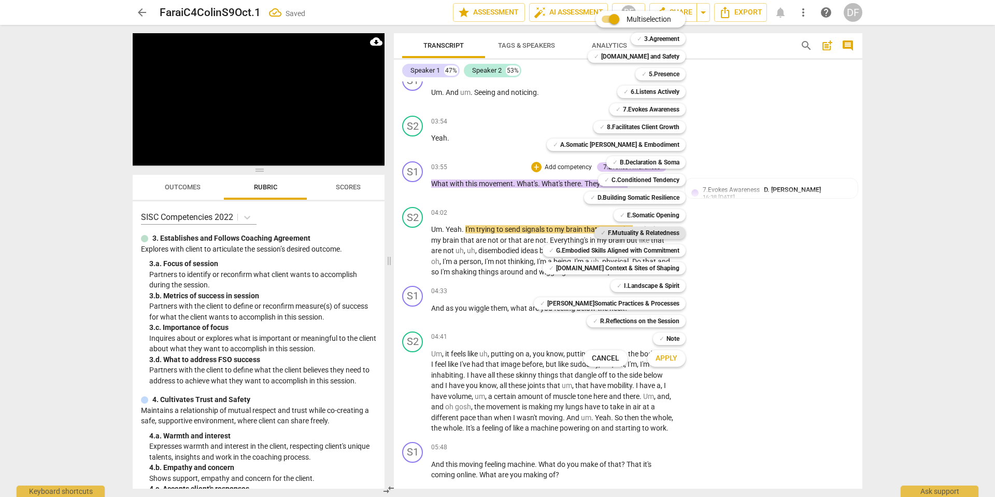
click at [634, 232] on b "F.Mutuality & Relatedness" at bounding box center [644, 233] width 72 height 12
click at [656, 357] on span "Apply" at bounding box center [667, 358] width 22 height 10
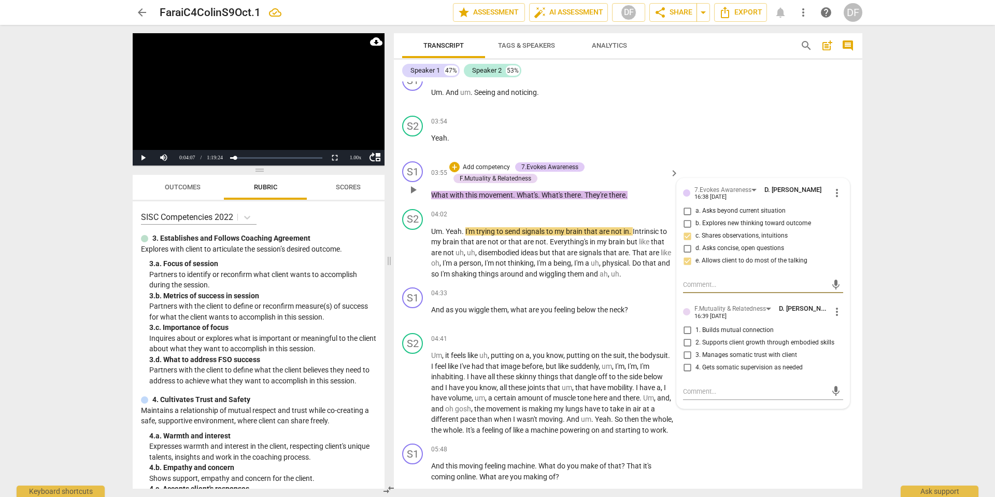
click at [688, 329] on input "1. Builds mutual connection" at bounding box center [687, 330] width 17 height 12
checkbox input "true"
click at [686, 355] on input "3. Manages somatic trust with client" at bounding box center [687, 355] width 17 height 12
checkbox input "true"
click at [414, 251] on span "play_arrow" at bounding box center [413, 252] width 12 height 12
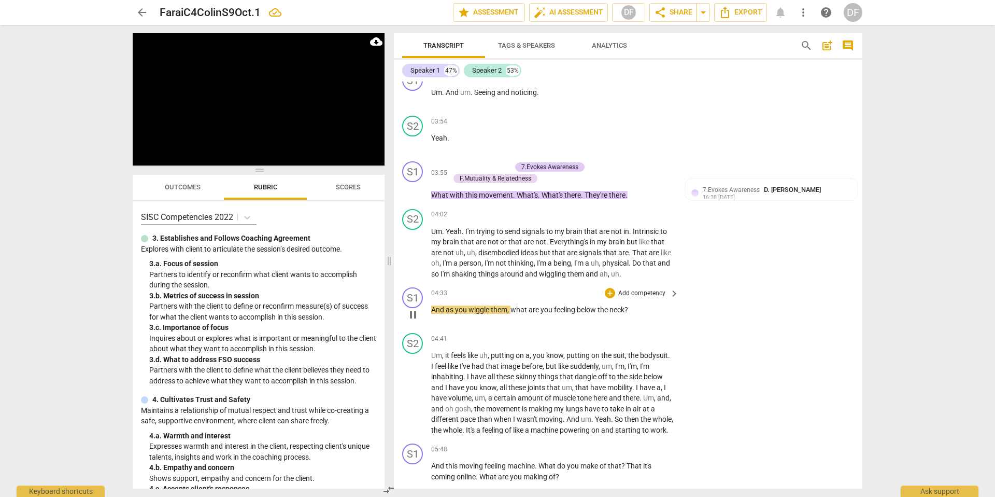
click at [653, 292] on p "Add competency" at bounding box center [642, 293] width 49 height 9
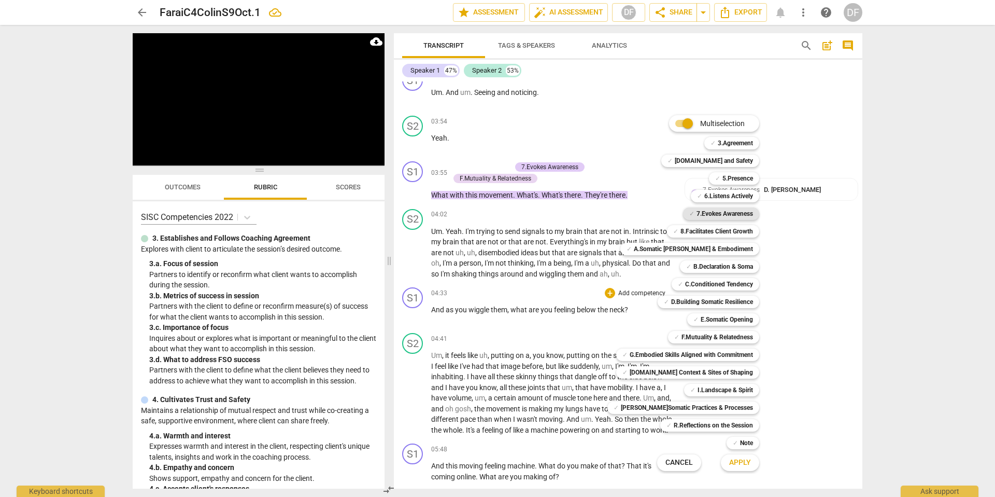
click at [727, 212] on b "7.Evokes Awareness" at bounding box center [725, 213] width 57 height 12
click at [742, 460] on span "Apply" at bounding box center [741, 462] width 22 height 10
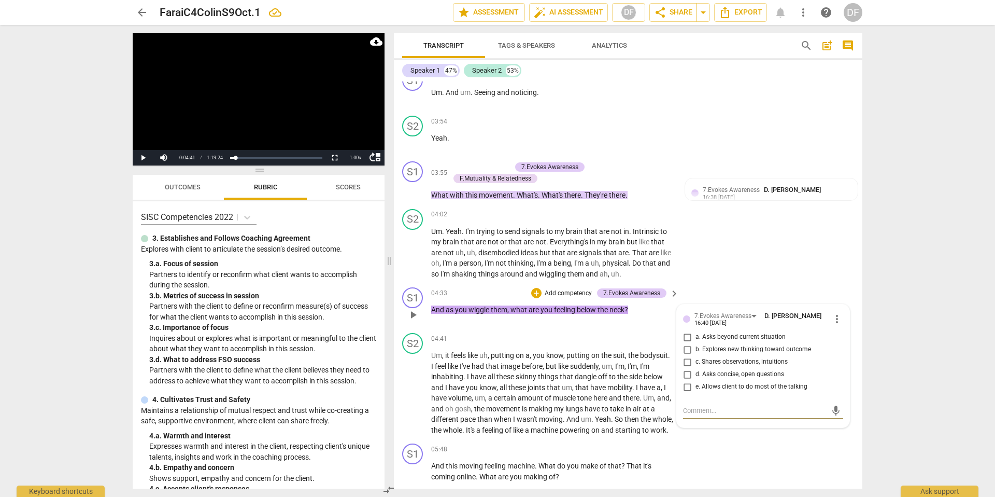
click at [684, 361] on input "c. Shares observations, intuitions" at bounding box center [687, 362] width 17 height 12
checkbox input "true"
click at [688, 374] on input "d. Asks concise, open questions" at bounding box center [687, 374] width 17 height 12
checkbox input "true"
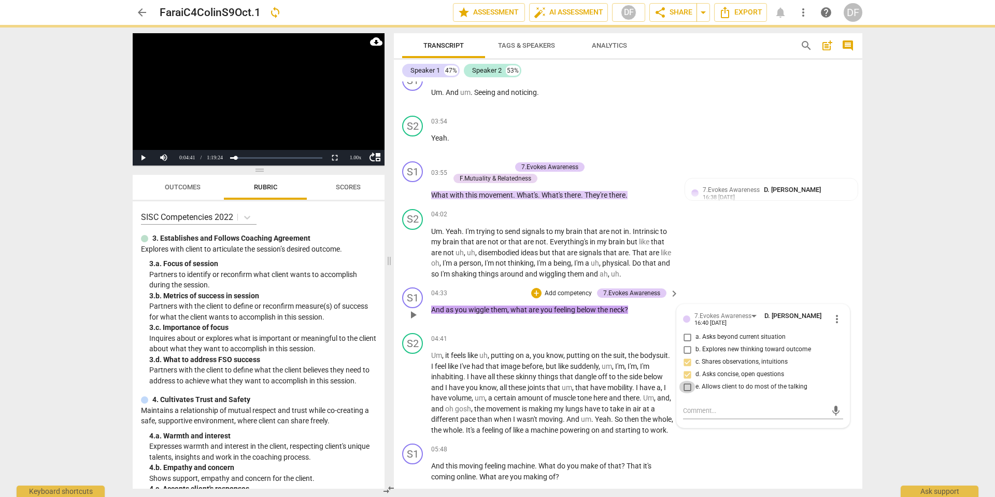
click at [686, 387] on input "e. Allows client to do most of the talking" at bounding box center [687, 387] width 17 height 12
checkbox input "true"
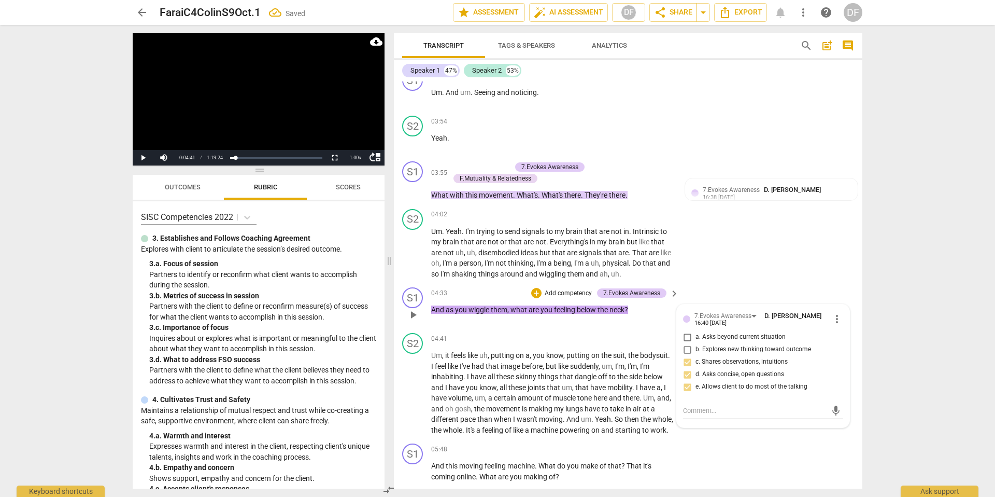
click at [580, 292] on p "Add competency" at bounding box center [568, 293] width 49 height 9
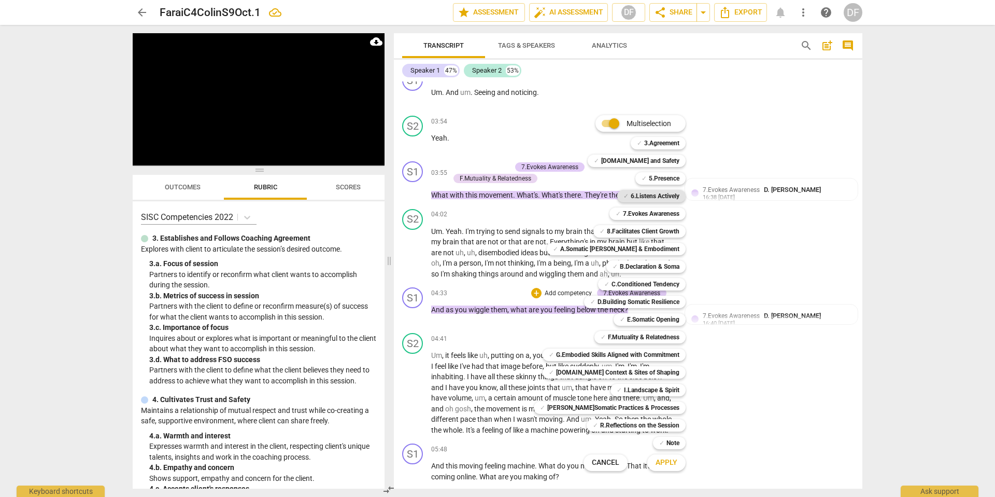
click at [658, 193] on b "6.Listens Actively" at bounding box center [655, 196] width 49 height 12
click at [667, 462] on span "Apply" at bounding box center [667, 462] width 22 height 10
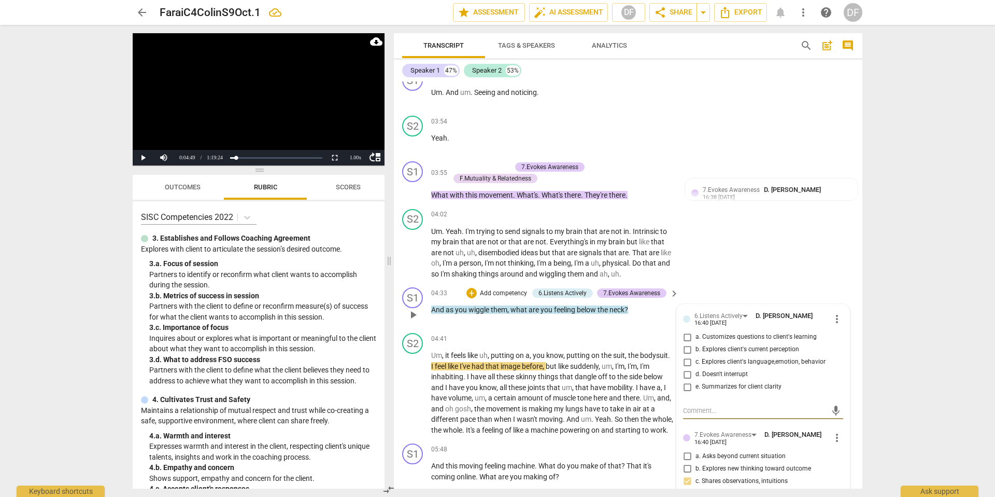
click at [685, 360] on input "c. Explores client's language,emotion, behavior" at bounding box center [687, 362] width 17 height 12
checkbox input "true"
click at [685, 373] on input "d. Doesn't interrupt" at bounding box center [687, 374] width 17 height 12
checkbox input "true"
click at [415, 397] on span "play_arrow" at bounding box center [413, 393] width 12 height 12
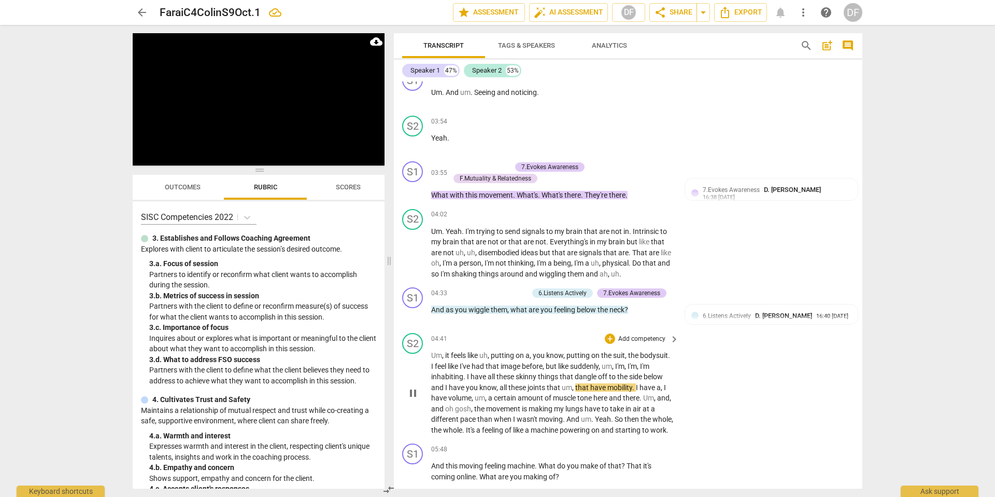
click at [639, 340] on p "Add competency" at bounding box center [642, 338] width 49 height 9
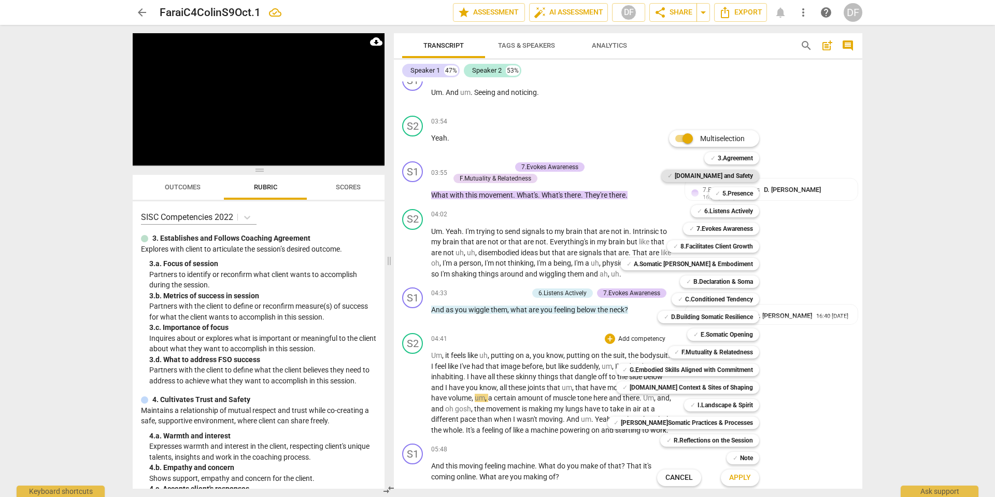
click at [710, 173] on b "[DOMAIN_NAME] and Safety" at bounding box center [714, 176] width 78 height 12
click at [734, 475] on span "Apply" at bounding box center [741, 477] width 22 height 10
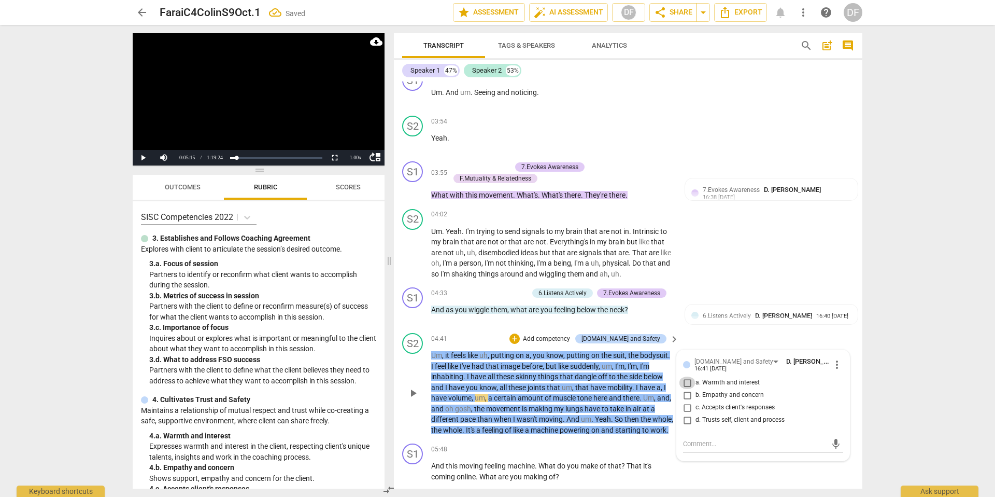
click at [685, 383] on input "a. Warmth and interest" at bounding box center [687, 382] width 17 height 12
checkbox input "true"
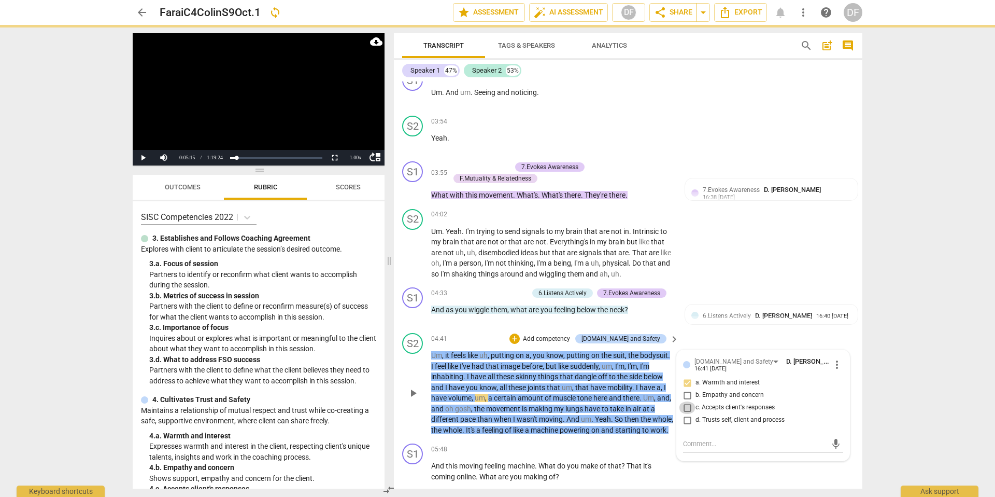
click at [684, 405] on input "c. Accepts client's responses" at bounding box center [687, 407] width 17 height 12
checkbox input "true"
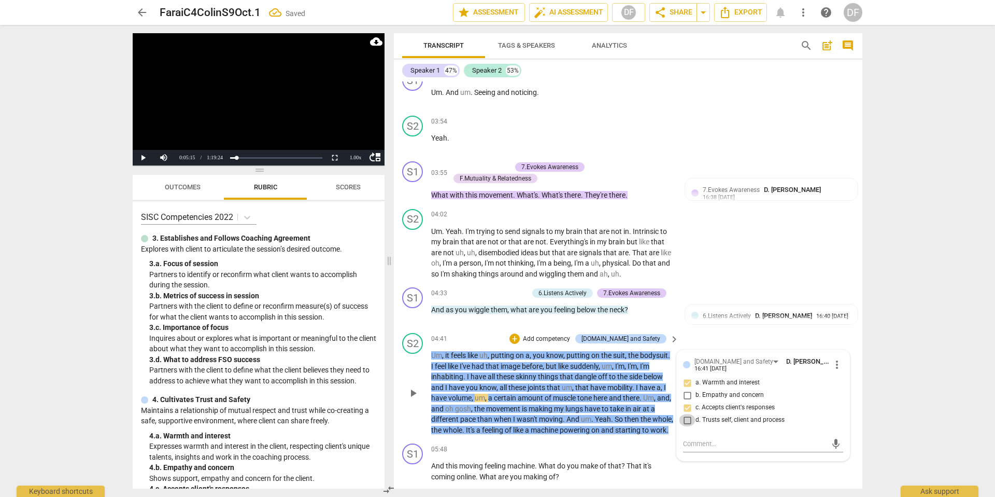
click at [689, 418] on input "d. Trusts self, client and process" at bounding box center [687, 420] width 17 height 12
checkbox input "true"
click at [412, 397] on span "play_arrow" at bounding box center [413, 393] width 12 height 12
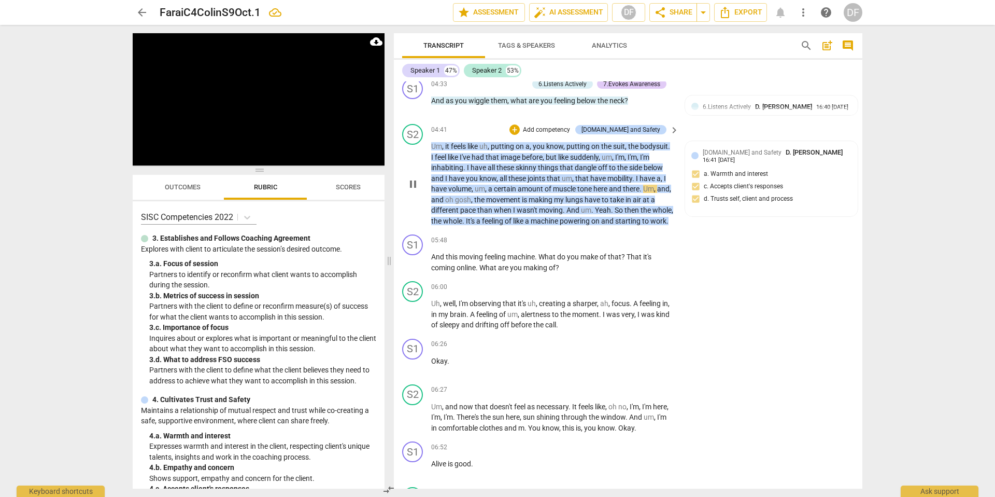
scroll to position [961, 0]
click at [661, 244] on p "Add competency" at bounding box center [642, 238] width 49 height 9
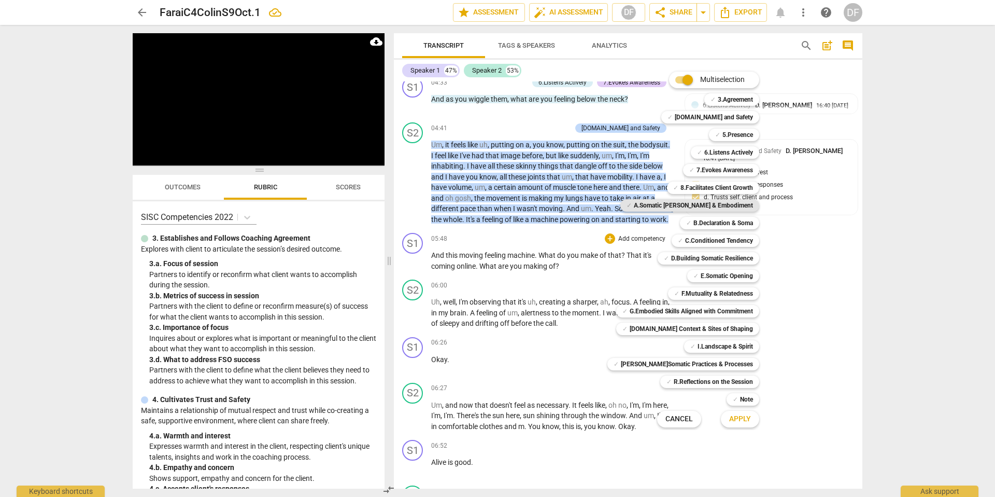
click at [716, 204] on b "A.Somatic [PERSON_NAME] & Embodiment" at bounding box center [693, 205] width 119 height 12
click at [732, 417] on span "Apply" at bounding box center [741, 419] width 22 height 10
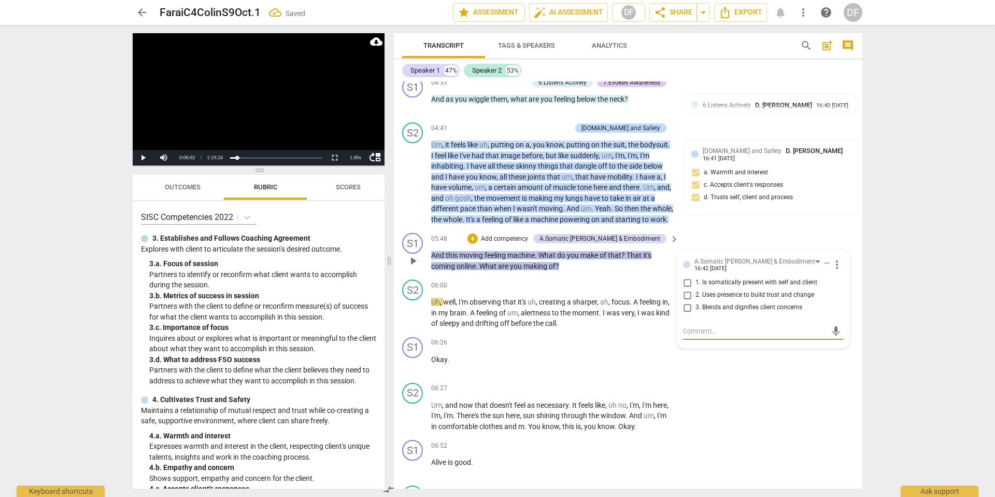
click at [687, 289] on input "1. Is somatically present with self and client" at bounding box center [687, 282] width 17 height 12
checkbox input "true"
click at [687, 301] on input "2. Uses presence to build trust and change" at bounding box center [687, 295] width 17 height 12
checkbox input "true"
click at [529, 244] on p "Add competency" at bounding box center [504, 238] width 49 height 9
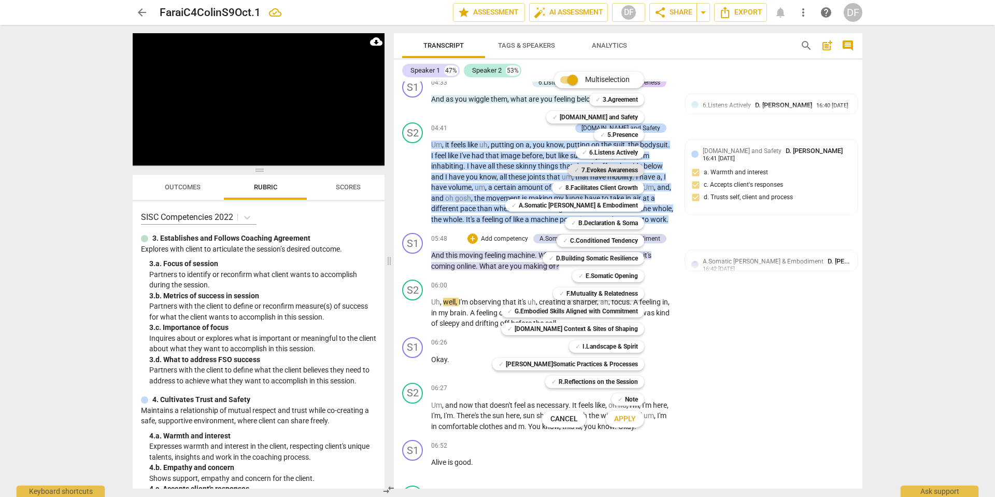
click at [607, 171] on b "7.Evokes Awareness" at bounding box center [610, 170] width 57 height 12
click at [626, 416] on span "Apply" at bounding box center [625, 419] width 22 height 10
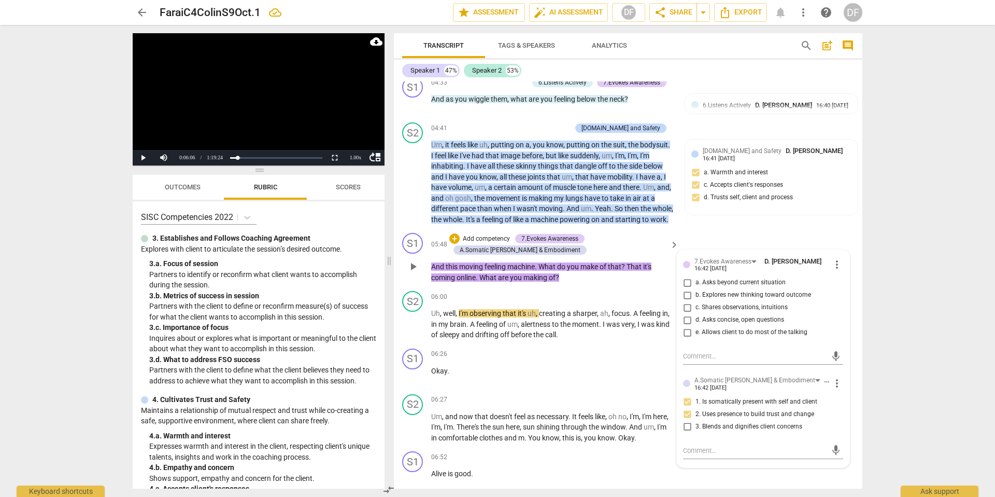
click at [487, 244] on p "Add competency" at bounding box center [486, 238] width 49 height 9
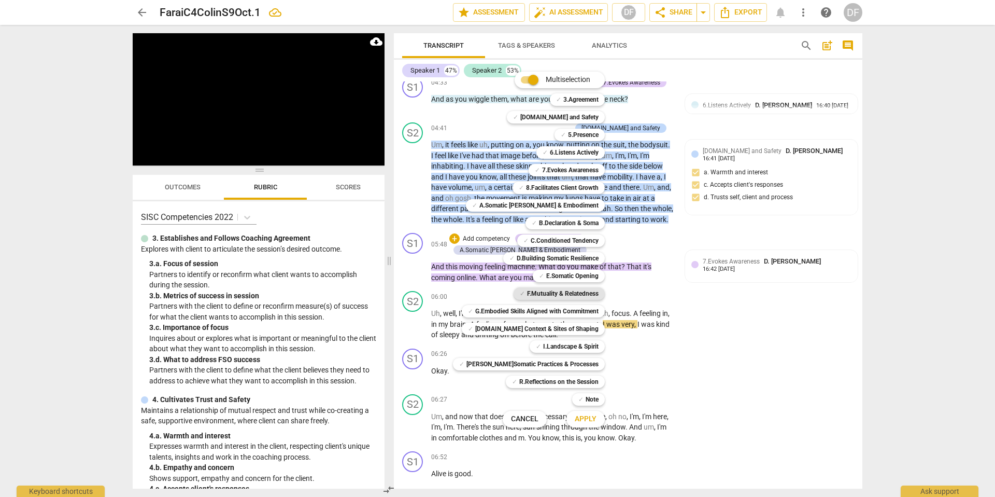
click at [568, 291] on b "F.Mutuality & Relatedness" at bounding box center [563, 293] width 72 height 12
click at [575, 417] on span "Apply" at bounding box center [586, 419] width 22 height 10
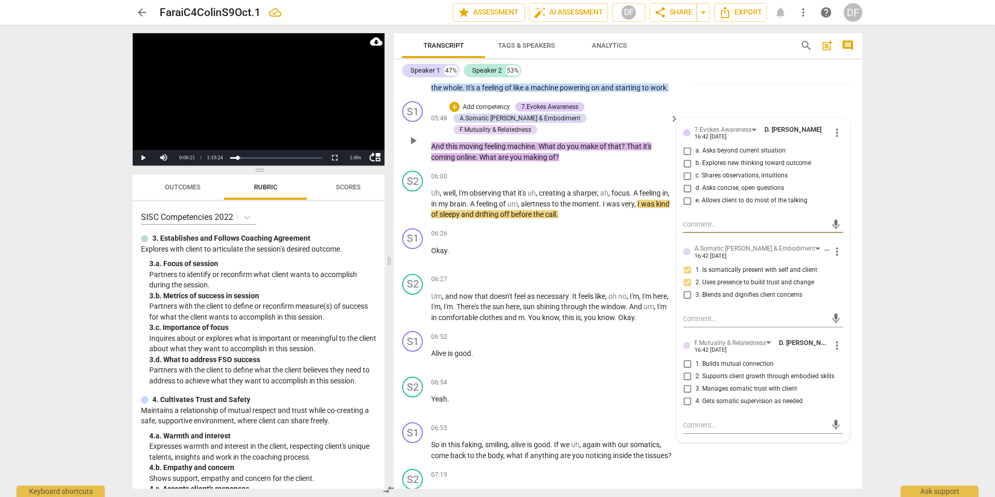
scroll to position [1095, 0]
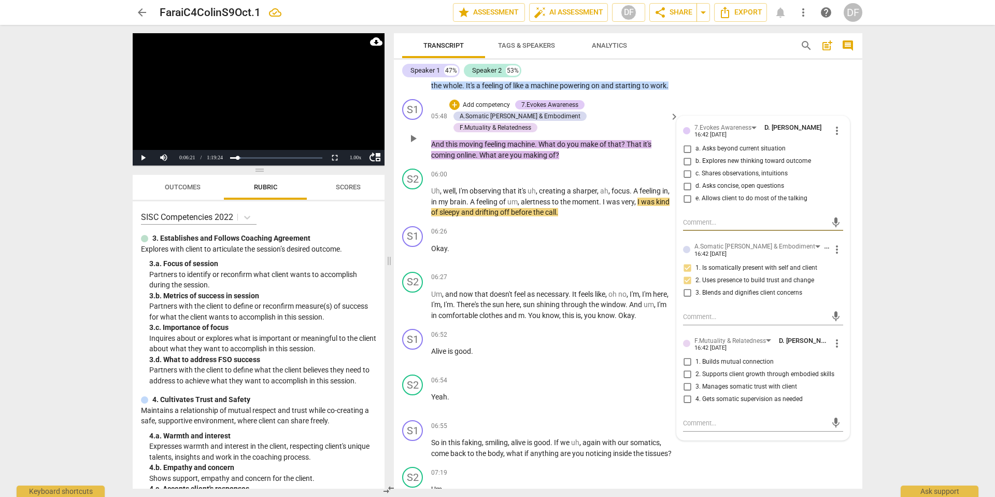
click at [835, 349] on span "more_vert" at bounding box center [837, 343] width 12 height 12
click at [837, 373] on li "Delete" at bounding box center [846, 373] width 36 height 20
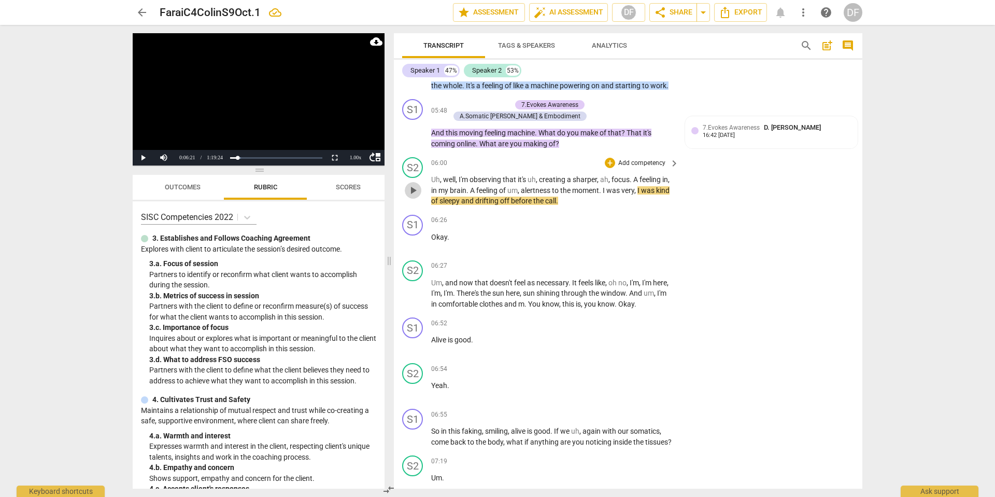
click at [414, 197] on span "play_arrow" at bounding box center [413, 190] width 12 height 12
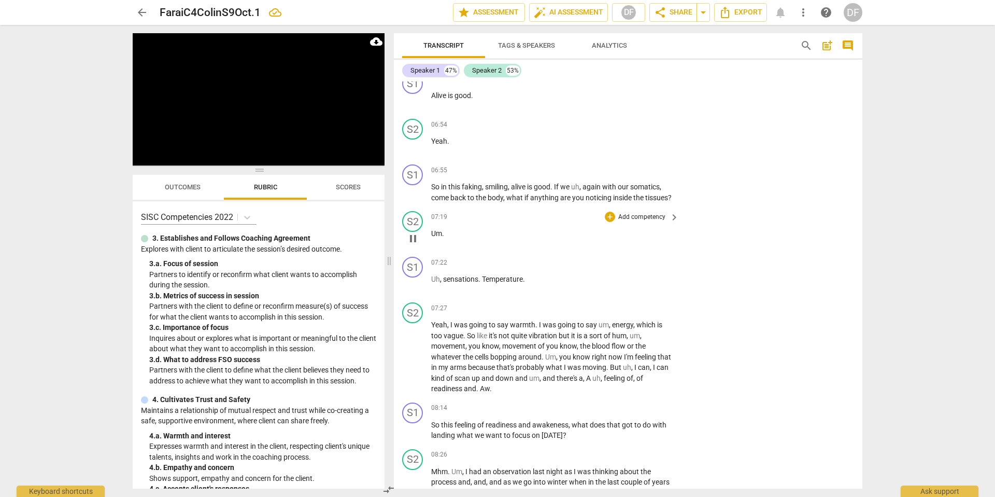
scroll to position [1338, 0]
click at [665, 177] on div "+ Add competency keyboard_arrow_right" at bounding box center [641, 171] width 77 height 11
click at [619, 177] on p "Add competency" at bounding box center [642, 171] width 49 height 9
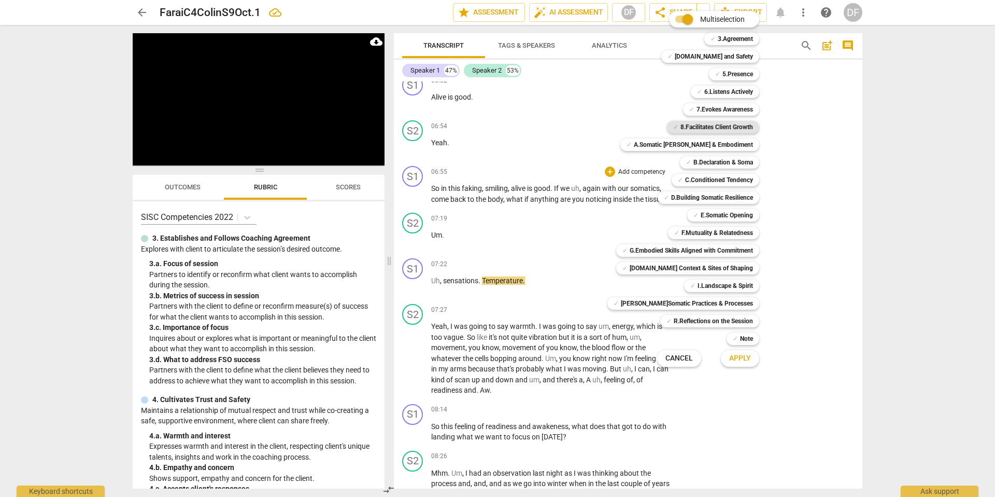
click at [707, 130] on b "8.Facilitates Client Growth" at bounding box center [717, 127] width 73 height 12
click at [736, 357] on span "Apply" at bounding box center [741, 358] width 22 height 10
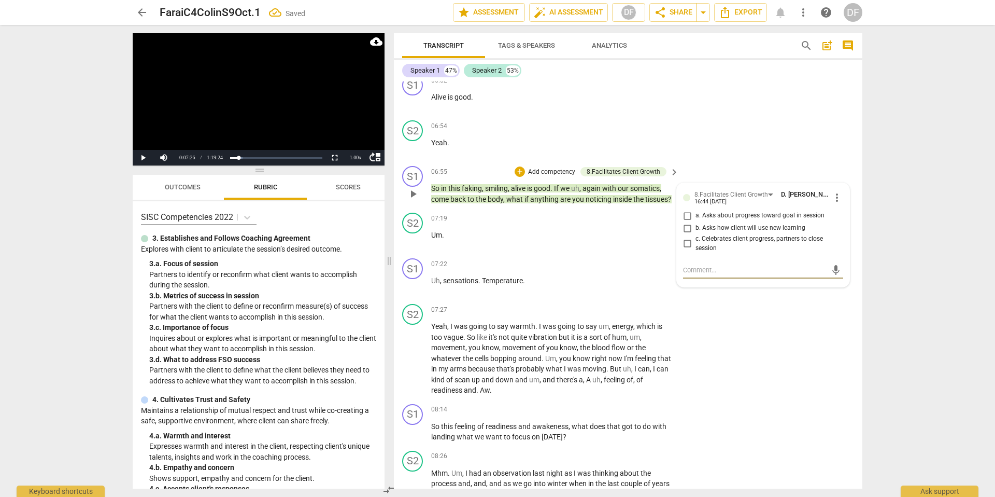
click at [539, 177] on p "Add competency" at bounding box center [551, 171] width 49 height 9
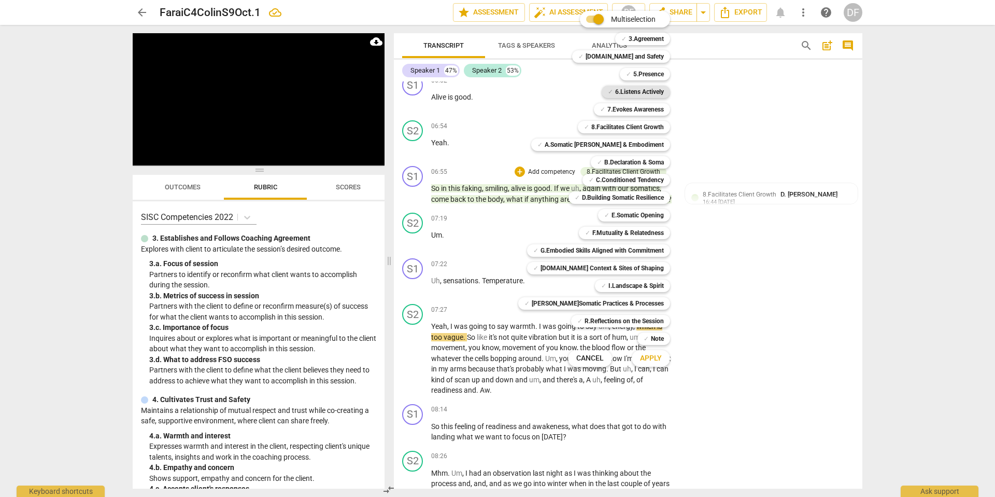
click at [624, 93] on b "6.Listens Actively" at bounding box center [639, 92] width 49 height 12
click at [655, 356] on button "Apply" at bounding box center [651, 358] width 38 height 19
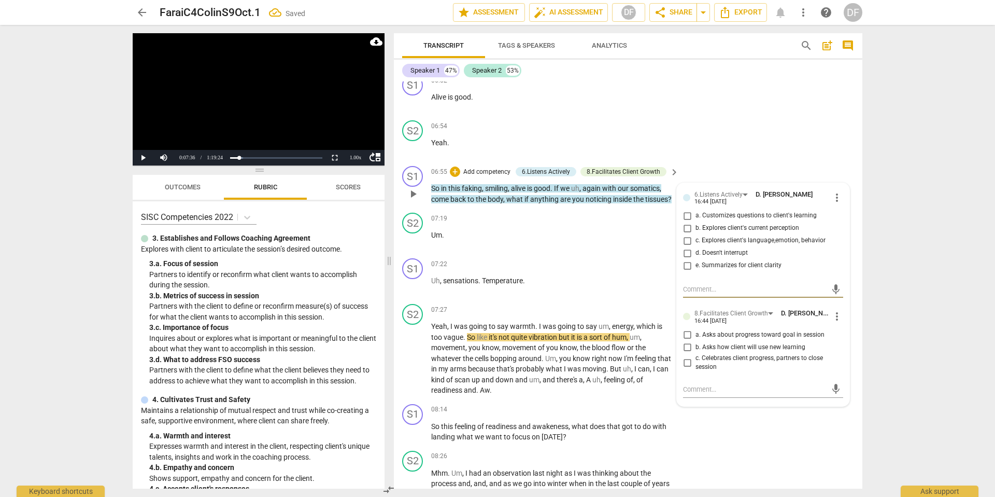
click at [686, 222] on input "a. Customizes questions to client's learning" at bounding box center [687, 215] width 17 height 12
checkbox input "true"
click at [685, 247] on input "c. Explores client's language,emotion, behavior" at bounding box center [687, 240] width 17 height 12
click at [686, 247] on input "c. Explores client's language,emotion, behavior" at bounding box center [687, 240] width 17 height 12
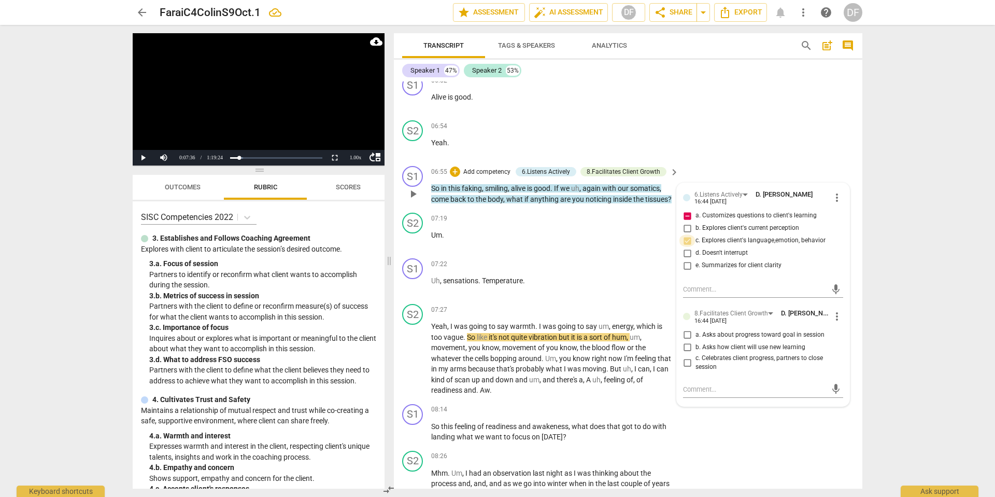
checkbox input "true"
click at [411, 364] on span "play_arrow" at bounding box center [413, 358] width 12 height 12
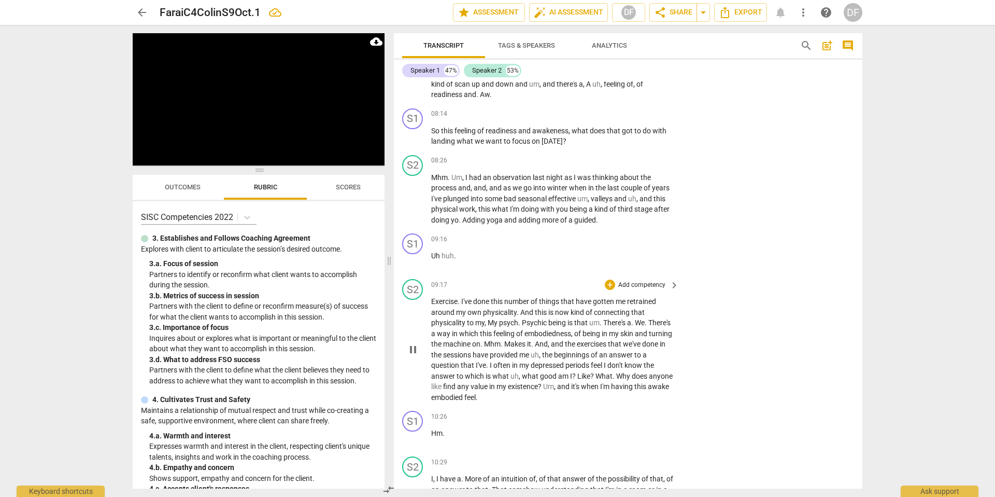
scroll to position [1635, 0]
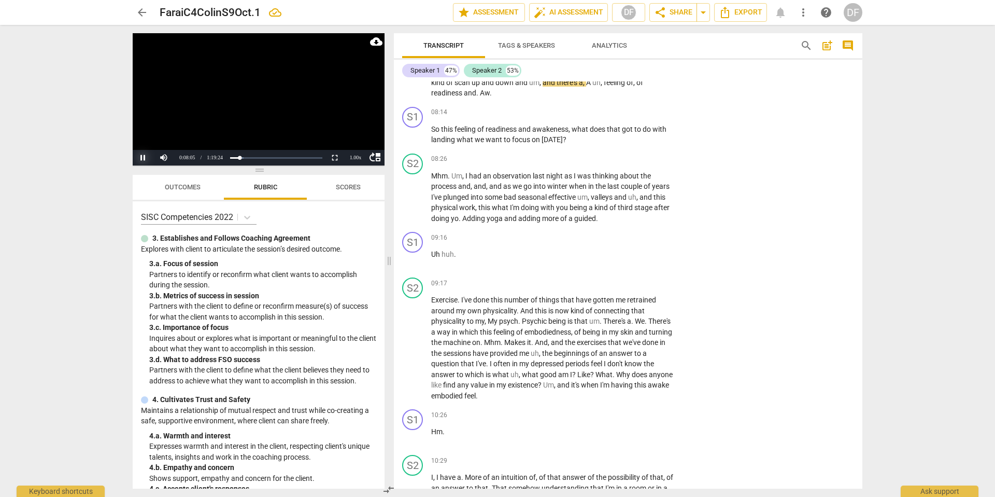
click at [143, 159] on button "Pause" at bounding box center [143, 158] width 21 height 16
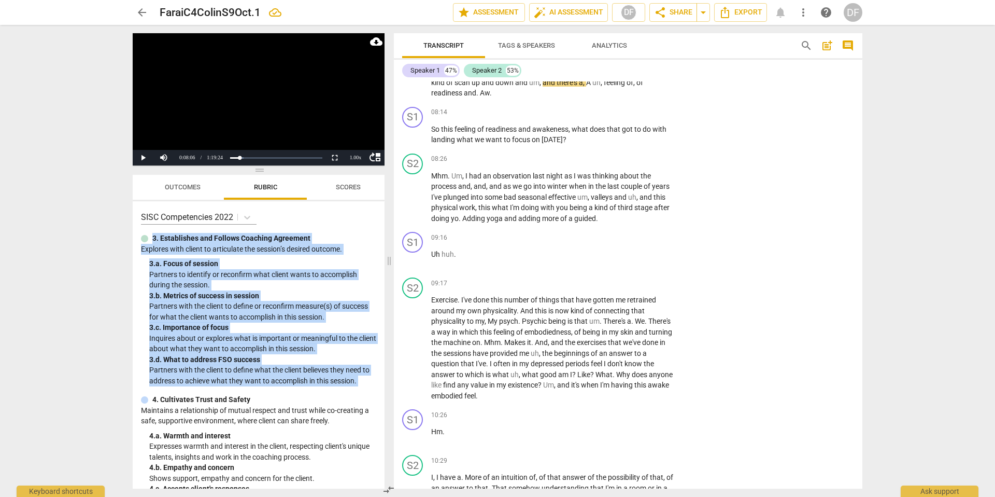
drag, startPoint x: 152, startPoint y: 236, endPoint x: 316, endPoint y: 389, distance: 223.8
click at [316, 389] on div "SISC Competencies 2022 3. Establishes and Follows Coaching Agreement Explores w…" at bounding box center [259, 344] width 252 height 287
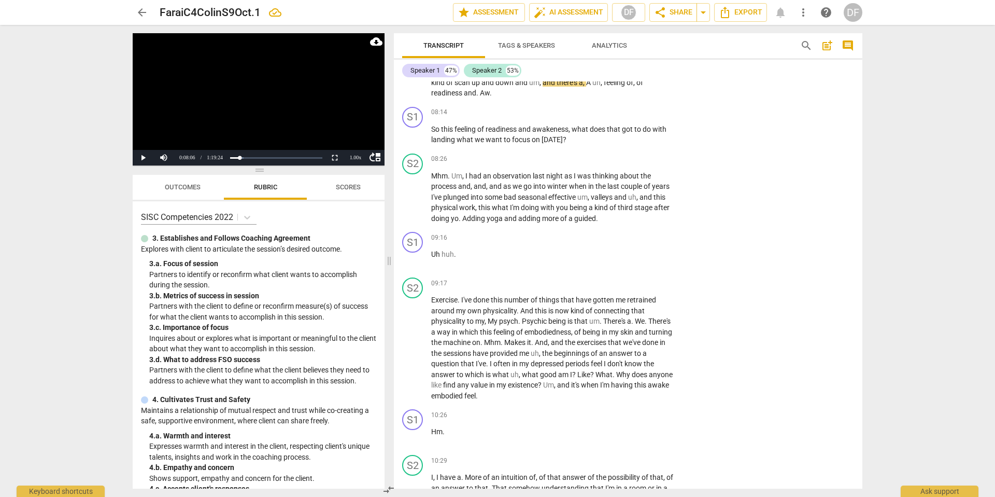
click at [308, 392] on div "SISC Competencies 2022 3. Establishes and Follows Coaching Agreement Explores w…" at bounding box center [259, 344] width 252 height 287
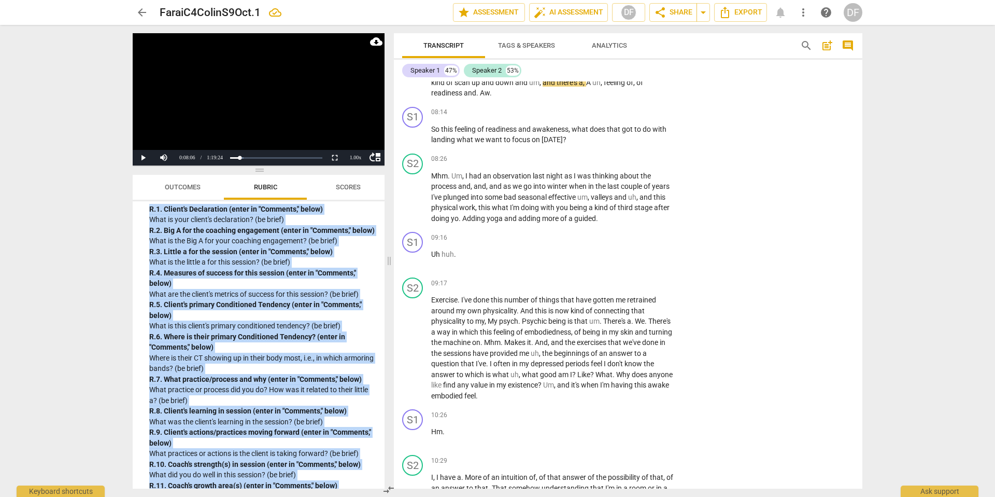
scroll to position [2858, 0]
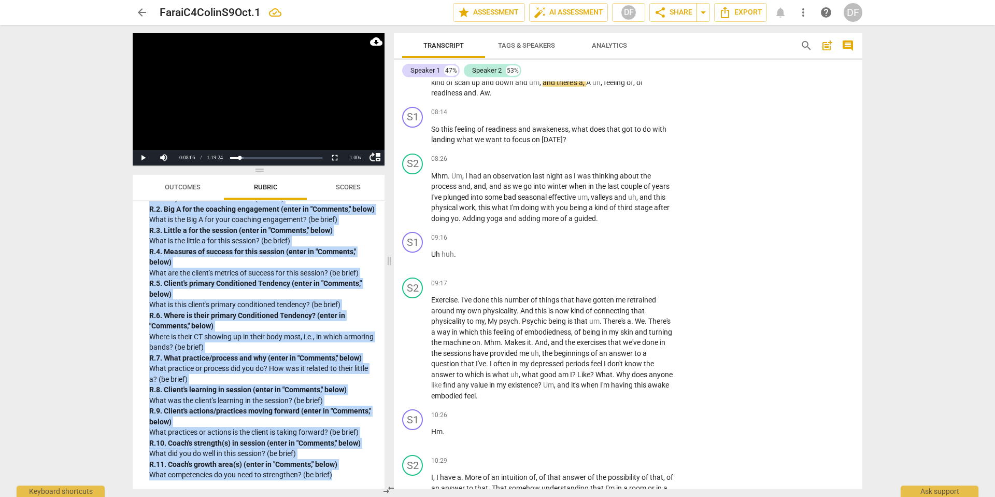
drag, startPoint x: 153, startPoint y: 310, endPoint x: 309, endPoint y: 486, distance: 234.7
click at [309, 486] on div "SISC Competencies 2022 3. Establishes and Follows Coaching Agreement Explores w…" at bounding box center [259, 344] width 252 height 287
copy div "R. Reflect on the following aspects of this Coaching Session. Reflect on the fo…"
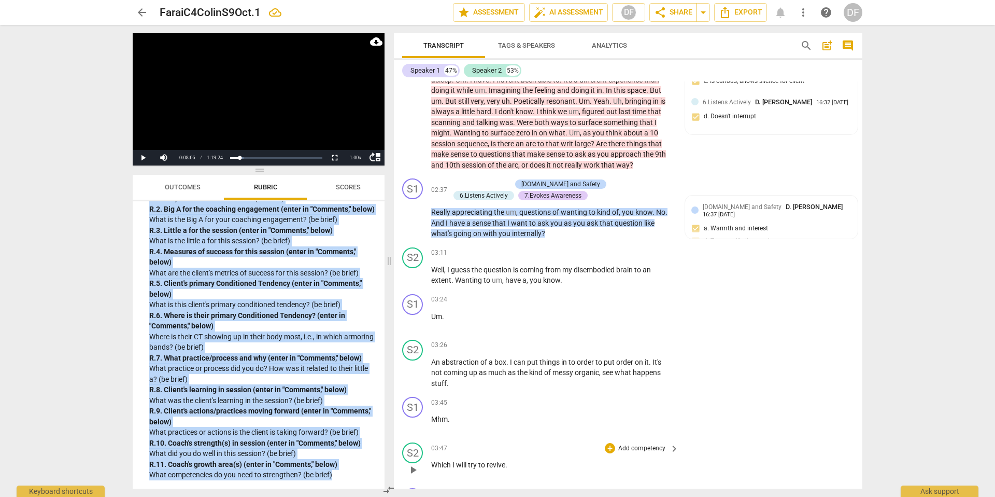
scroll to position [0, 0]
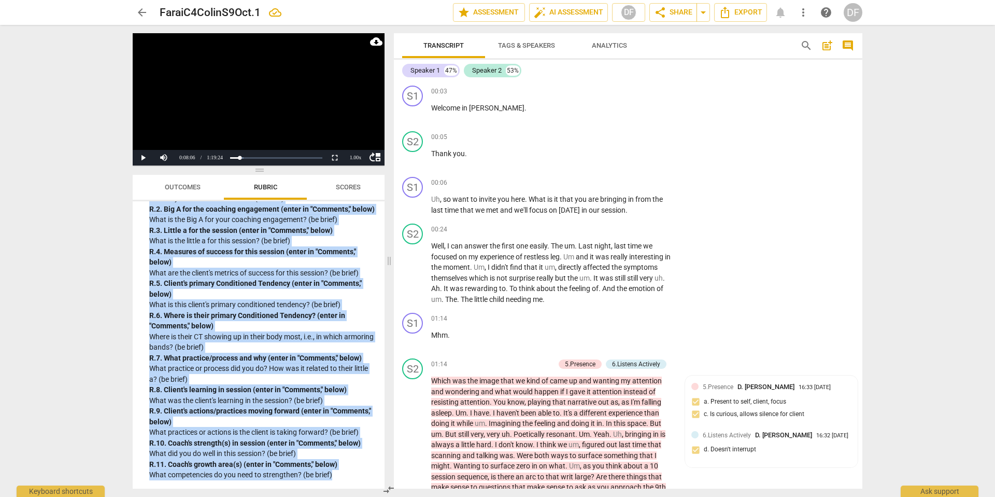
click at [825, 48] on span "post_add" at bounding box center [827, 45] width 12 height 12
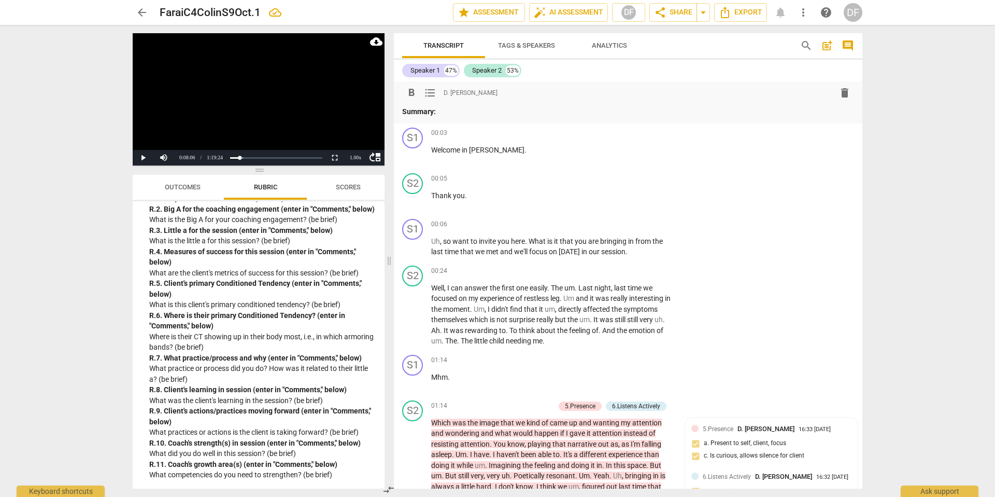
click at [849, 46] on span "comment" at bounding box center [848, 45] width 12 height 12
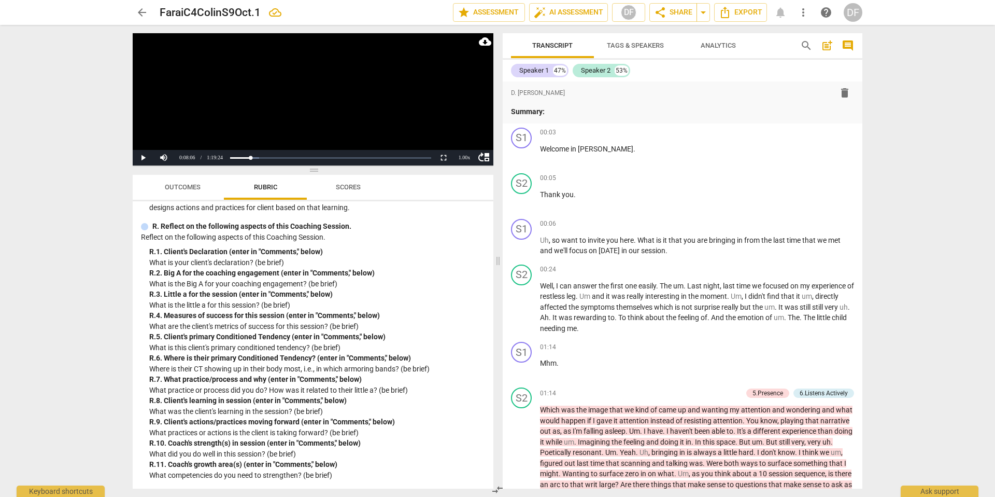
scroll to position [2433, 0]
click at [849, 44] on span "comment" at bounding box center [848, 45] width 12 height 12
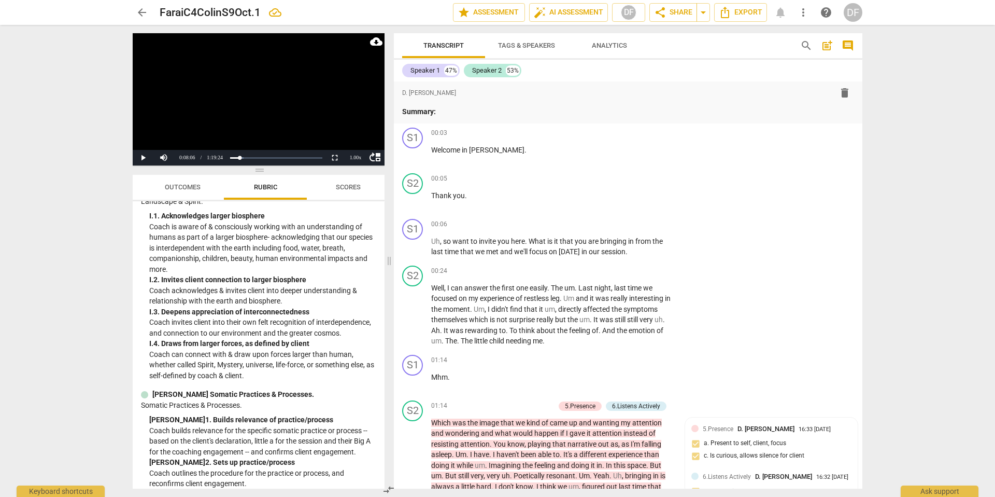
scroll to position [2858, 0]
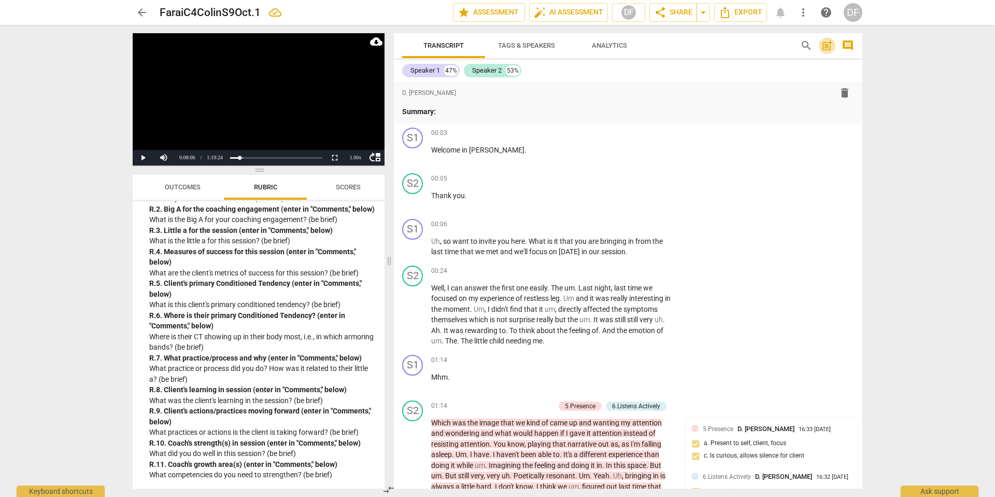
click at [830, 47] on span "post_add" at bounding box center [827, 45] width 12 height 12
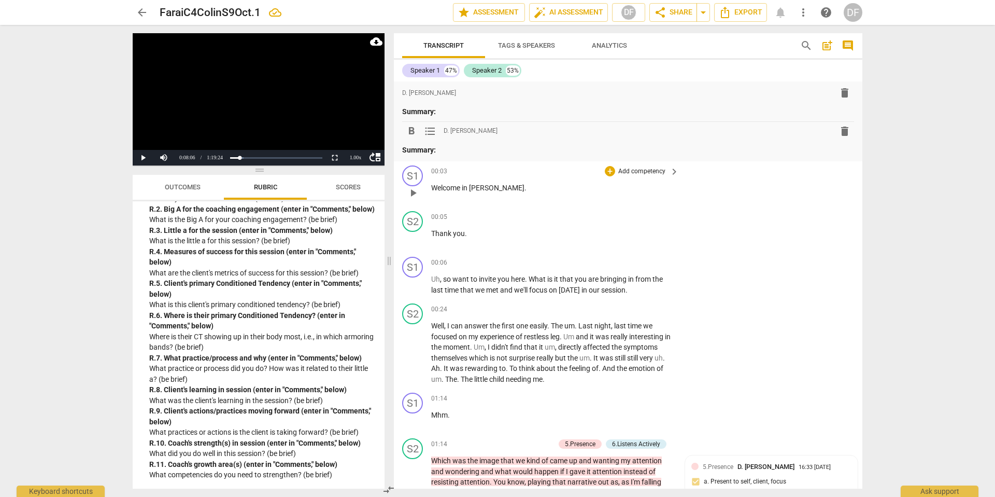
click at [840, 132] on span "delete" at bounding box center [845, 131] width 12 height 12
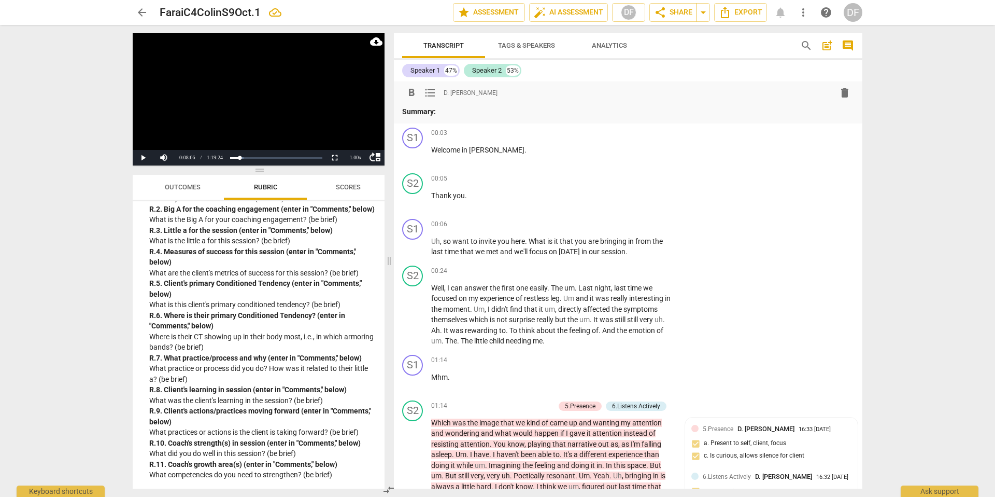
click at [843, 94] on span "delete" at bounding box center [845, 93] width 12 height 12
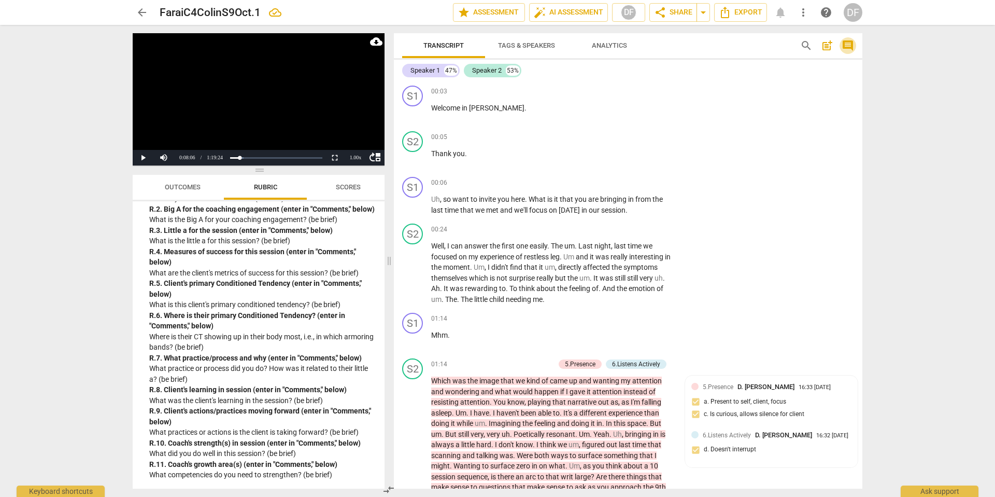
click at [849, 43] on span "comment" at bounding box center [848, 45] width 12 height 12
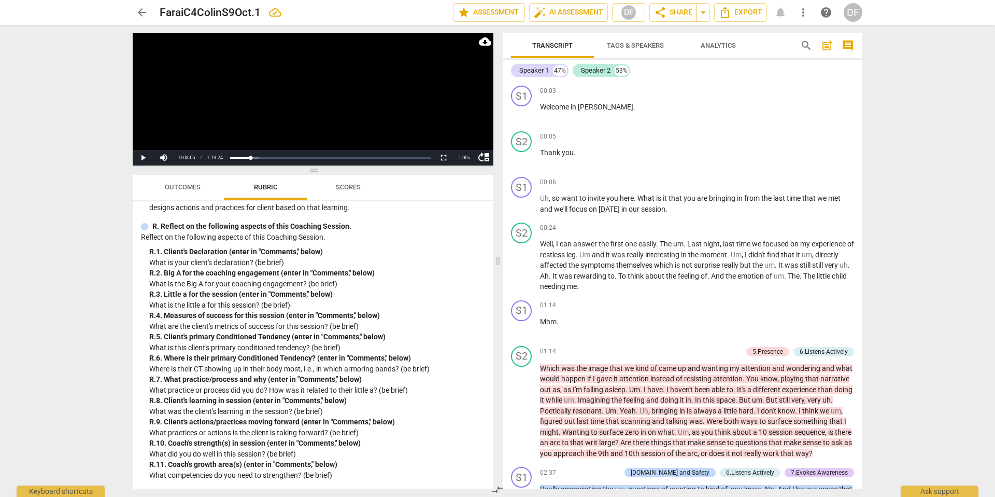
scroll to position [2433, 0]
click at [849, 43] on span "comment" at bounding box center [848, 45] width 12 height 12
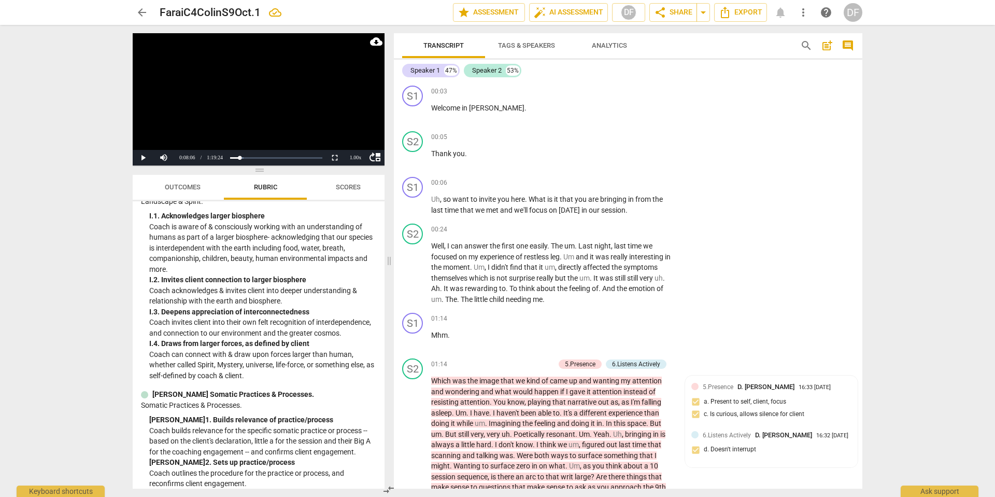
scroll to position [2858, 0]
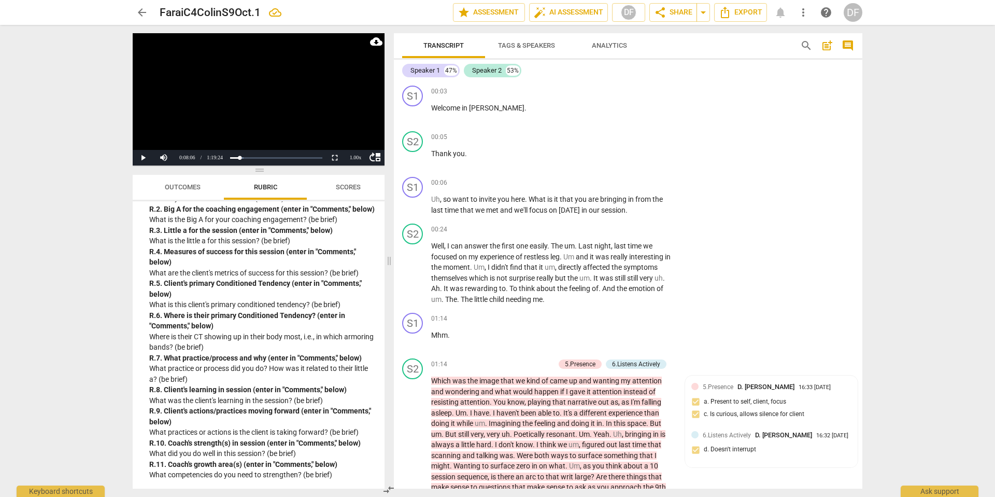
click at [828, 46] on span "post_add" at bounding box center [827, 45] width 12 height 12
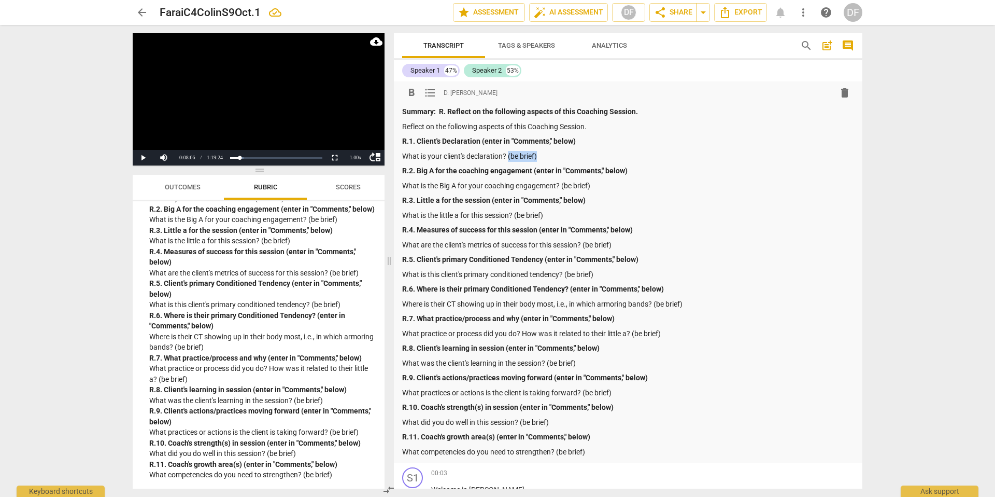
drag, startPoint x: 509, startPoint y: 156, endPoint x: 559, endPoint y: 155, distance: 50.3
click at [559, 155] on p "What is your client's declaration? (be brief)" at bounding box center [628, 156] width 452 height 11
drag, startPoint x: 563, startPoint y: 185, endPoint x: 601, endPoint y: 186, distance: 38.4
click at [601, 186] on p "What is the Big A for your coaching engagement? (be brief)" at bounding box center [628, 185] width 452 height 11
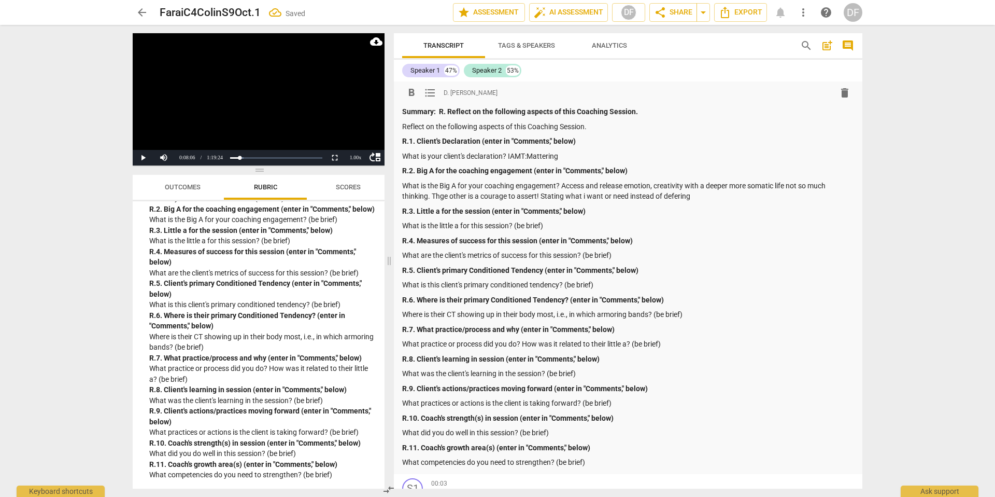
click at [682, 197] on p "What is the Big A for your coaching engagement? Access and release emotion, cre…" at bounding box center [628, 190] width 452 height 21
click at [443, 196] on p "What is the Big A for your coaching engagement? Access and release emotion, cre…" at bounding box center [628, 190] width 452 height 21
click at [554, 223] on p "What is the little a for this session? (be brief)" at bounding box center [628, 225] width 452 height 11
click at [144, 158] on button "Play" at bounding box center [143, 158] width 21 height 16
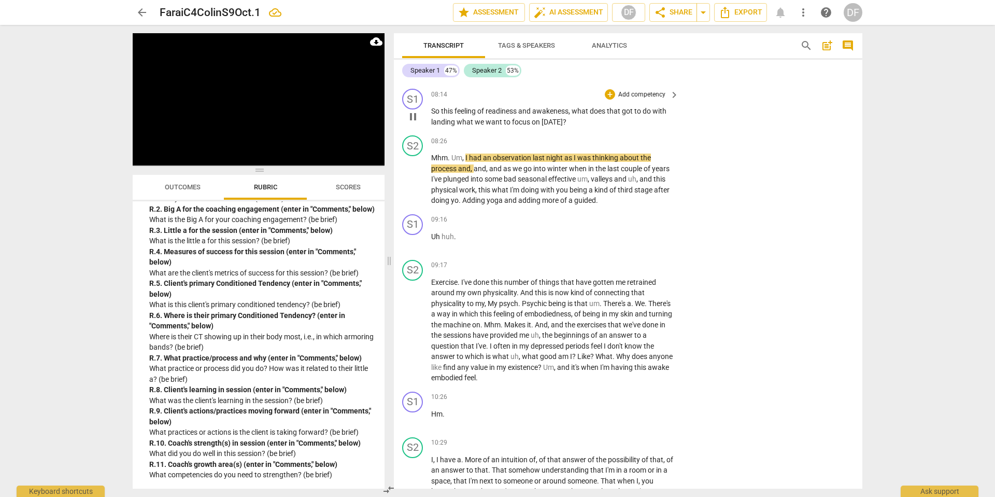
click at [655, 100] on p "Add competency" at bounding box center [642, 94] width 49 height 9
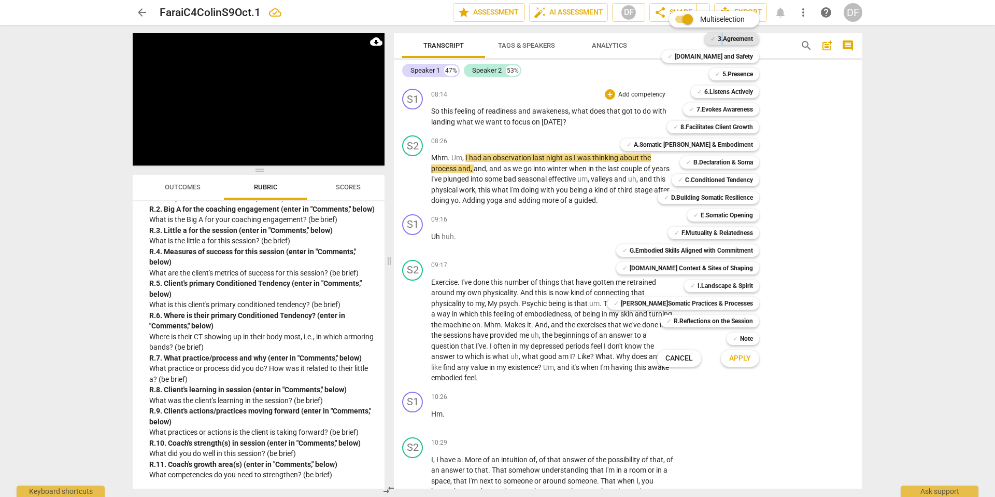
click at [718, 40] on b "3.Agreement" at bounding box center [735, 39] width 35 height 12
click at [741, 355] on span "Apply" at bounding box center [741, 358] width 22 height 10
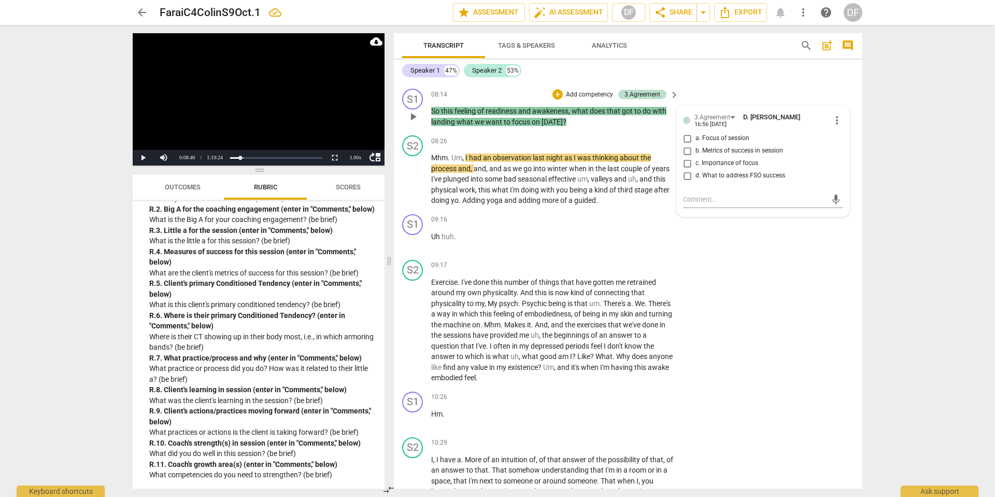
click at [573, 100] on p "Add competency" at bounding box center [589, 94] width 49 height 9
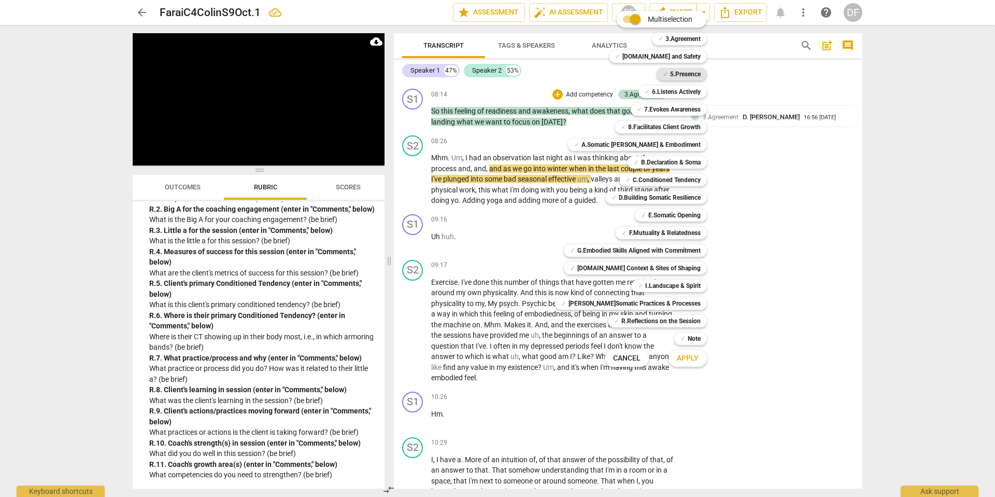
click at [682, 79] on b "5.Presence" at bounding box center [685, 74] width 31 height 12
click at [681, 358] on span "Apply" at bounding box center [688, 358] width 22 height 10
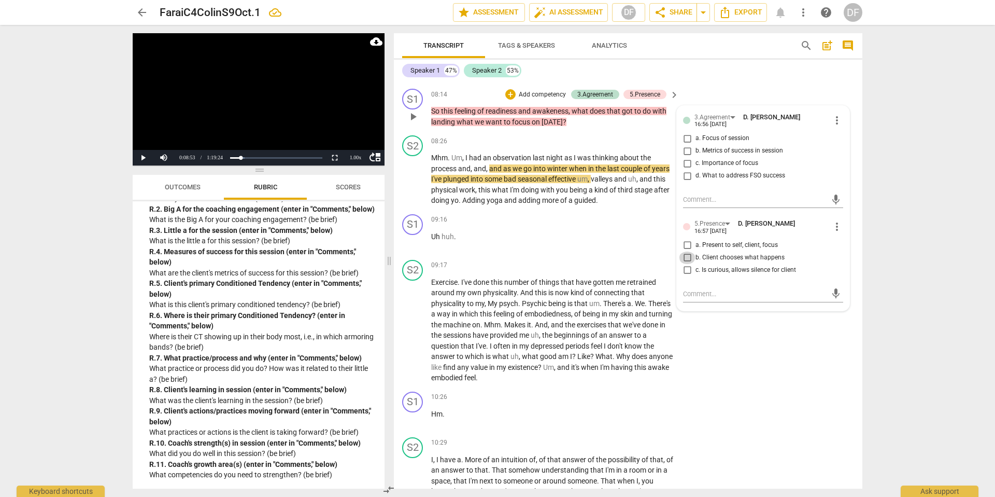
click at [689, 264] on input "b. Client chooses what happens" at bounding box center [687, 257] width 17 height 12
checkbox input "true"
click at [686, 276] on input "c. Is curious, allows silence for client" at bounding box center [687, 270] width 17 height 12
checkbox input "true"
click at [686, 251] on input "a. Present to self, client, focus" at bounding box center [687, 245] width 17 height 12
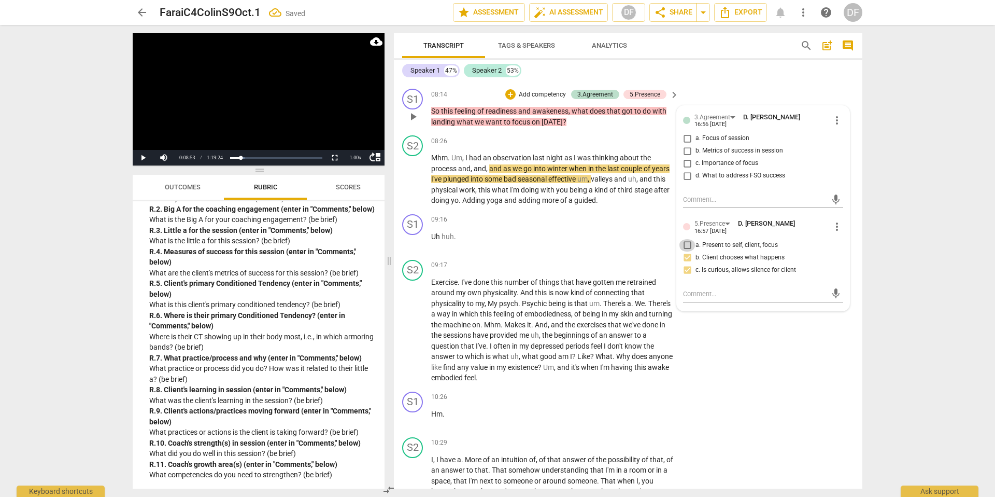
checkbox input "true"
click at [831, 127] on span "more_vert" at bounding box center [837, 120] width 12 height 12
click at [837, 159] on li "Delete" at bounding box center [846, 161] width 36 height 20
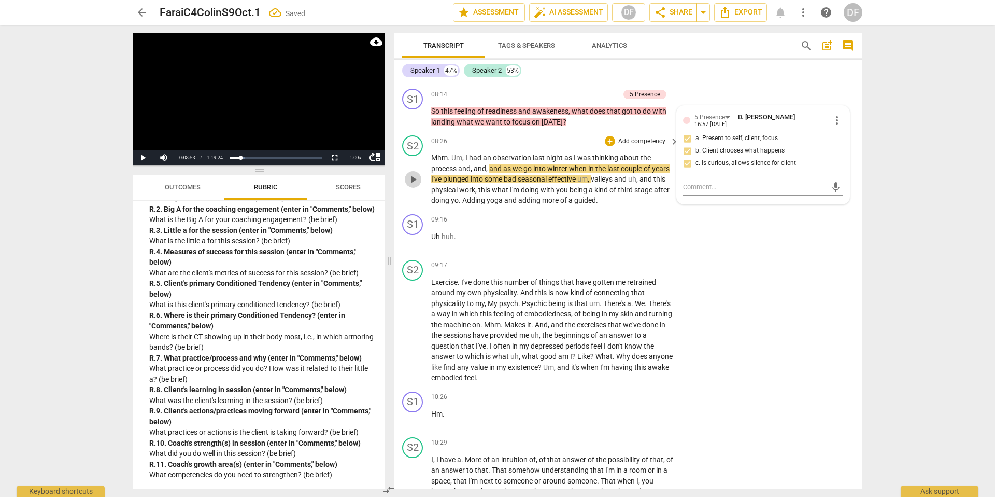
click at [411, 186] on span "play_arrow" at bounding box center [413, 179] width 12 height 12
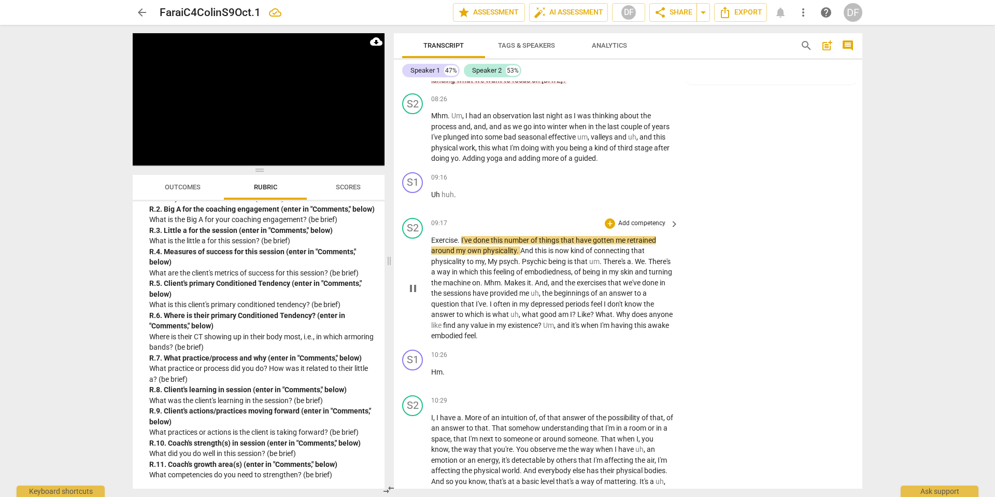
scroll to position [2093, 0]
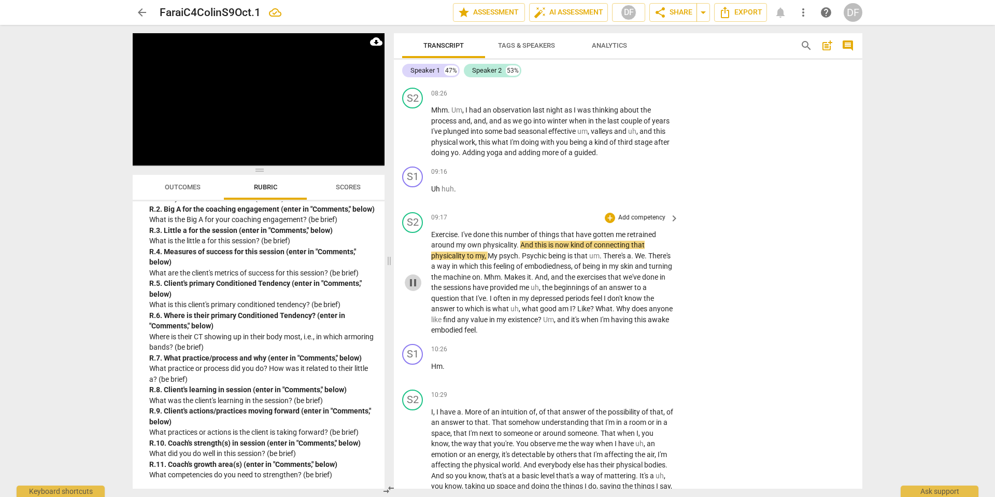
click at [415, 289] on span "pause" at bounding box center [413, 282] width 12 height 12
